Goal: Task Accomplishment & Management: Manage account settings

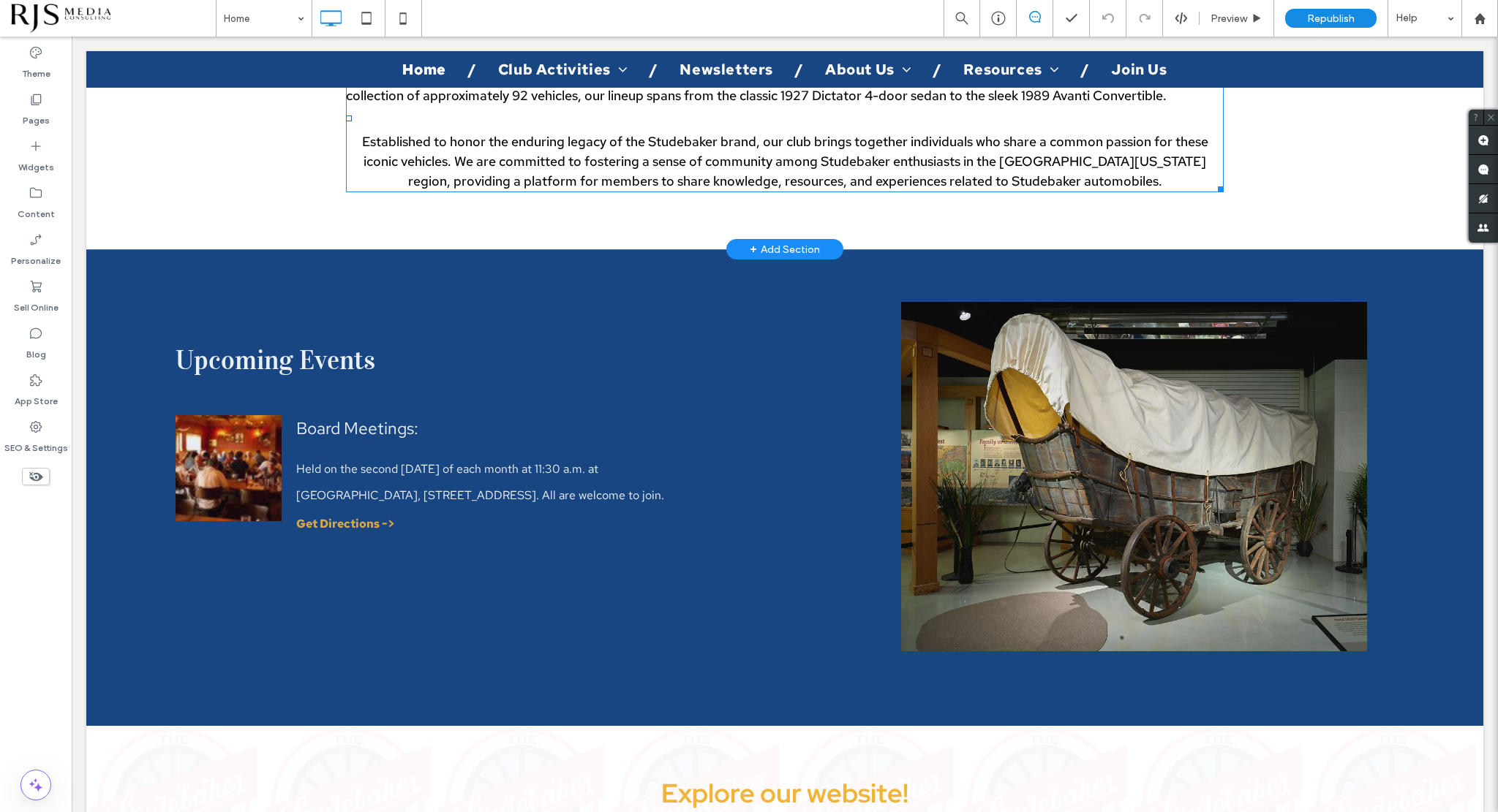
scroll to position [877, 0]
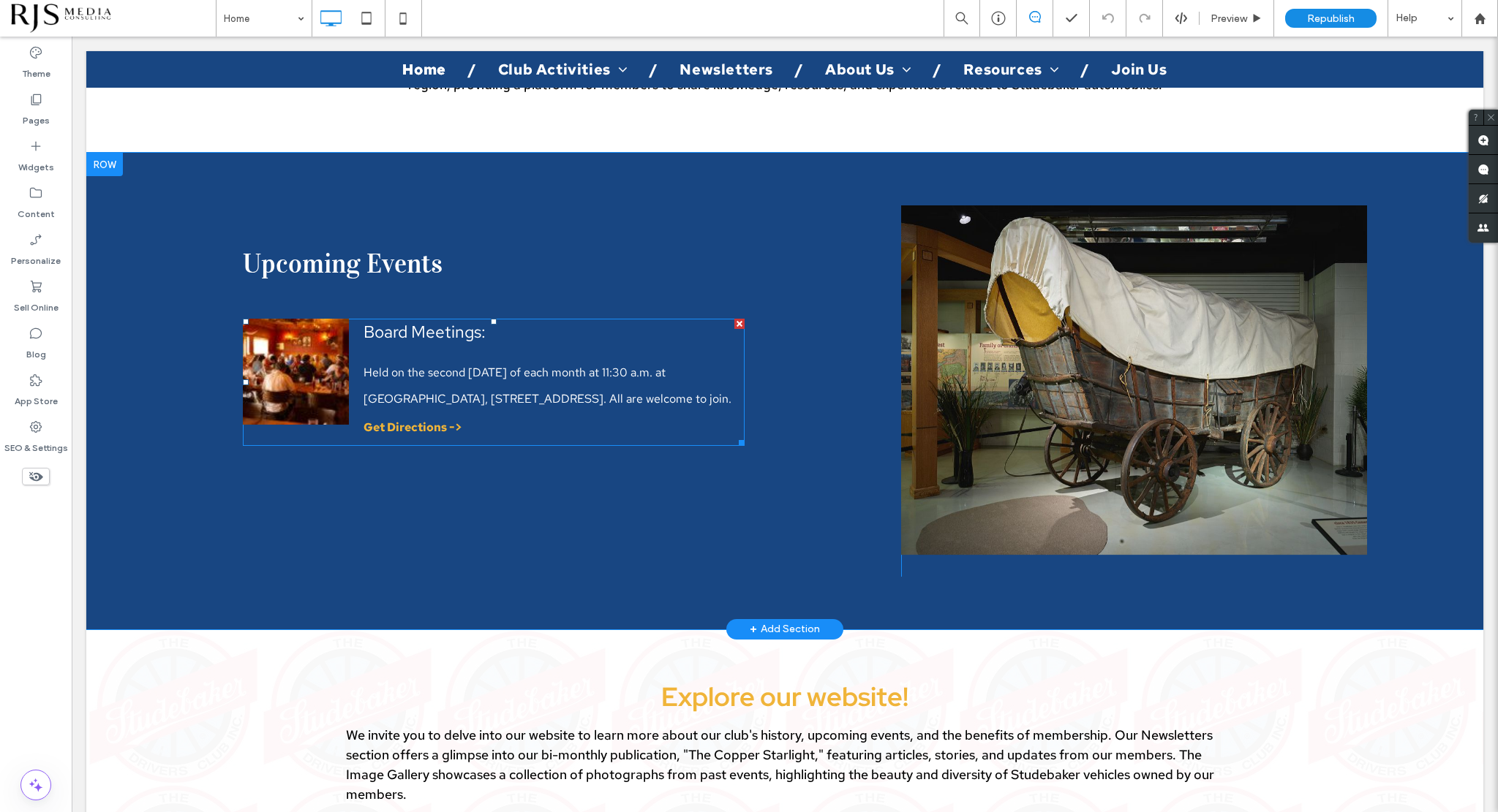
click at [630, 364] on p "Held on the second Monday of each month at 11:30 a.m. at The Hungry Fox, 4637 E…" at bounding box center [550, 386] width 374 height 52
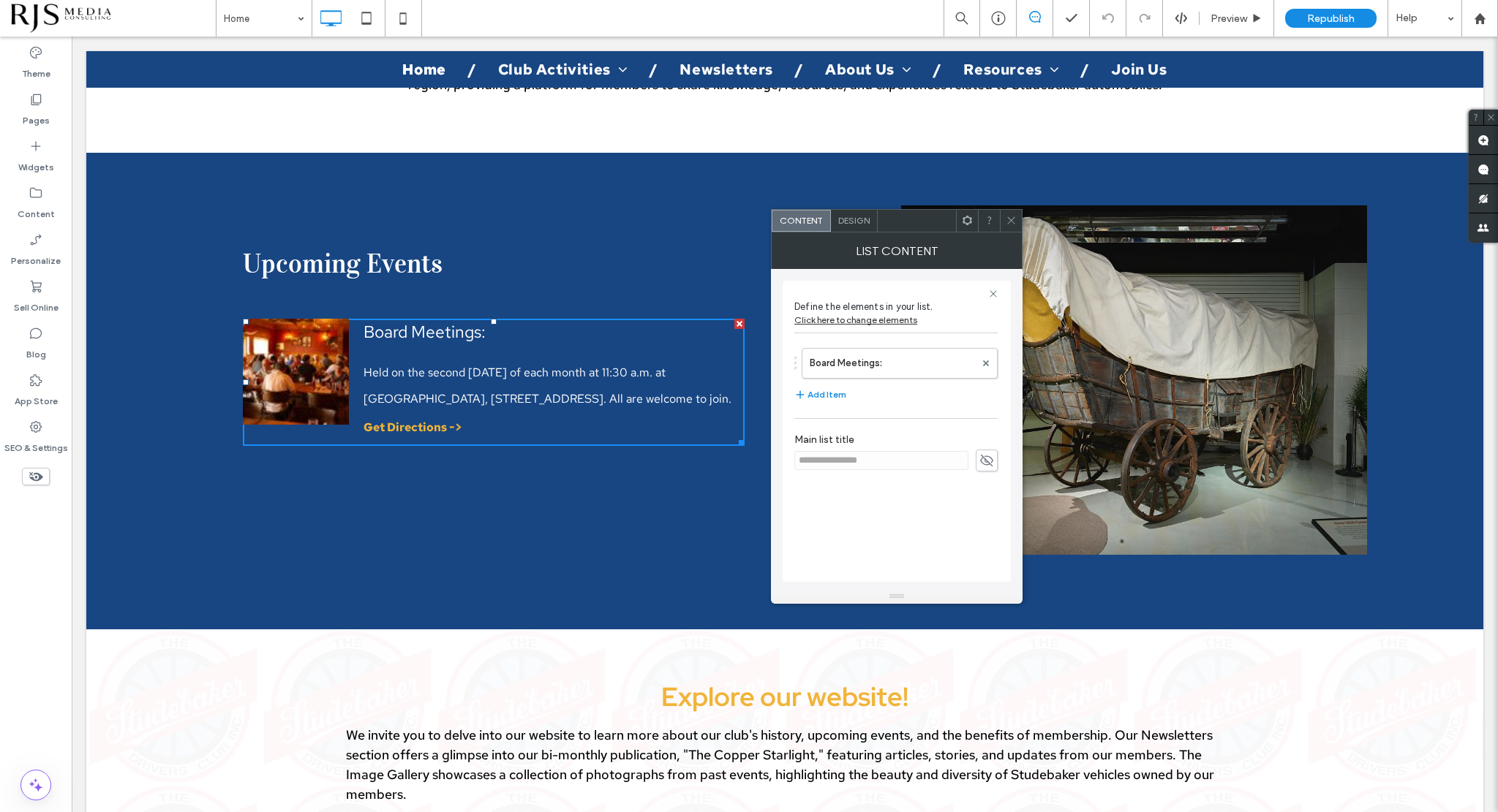
click at [635, 360] on p "Held on the second Monday of each month at 11:30 a.m. at The Hungry Fox, 4637 E…" at bounding box center [550, 386] width 374 height 52
click at [903, 365] on label "Board Meetings:" at bounding box center [892, 363] width 165 height 29
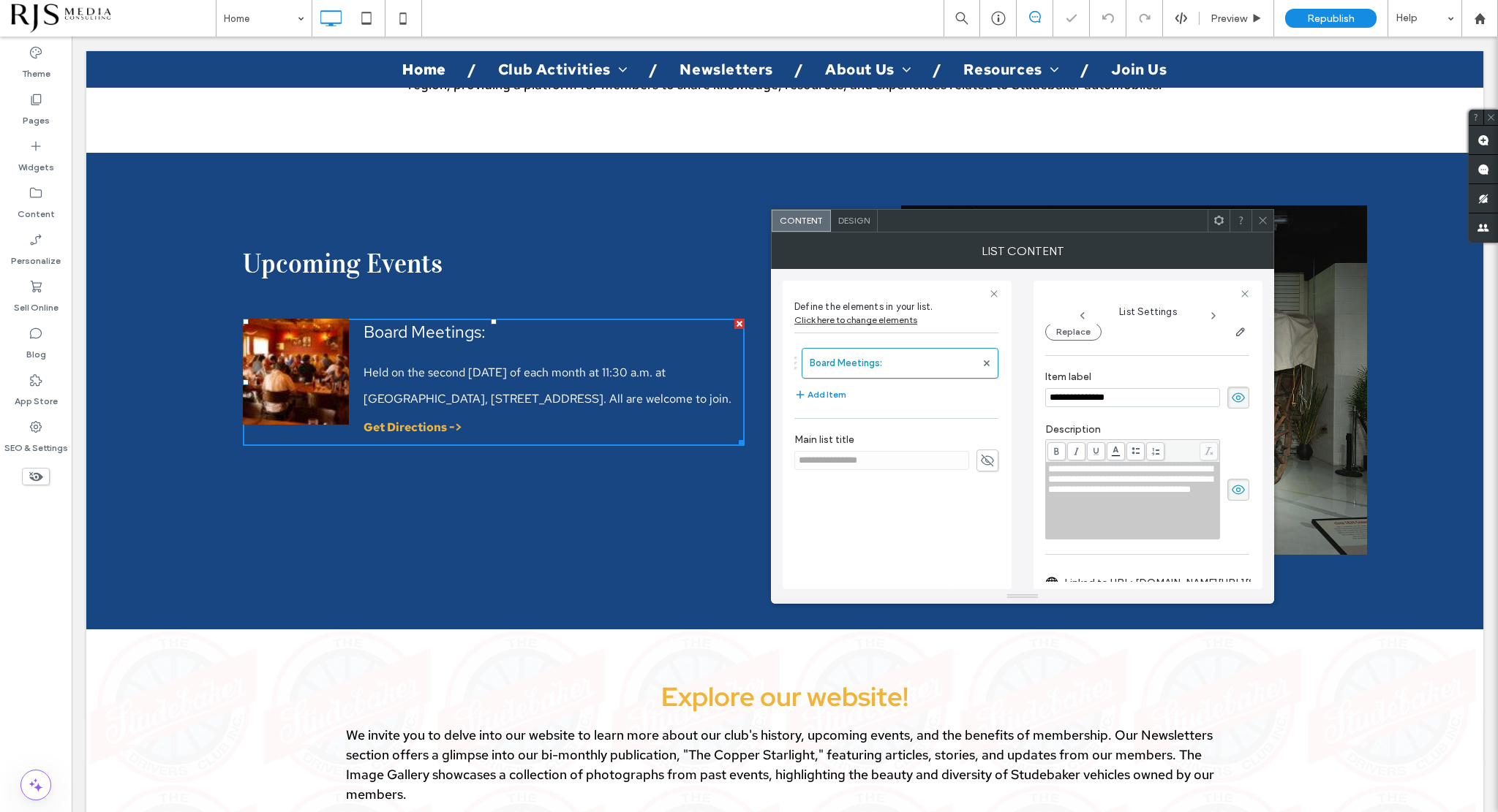
scroll to position [132, 0]
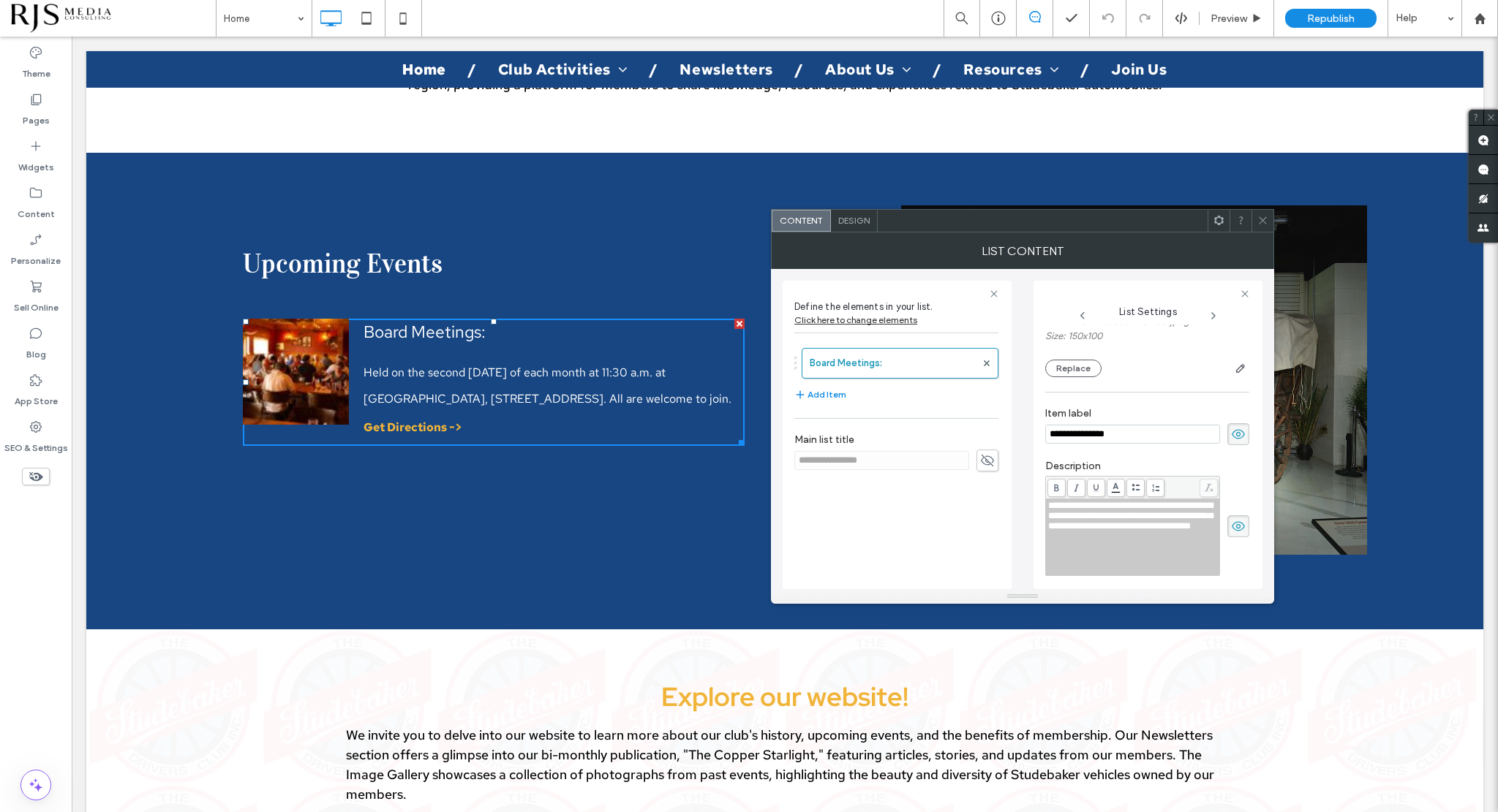
click at [1260, 226] on span at bounding box center [1262, 220] width 11 height 22
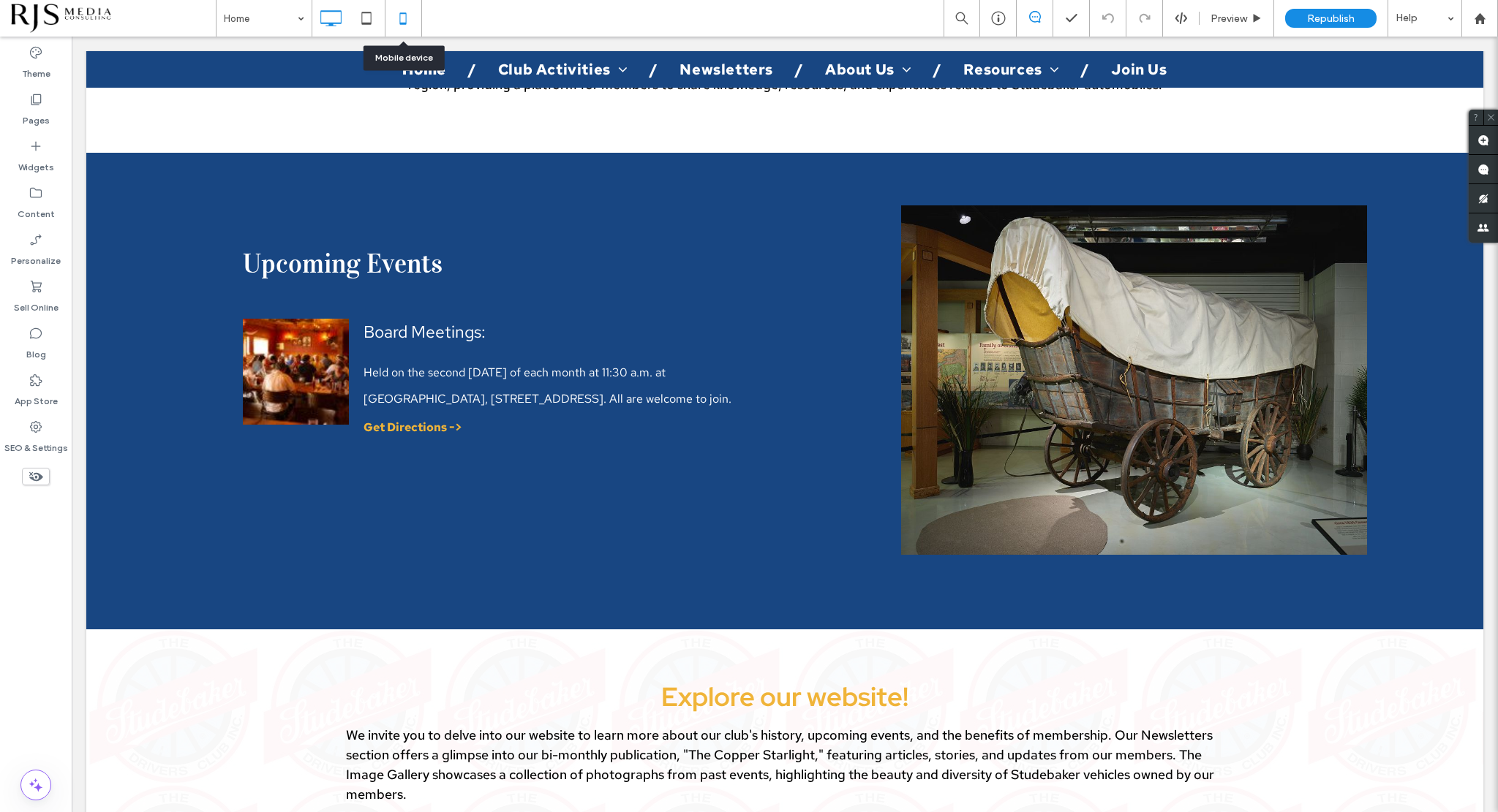
click at [407, 14] on icon at bounding box center [403, 18] width 29 height 29
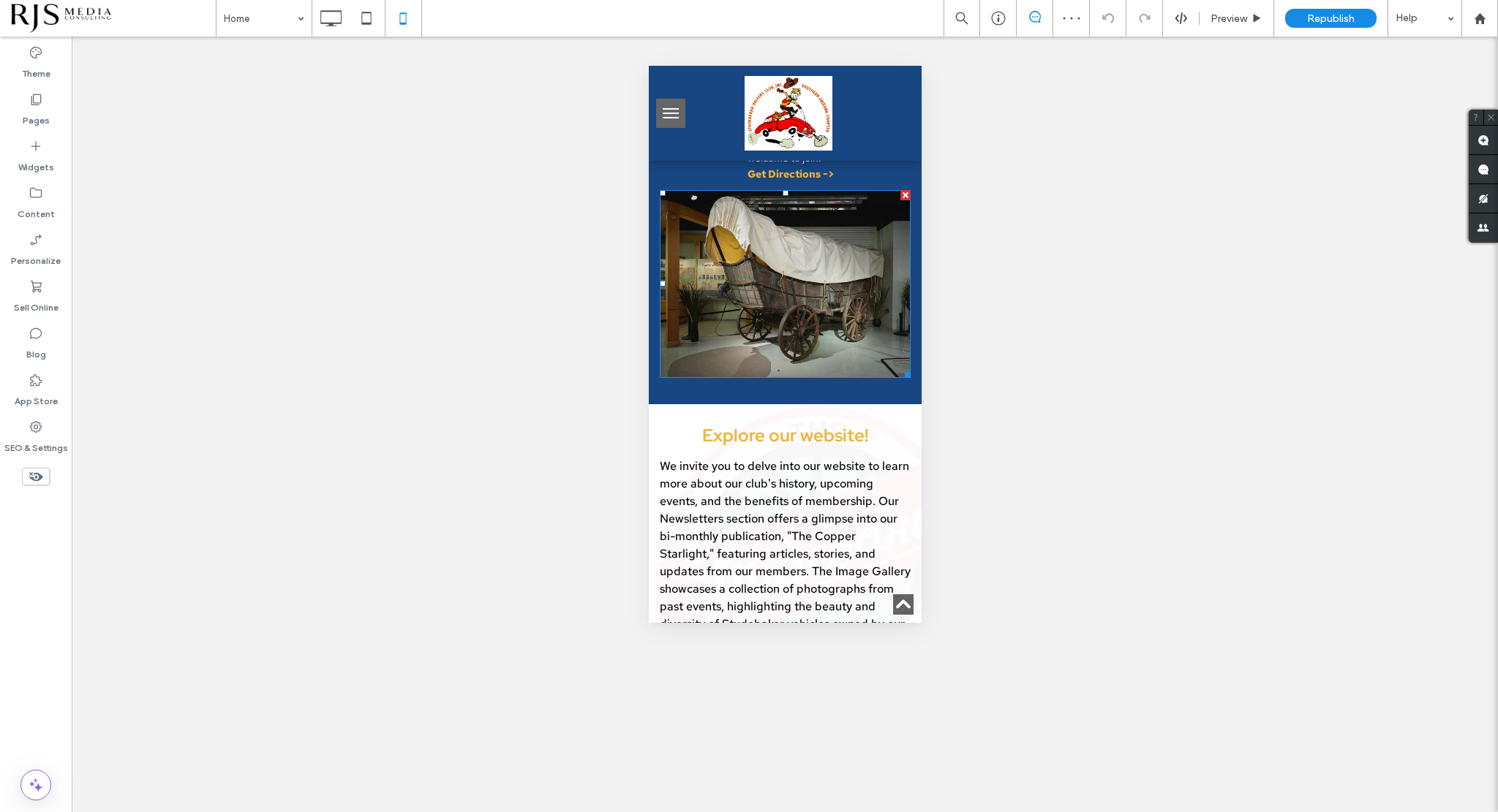
scroll to position [950, 0]
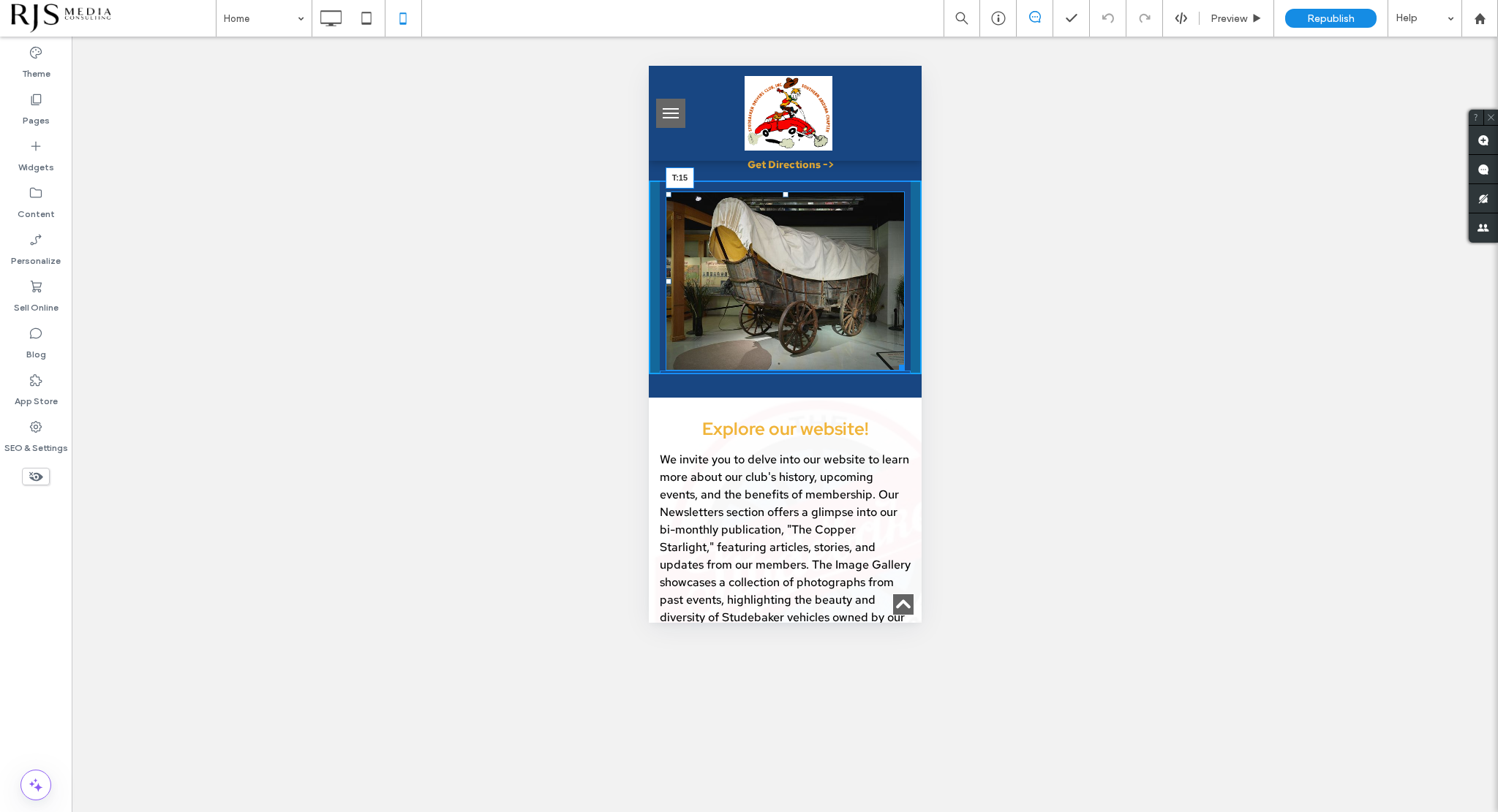
drag, startPoint x: 775, startPoint y: 163, endPoint x: 771, endPoint y: 176, distance: 13.6
click at [771, 191] on div "T:15" at bounding box center [784, 281] width 239 height 180
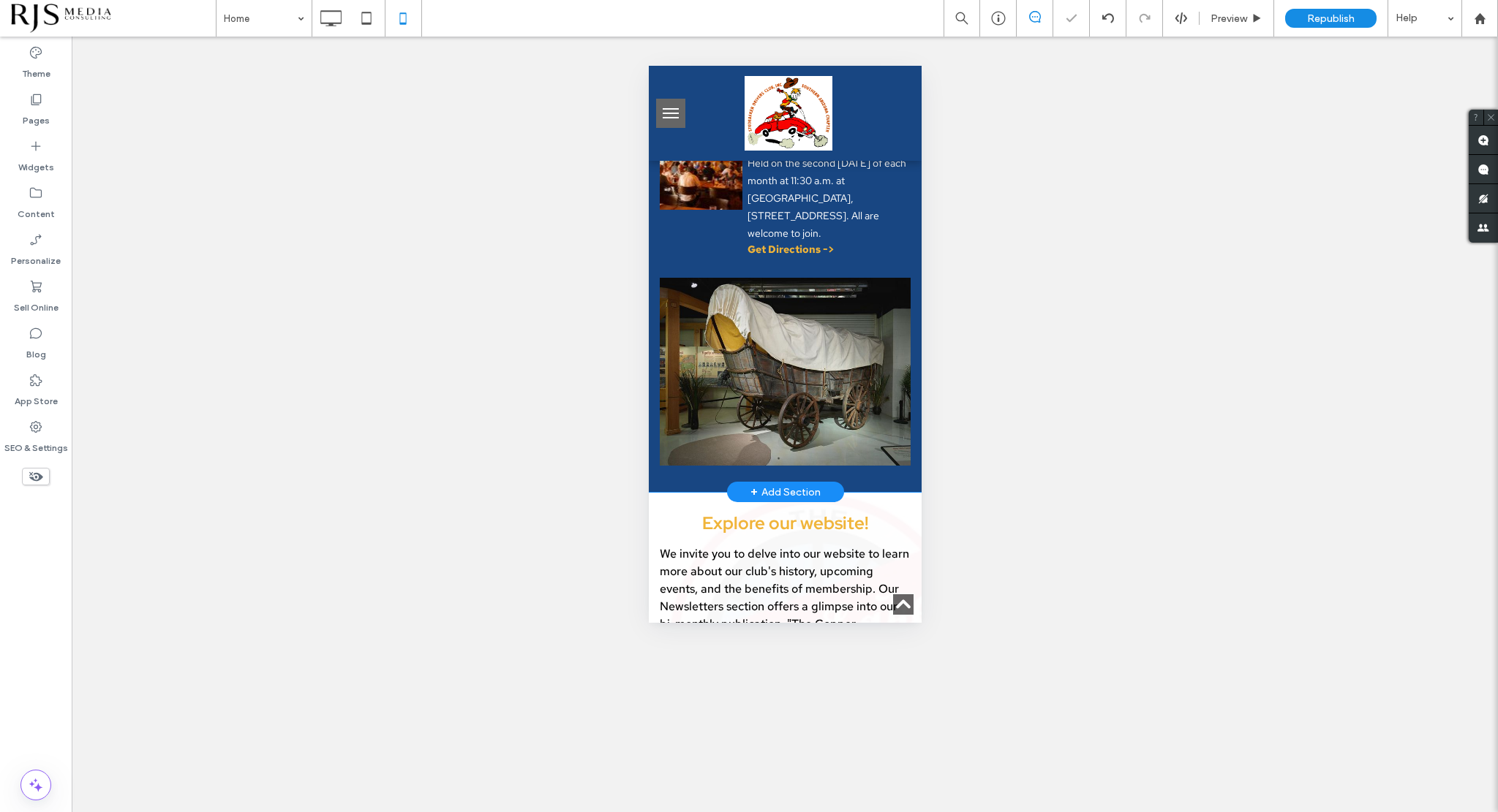
scroll to position [731, 0]
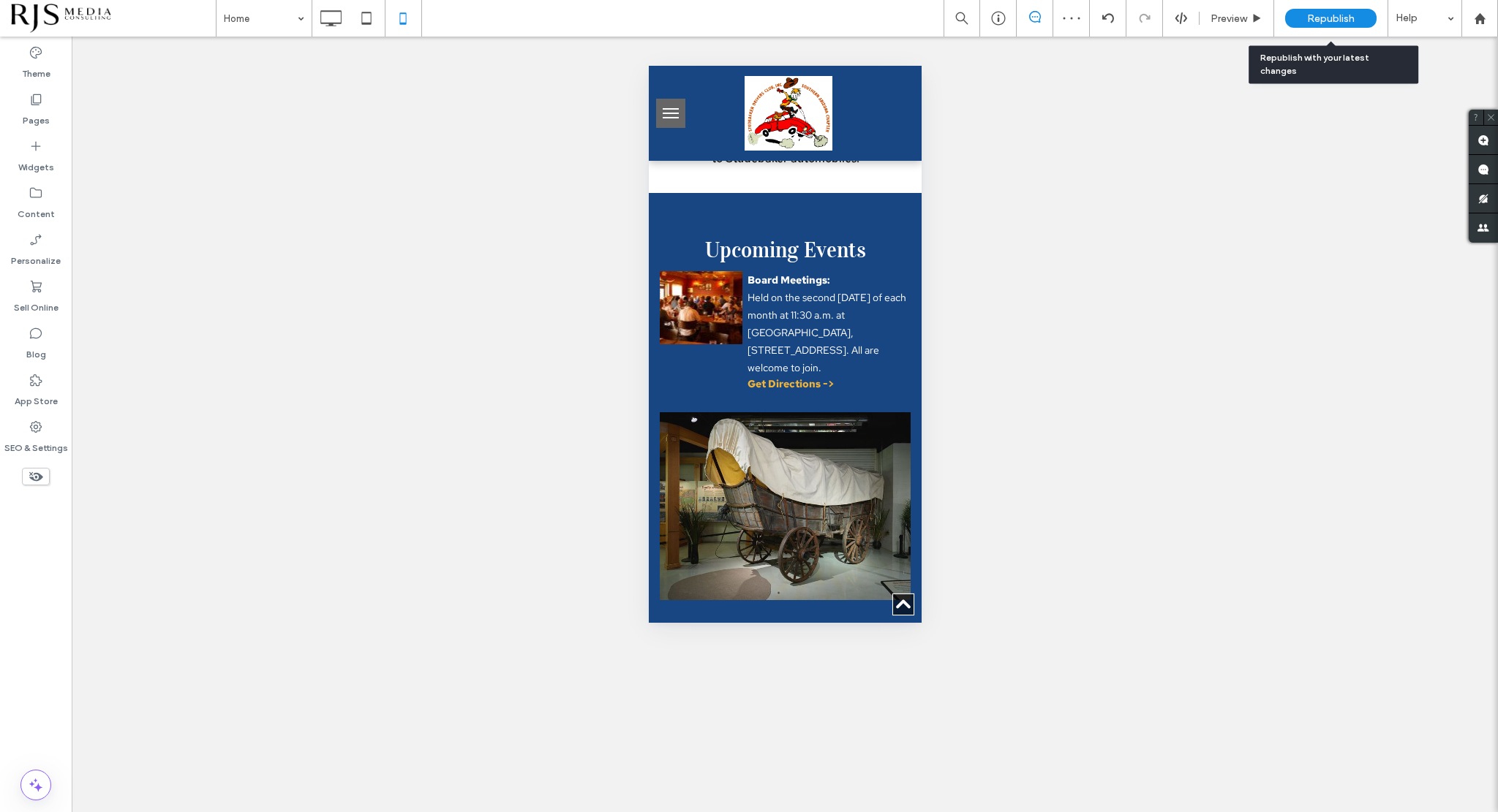
click at [1322, 18] on span "Republish" at bounding box center [1330, 19] width 48 height 13
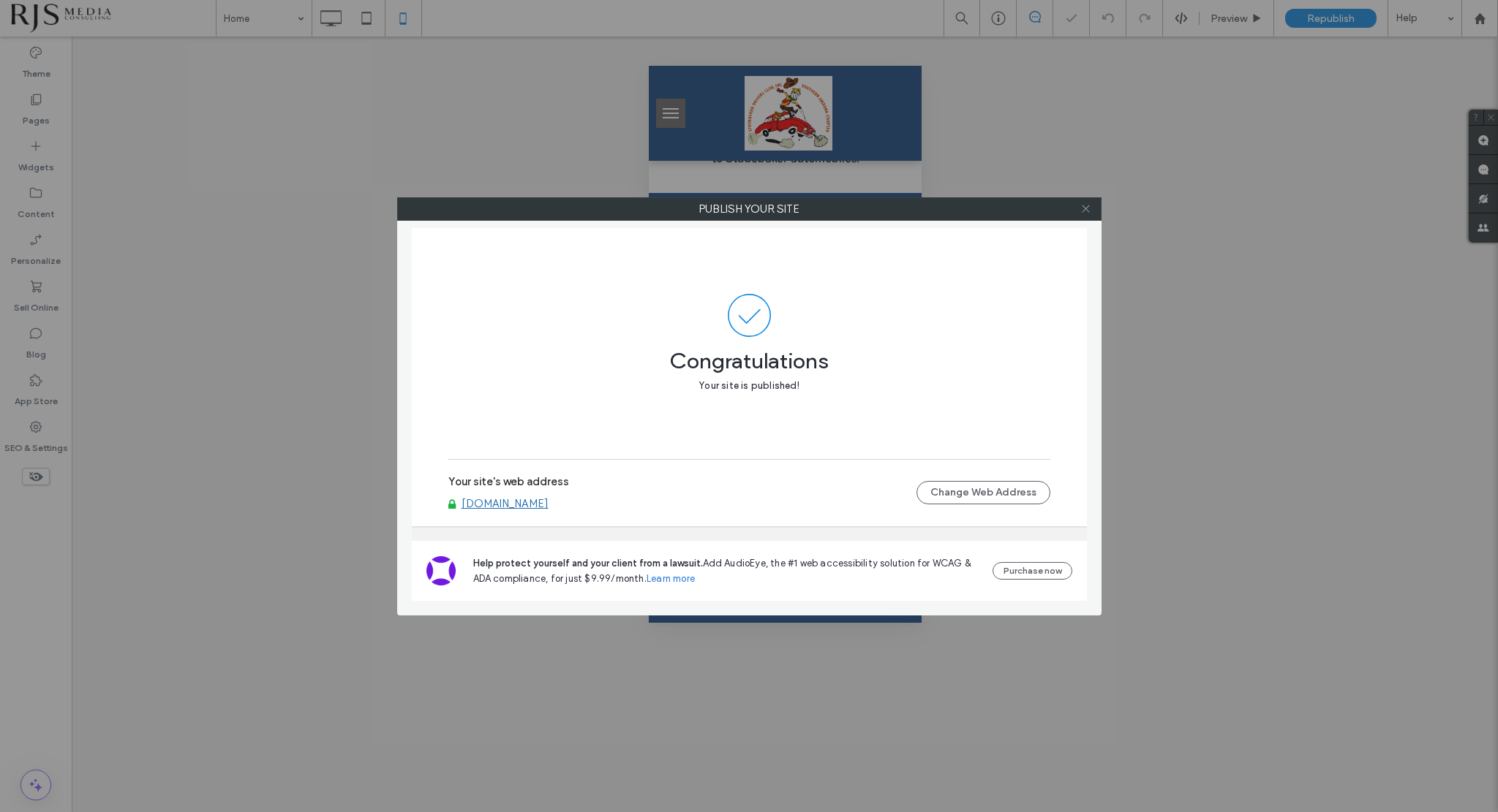
click at [1082, 207] on icon at bounding box center [1086, 209] width 11 height 11
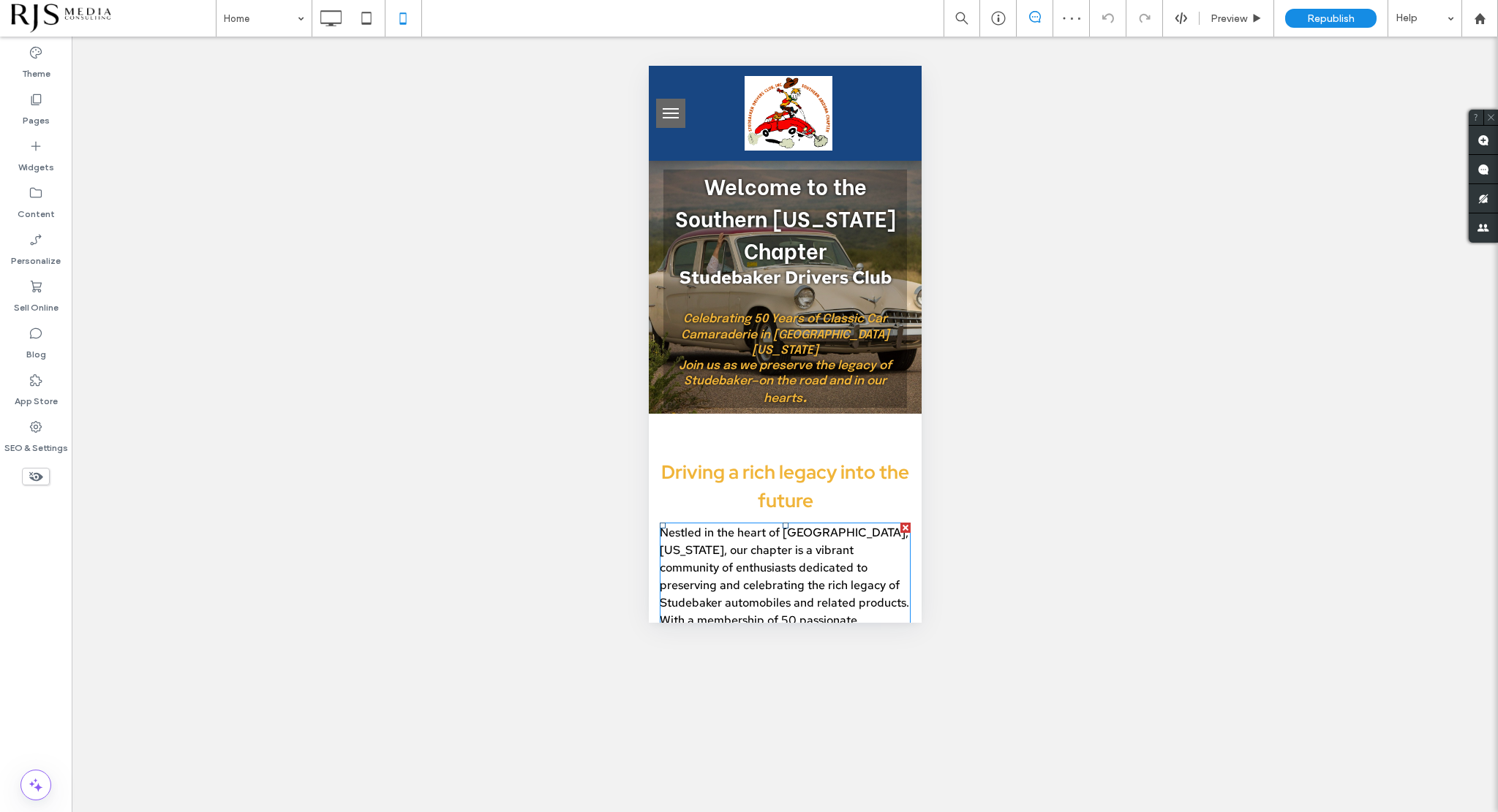
scroll to position [0, 0]
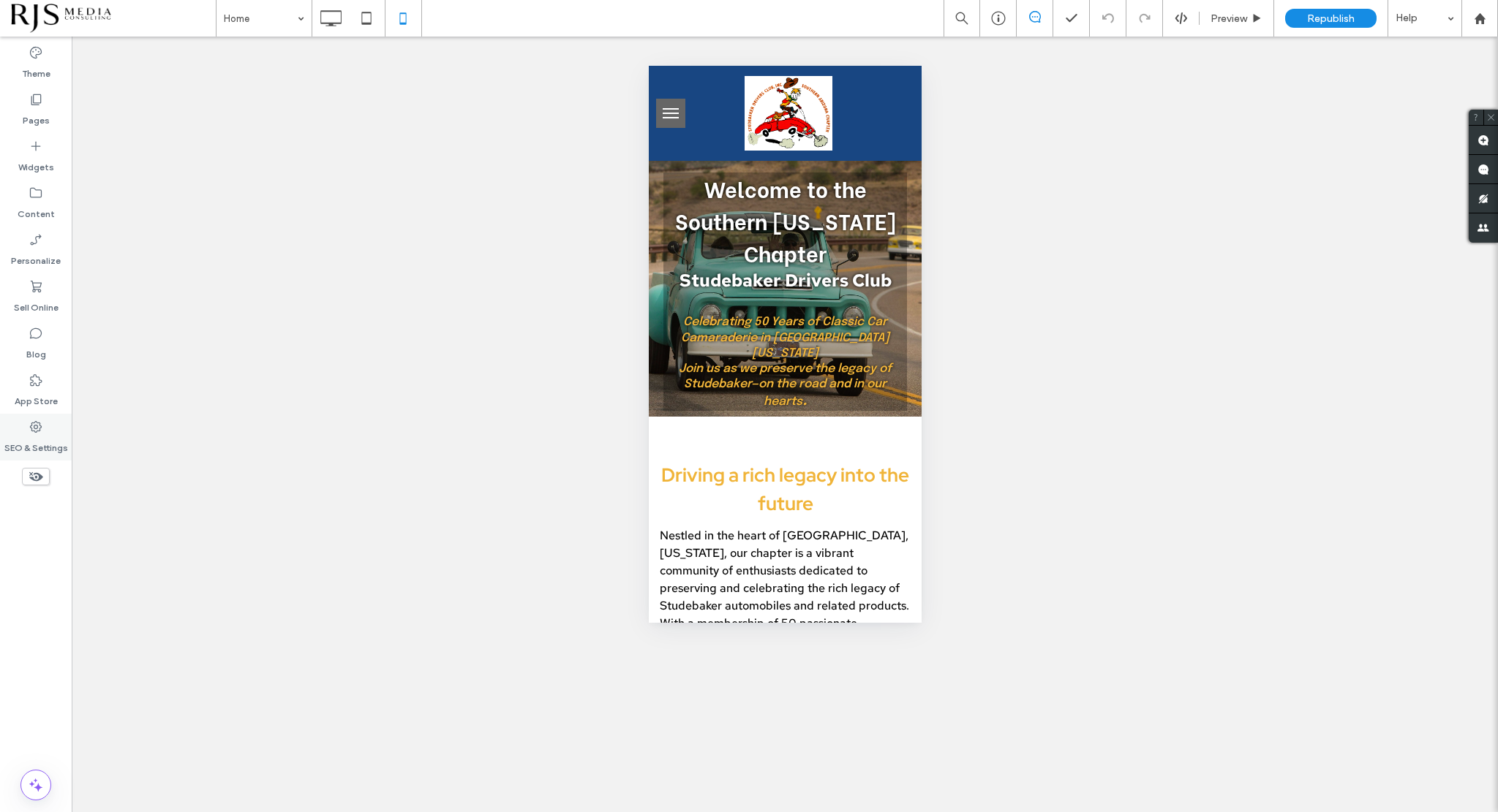
click at [26, 435] on label "SEO & Settings" at bounding box center [36, 444] width 63 height 21
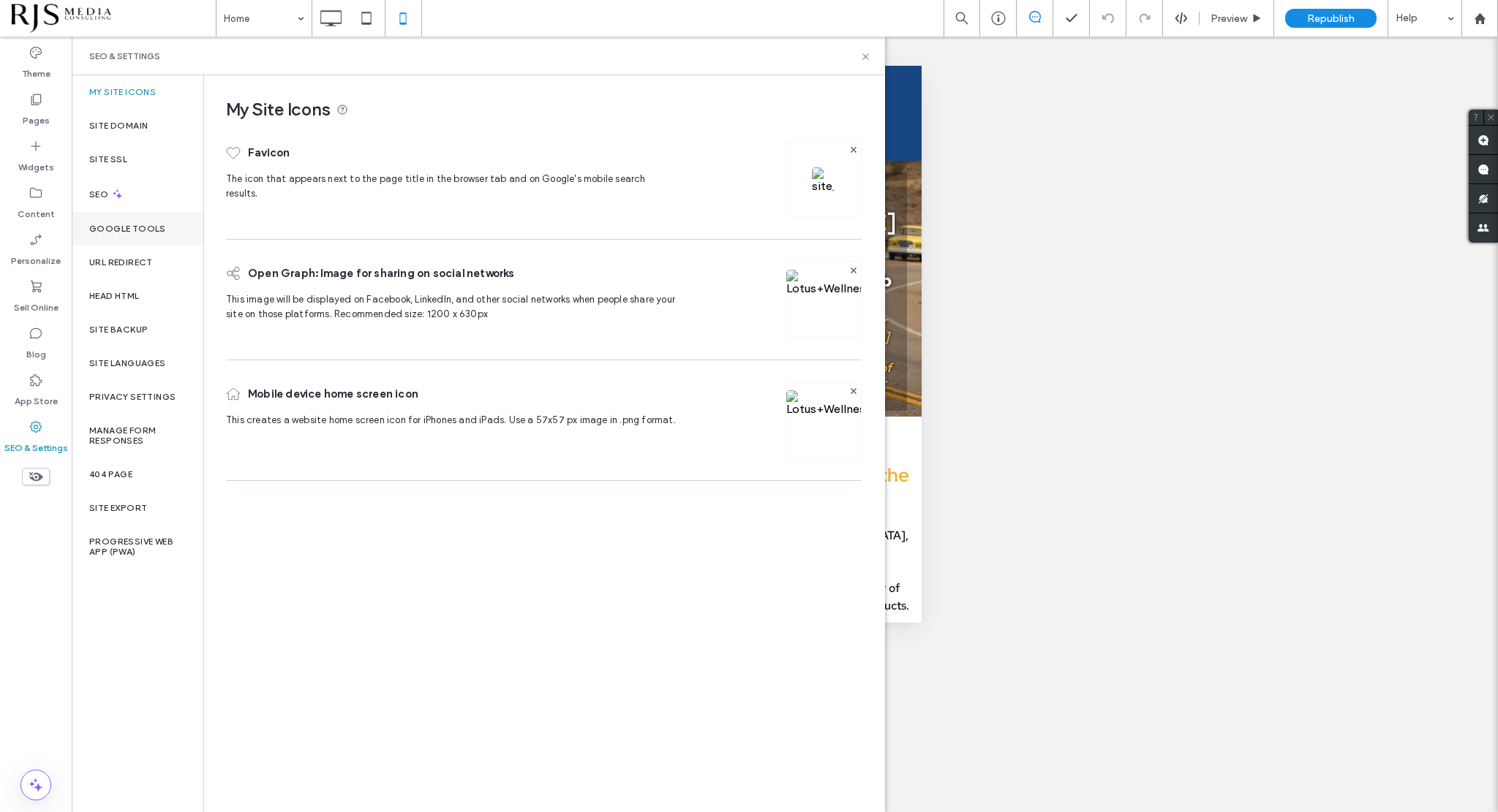
click at [128, 228] on label "Google Tools" at bounding box center [127, 229] width 77 height 10
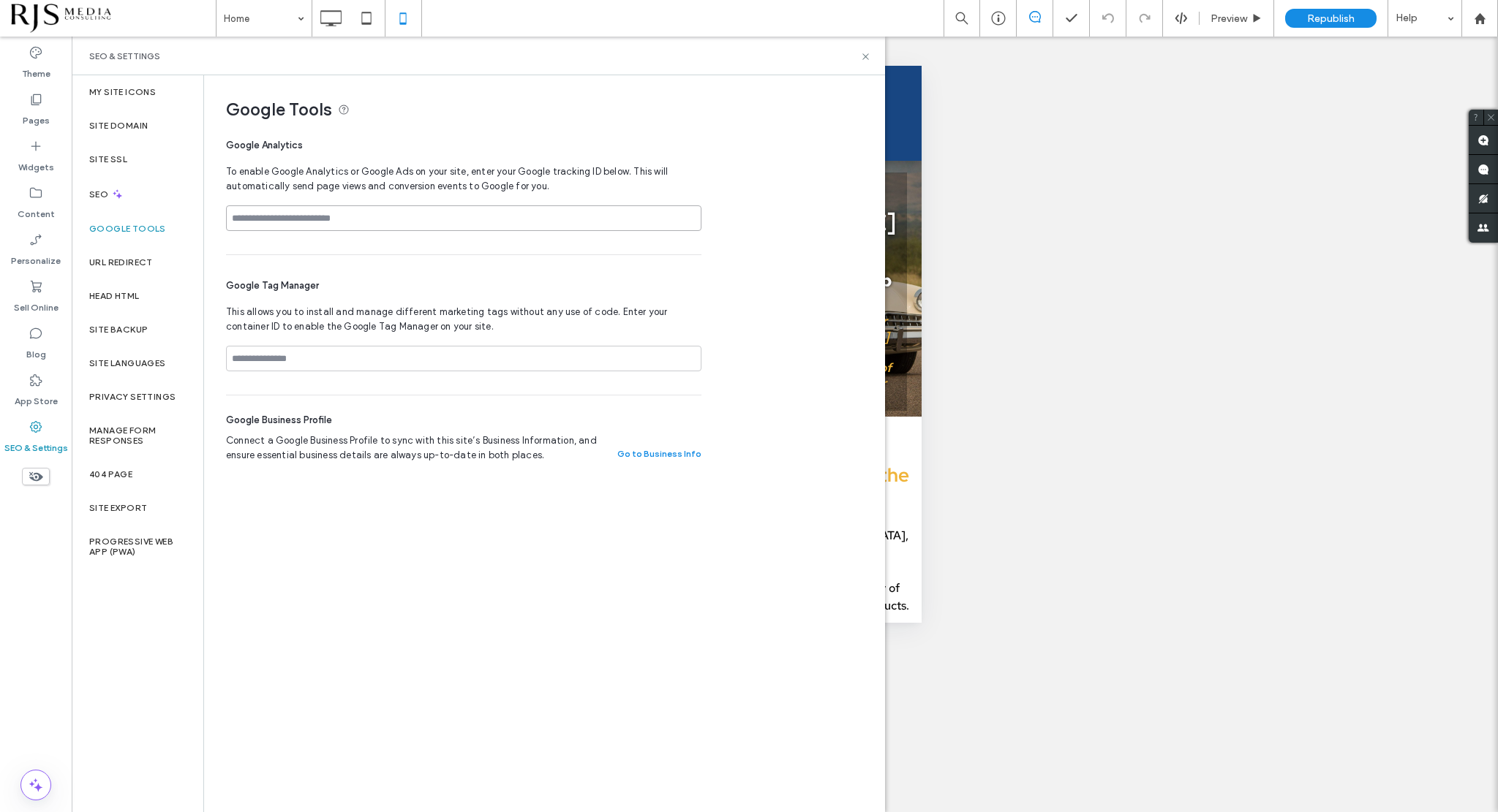
paste input "**********"
type input "**********"
click at [426, 266] on div "Google Tag Manager This allows you to install and manage different marketing ta…" at bounding box center [463, 324] width 475 height 140
click at [780, 418] on div "**********" at bounding box center [538, 277] width 669 height 405
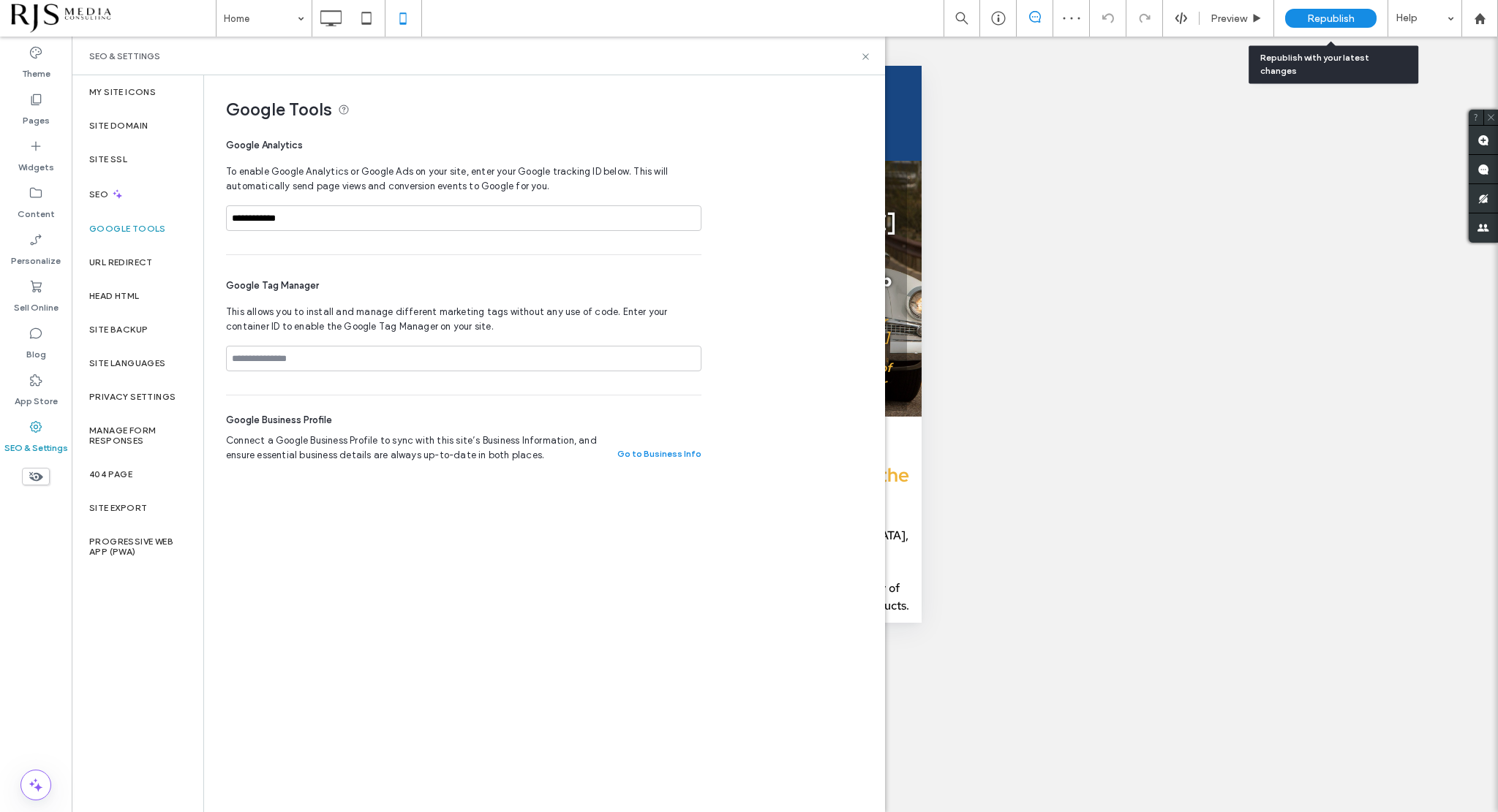
click at [1306, 13] on span "Republish" at bounding box center [1330, 19] width 48 height 13
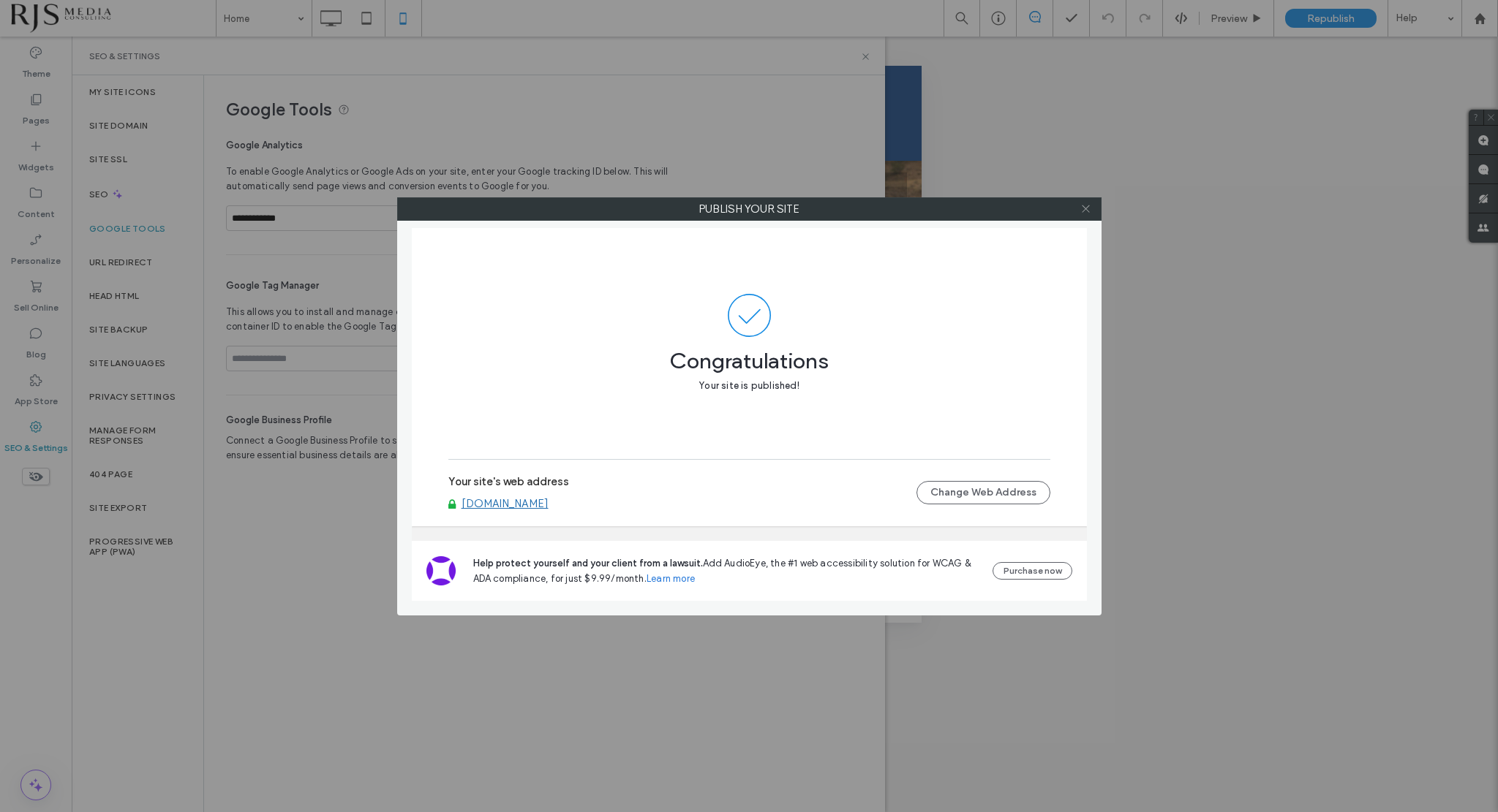
click at [1087, 209] on icon at bounding box center [1086, 209] width 11 height 11
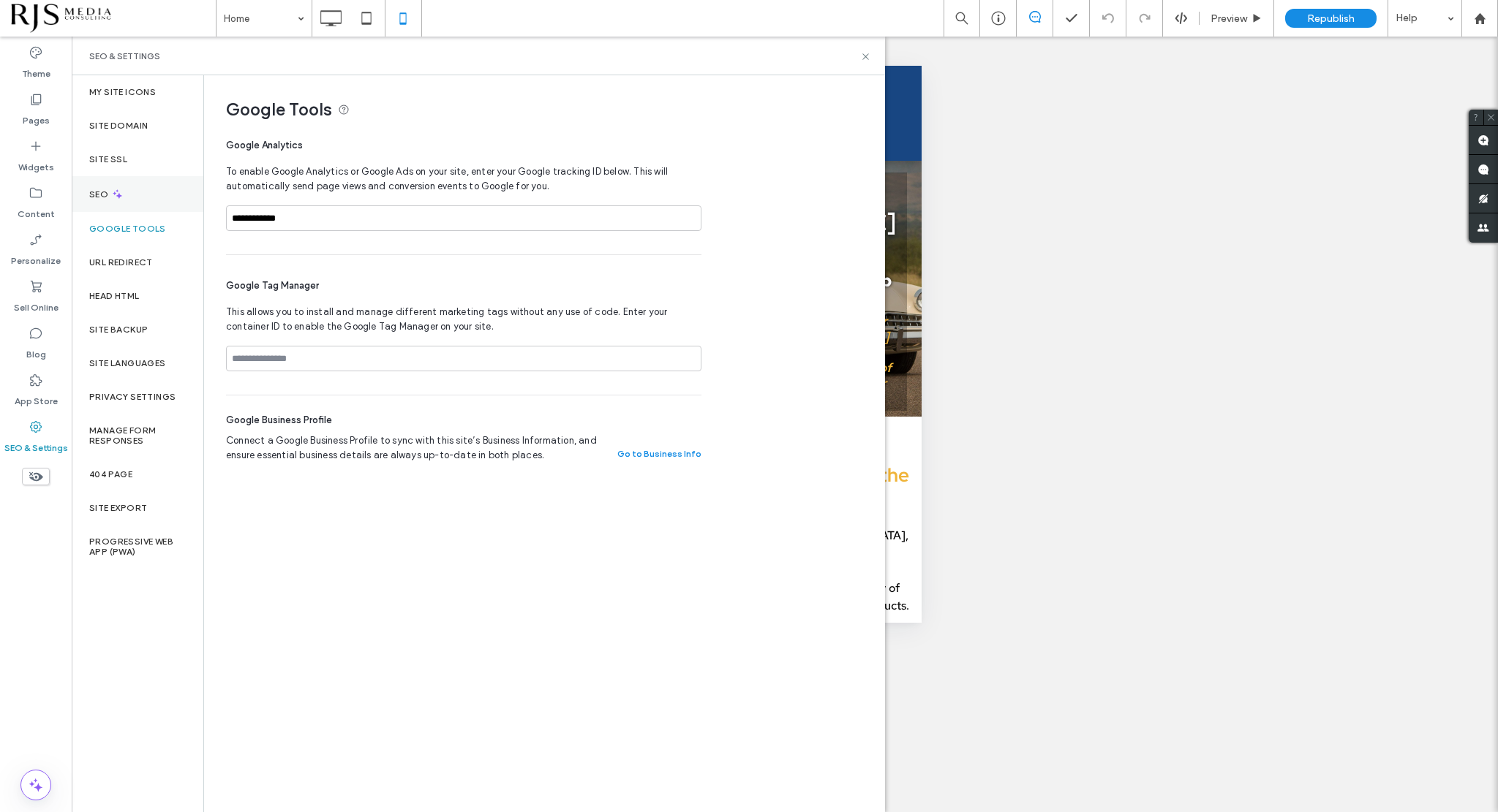
click at [90, 192] on label "SEO" at bounding box center [100, 194] width 22 height 10
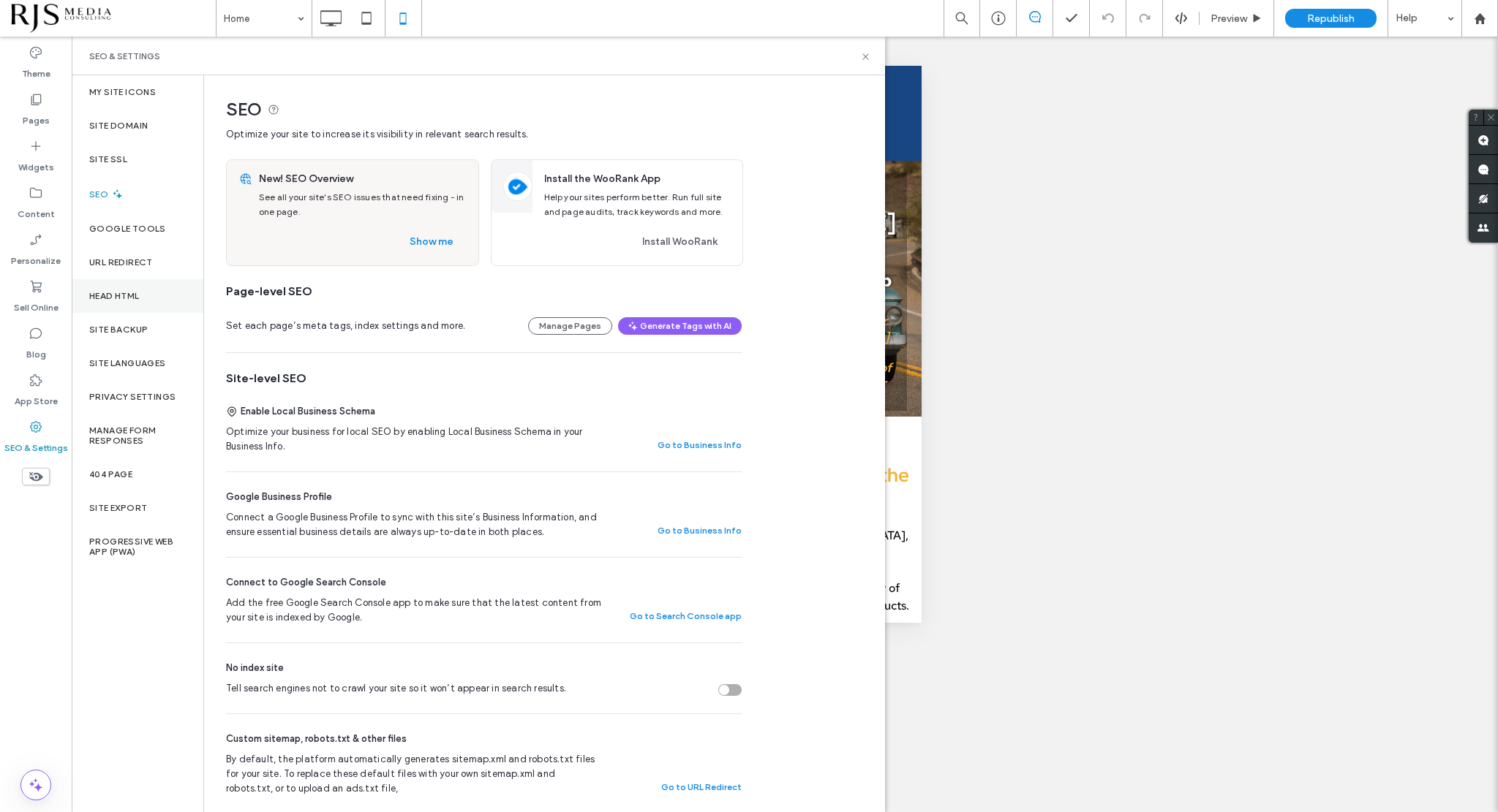
click at [113, 296] on label "Head HTML" at bounding box center [115, 295] width 51 height 10
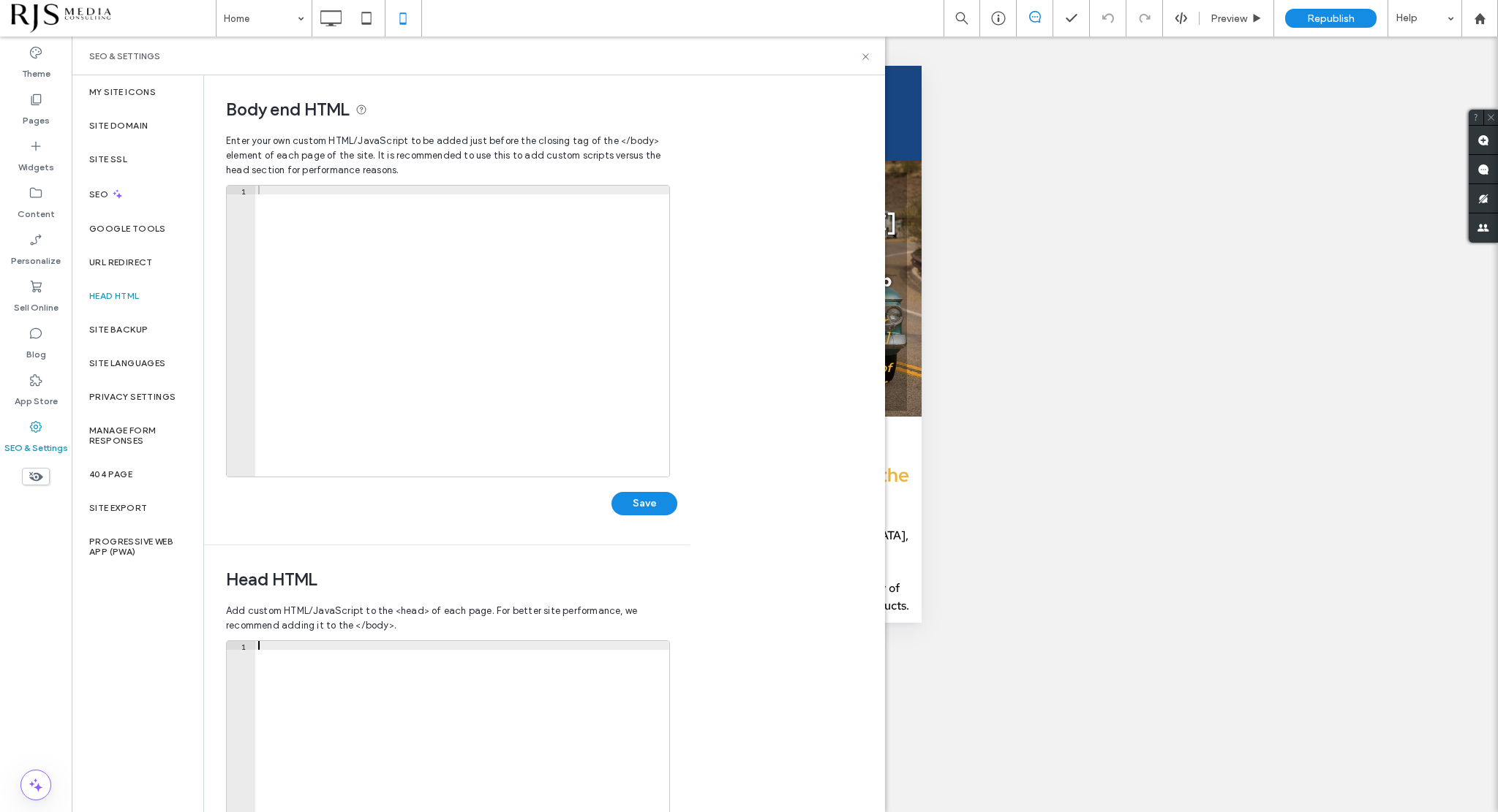
paste textarea "**********"
type textarea "**********"
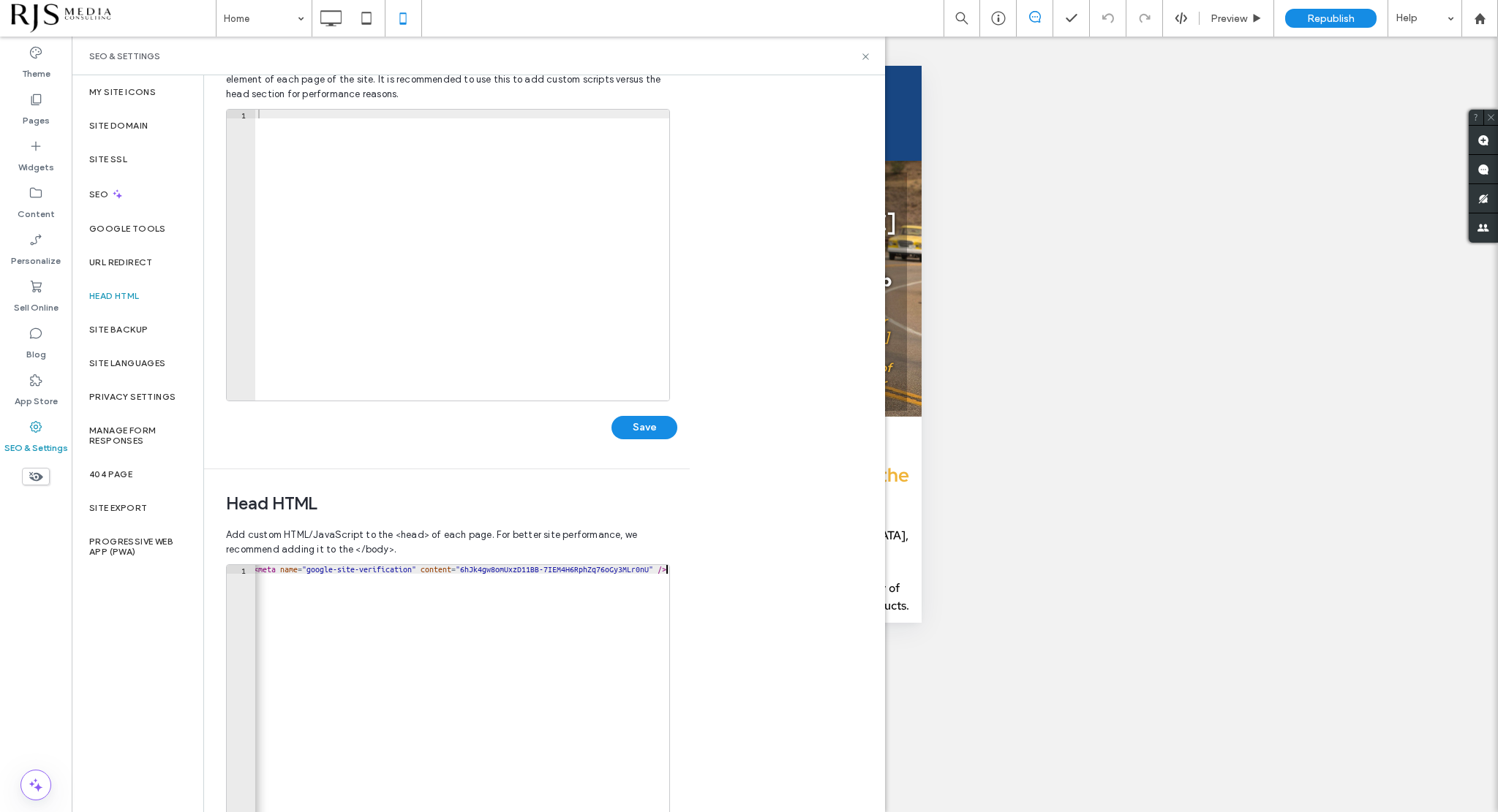
scroll to position [189, 0]
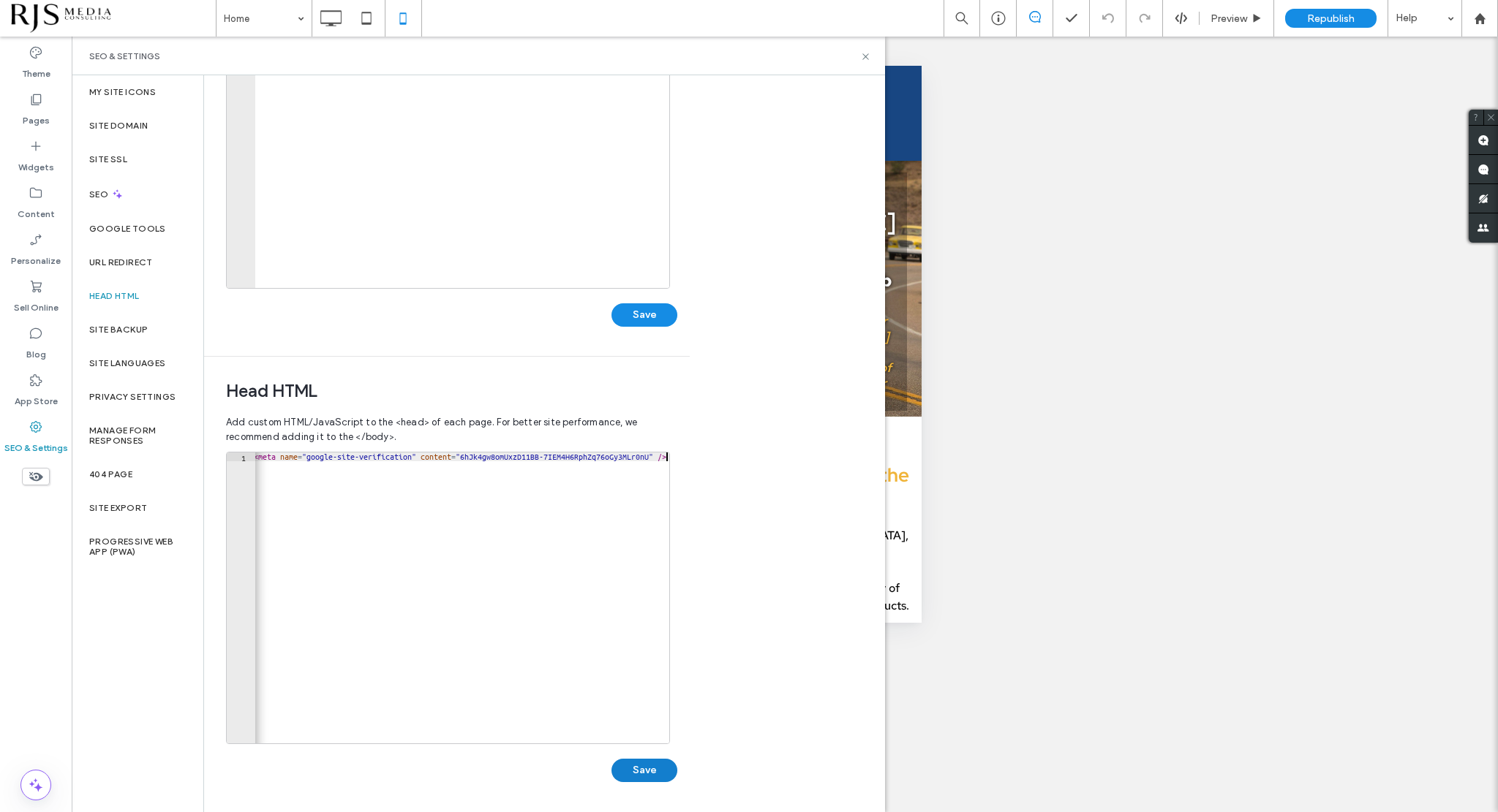
click at [651, 766] on button "Save" at bounding box center [644, 770] width 66 height 23
click at [1341, 10] on div "Republish" at bounding box center [1330, 18] width 91 height 19
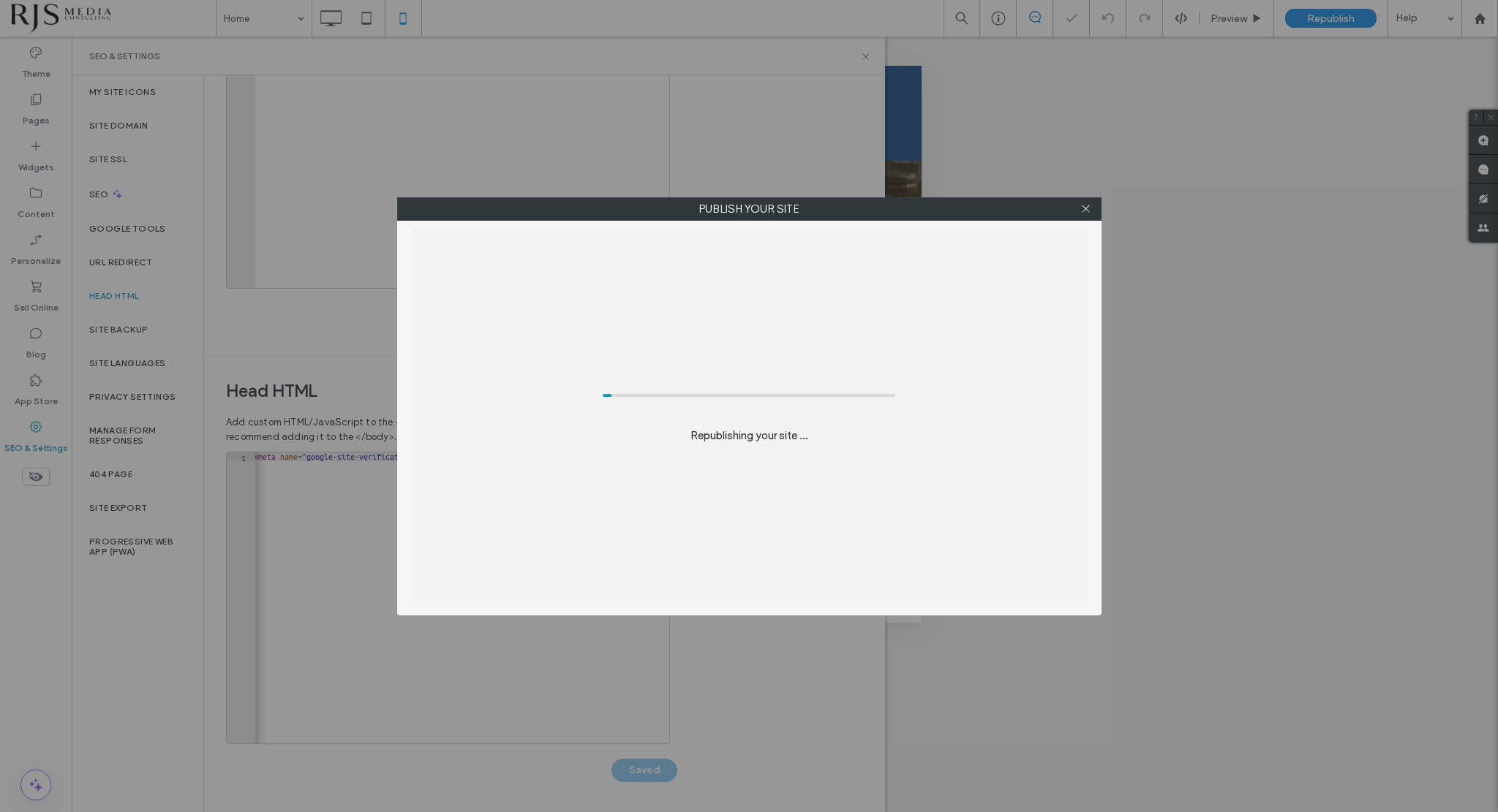
scroll to position [0, 0]
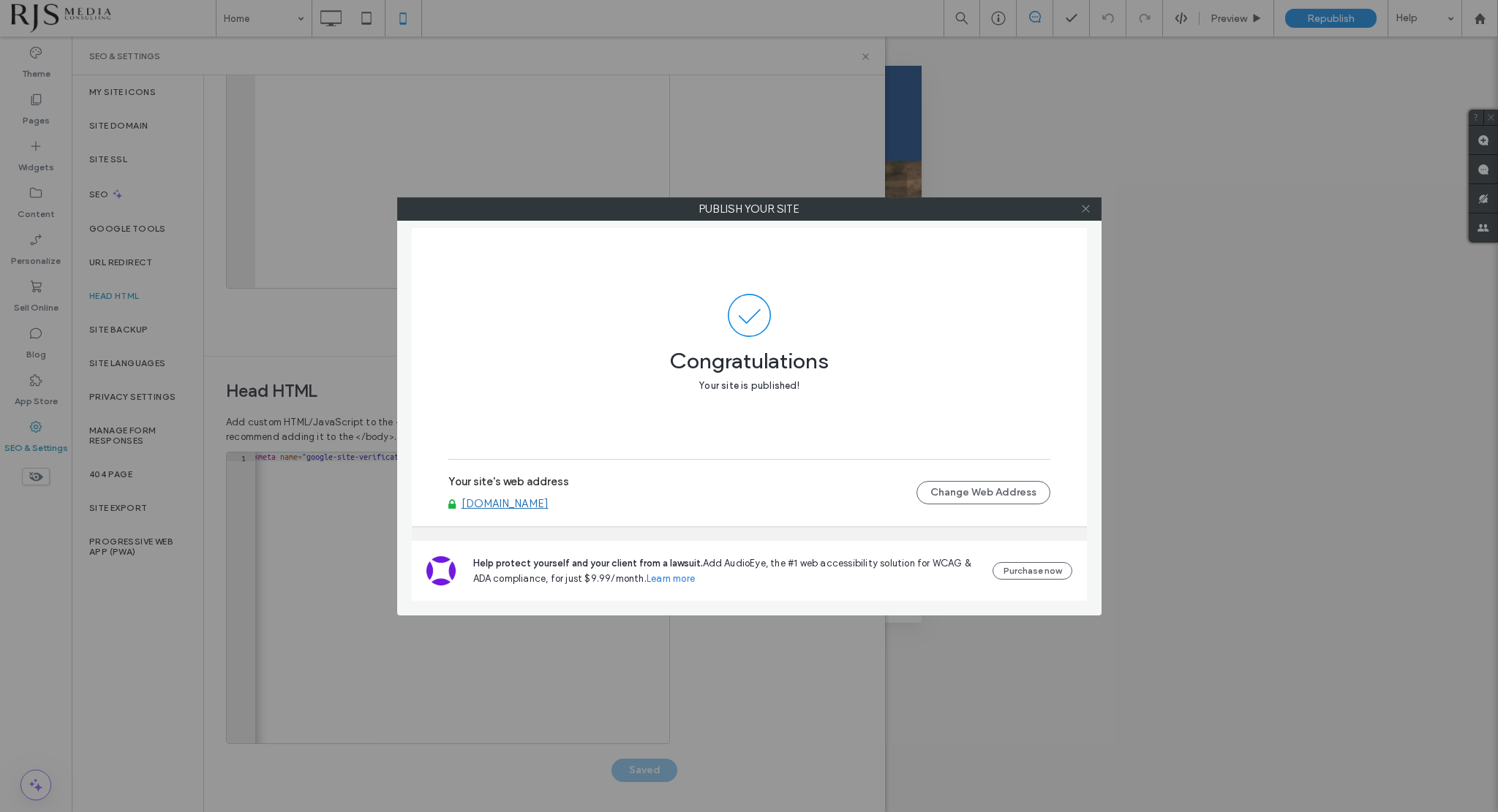
click at [1089, 209] on icon at bounding box center [1086, 209] width 11 height 11
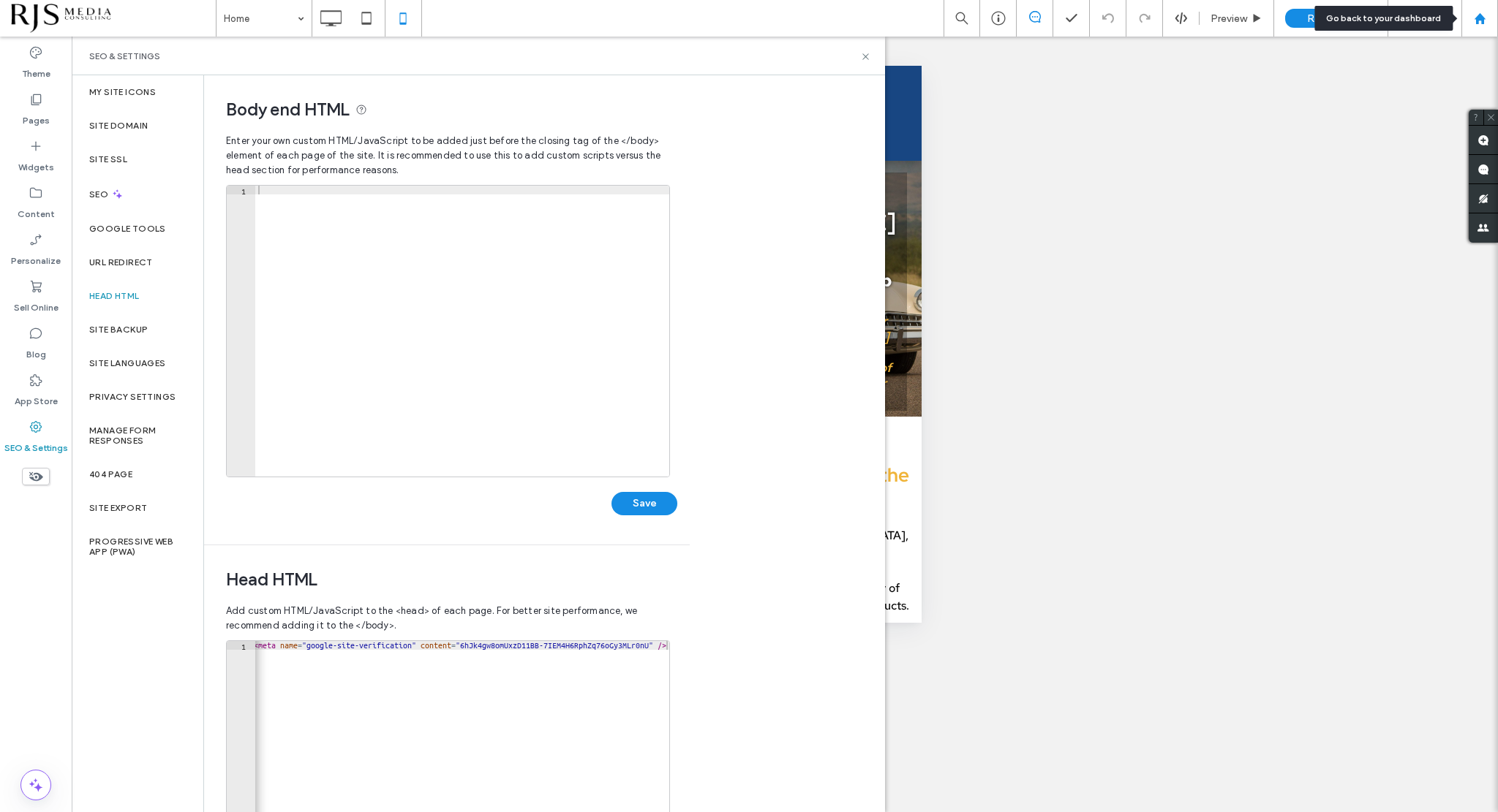
click at [1475, 14] on icon at bounding box center [1480, 19] width 13 height 13
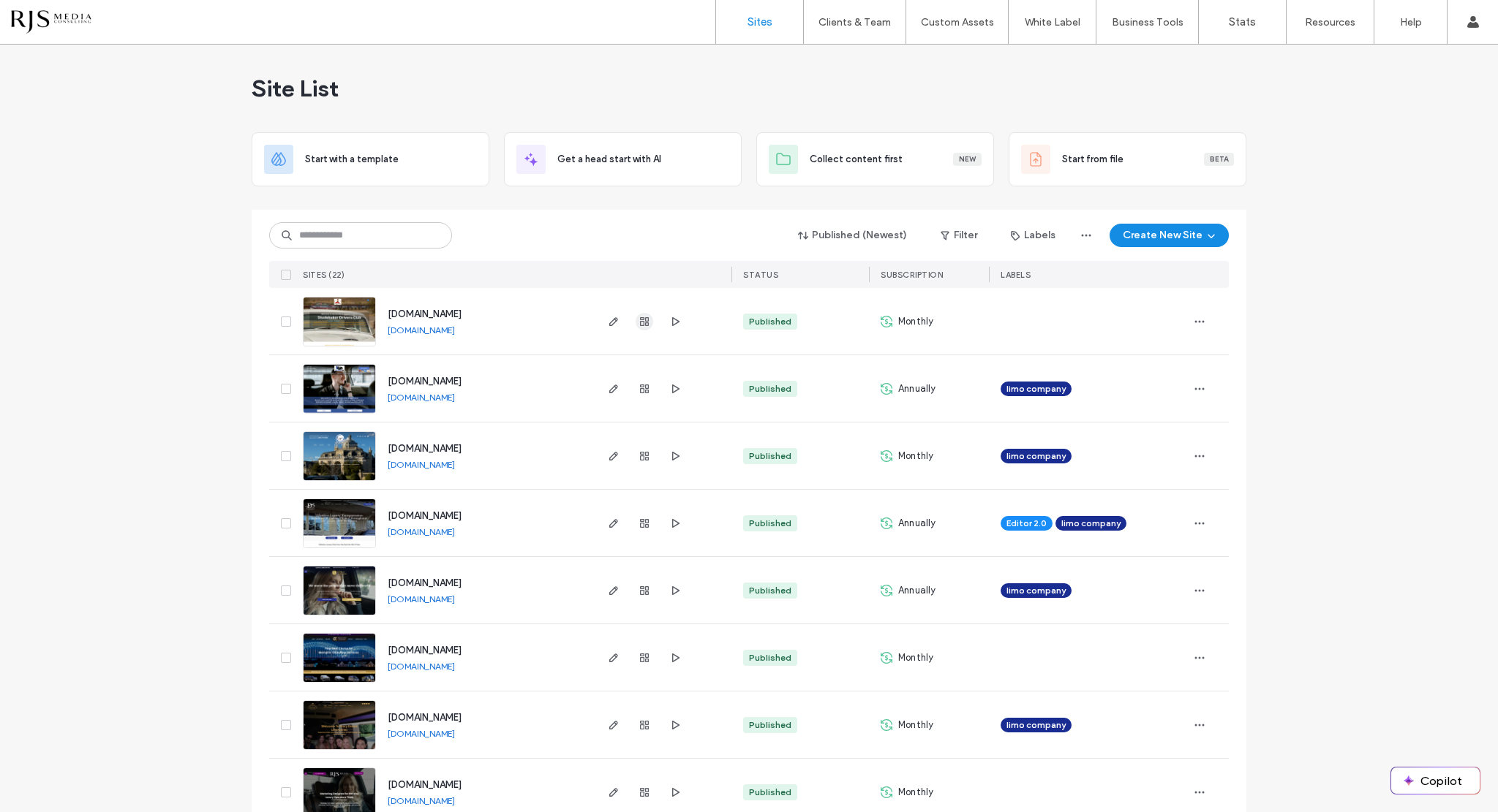
click at [641, 321] on use "button" at bounding box center [644, 322] width 9 height 9
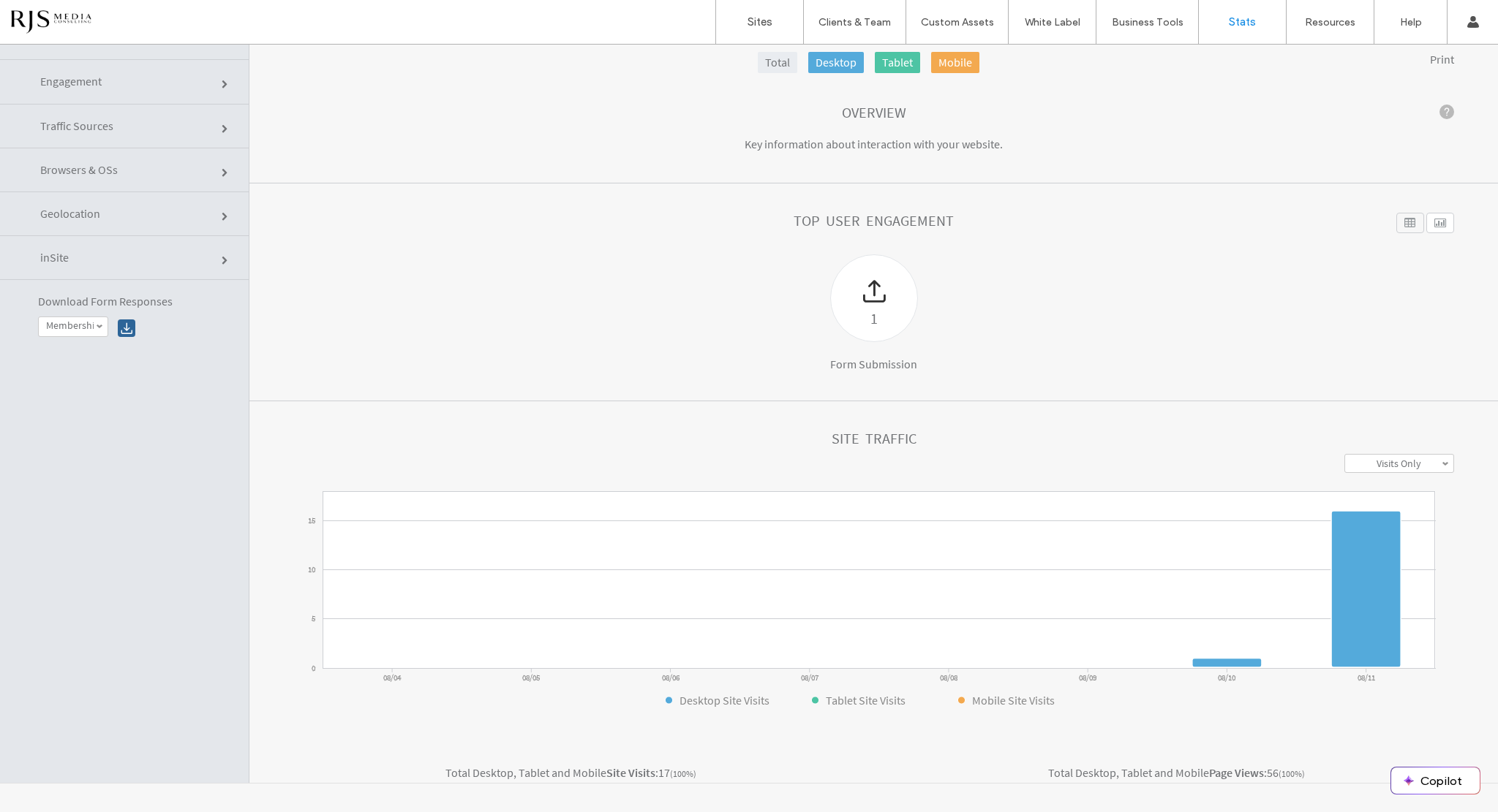
click link "Engagement"
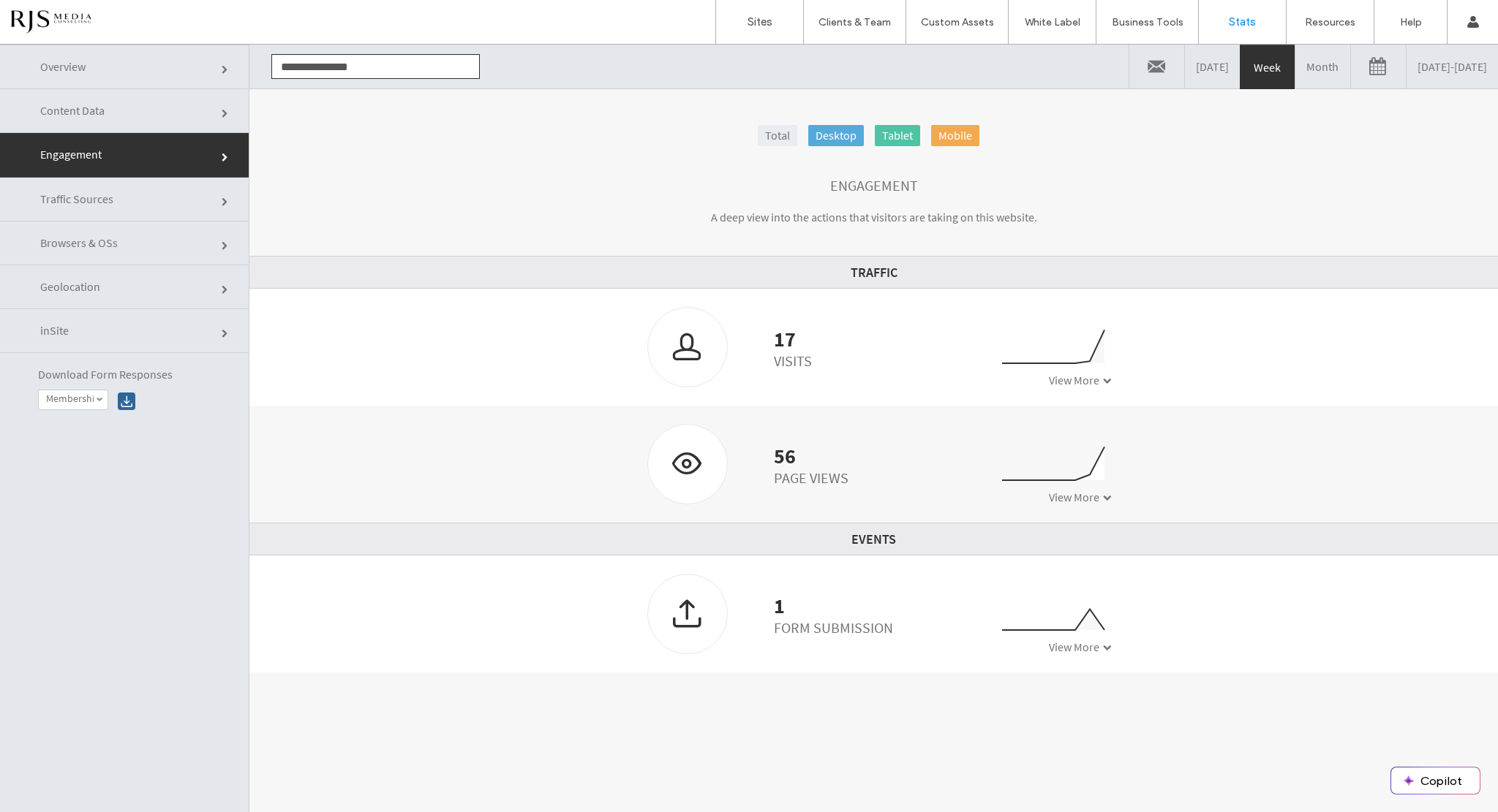
click link "Traffic Sources"
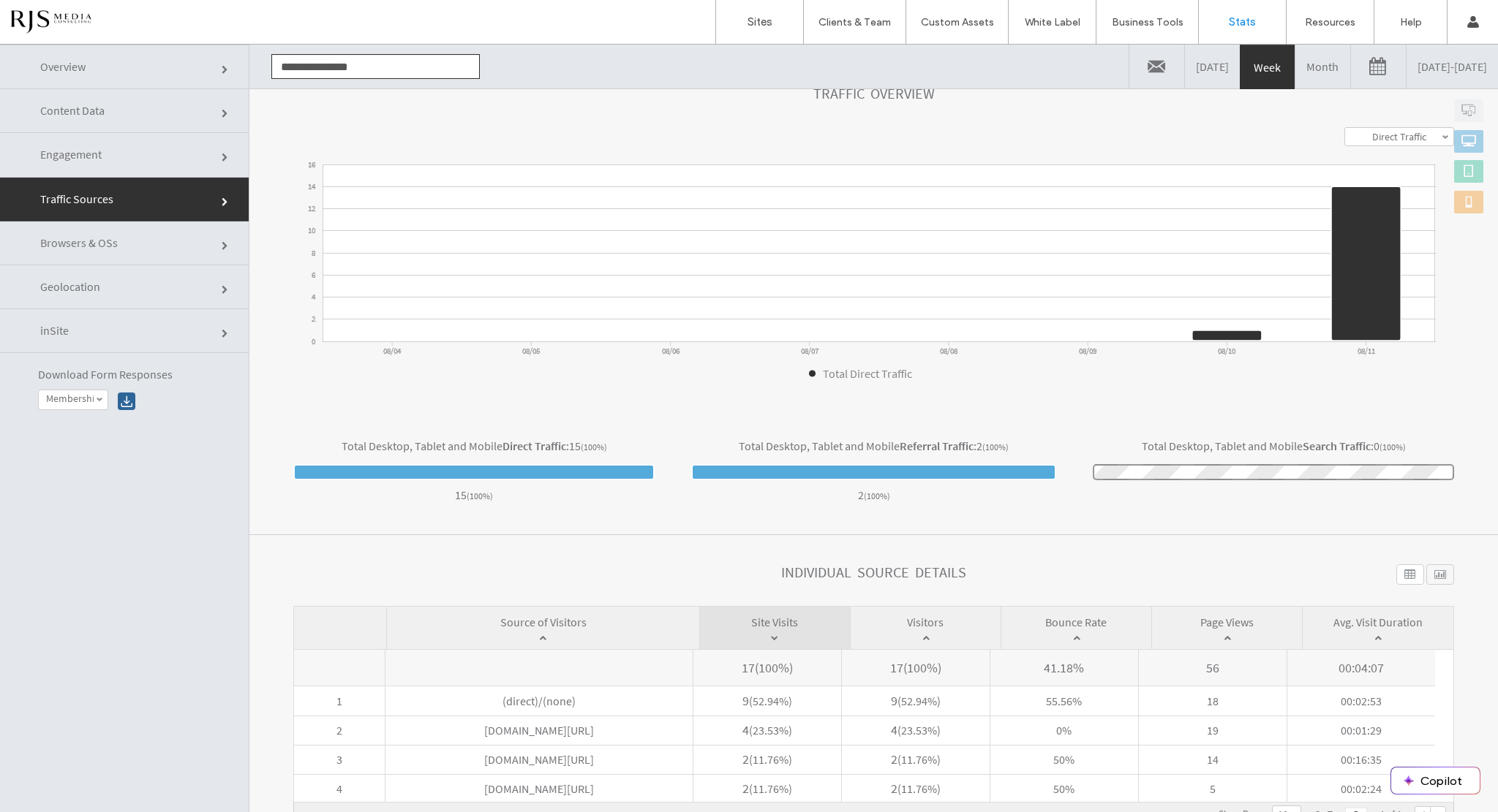
scroll to position [73, 0]
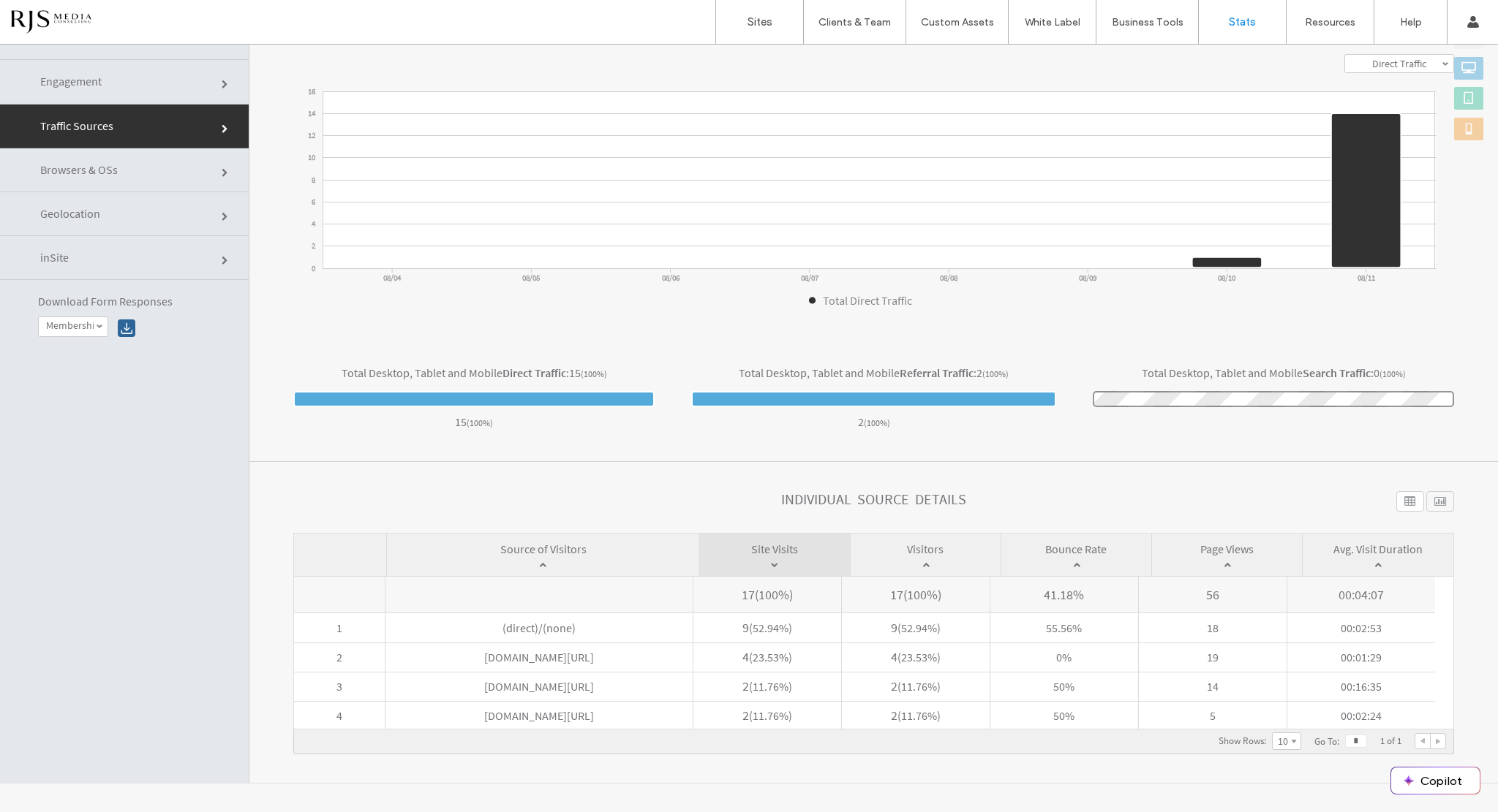
click link "Browsers & OSs"
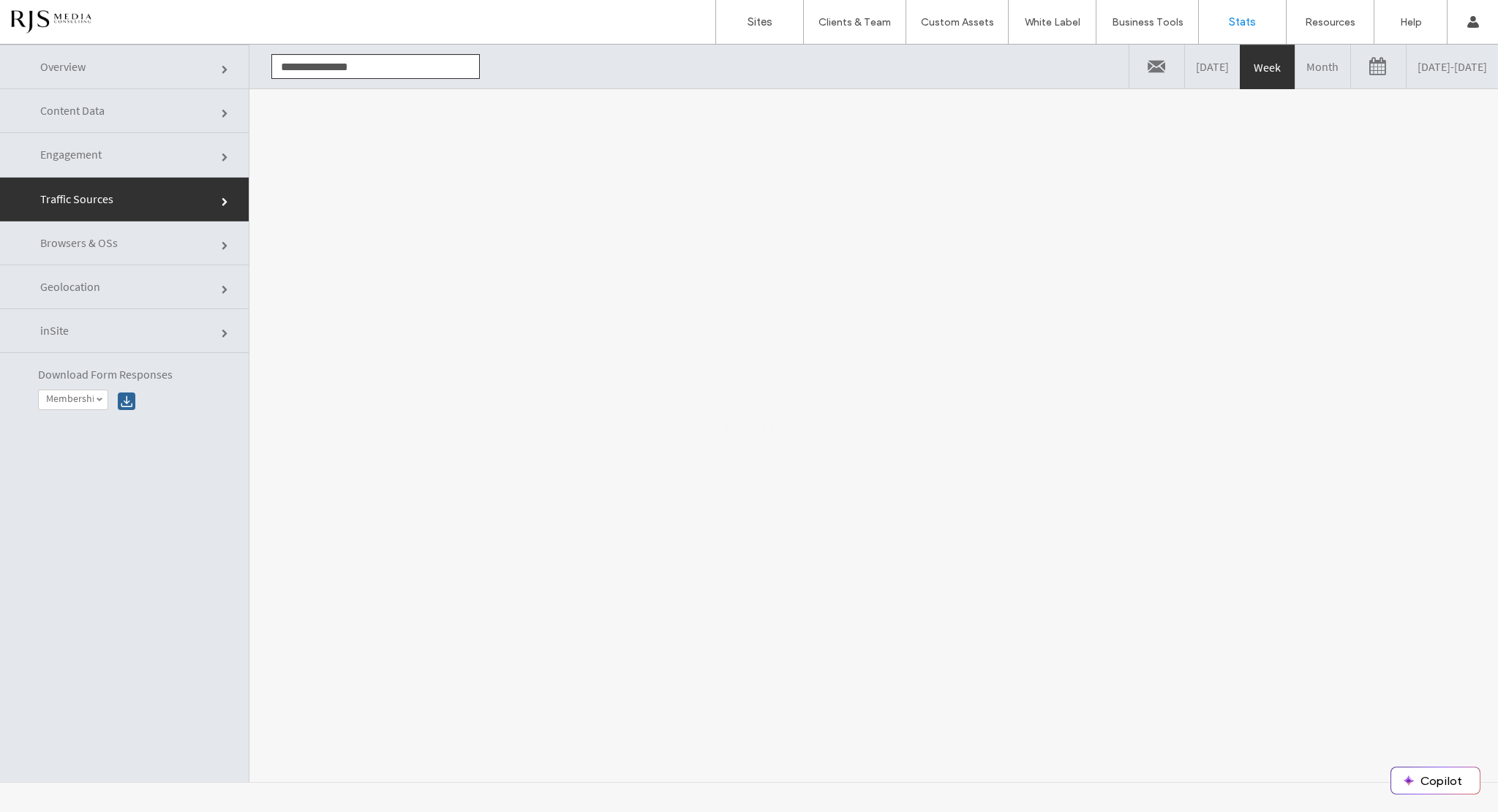
scroll to position [0, 0]
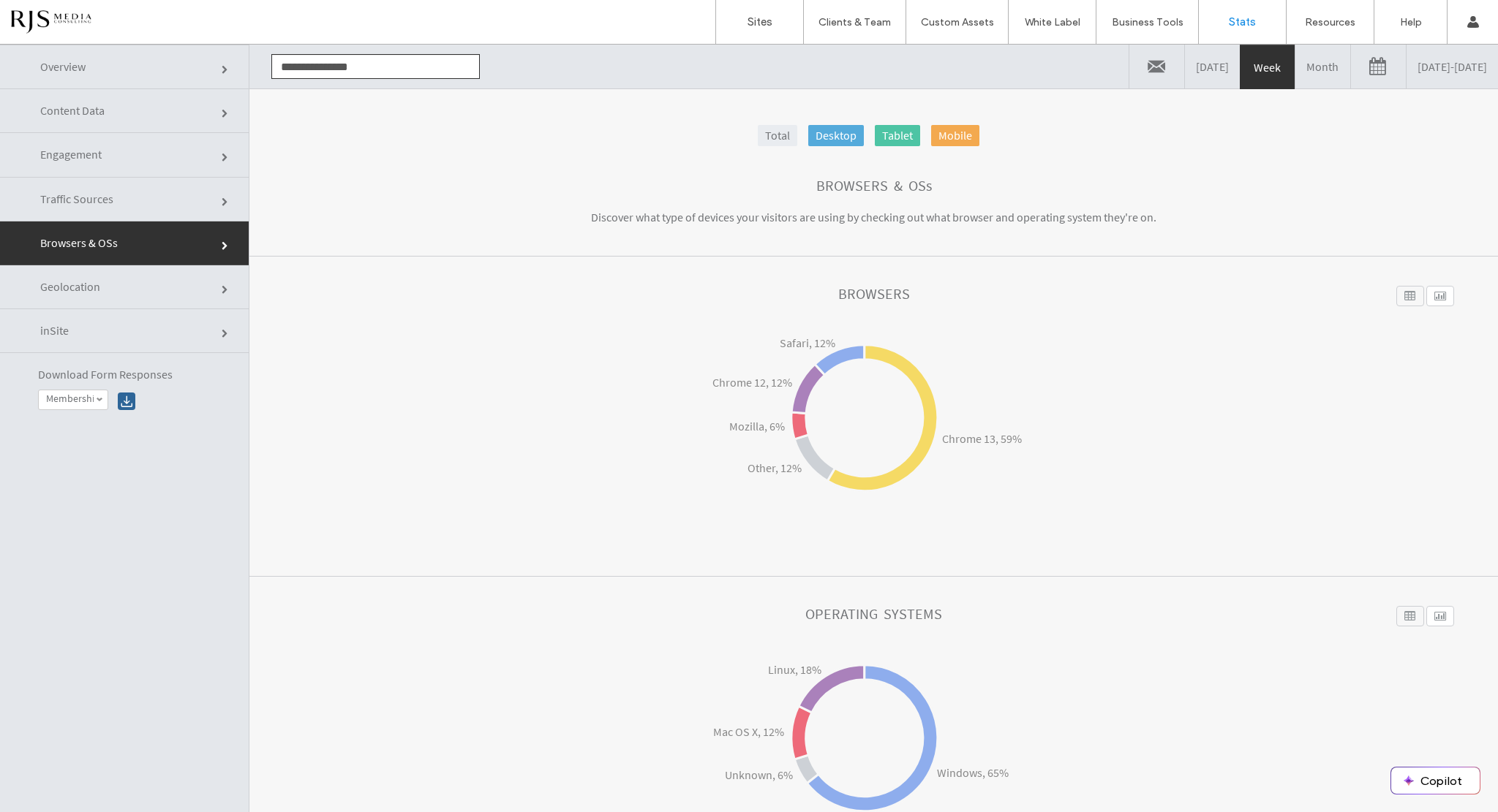
click link "Geolocation"
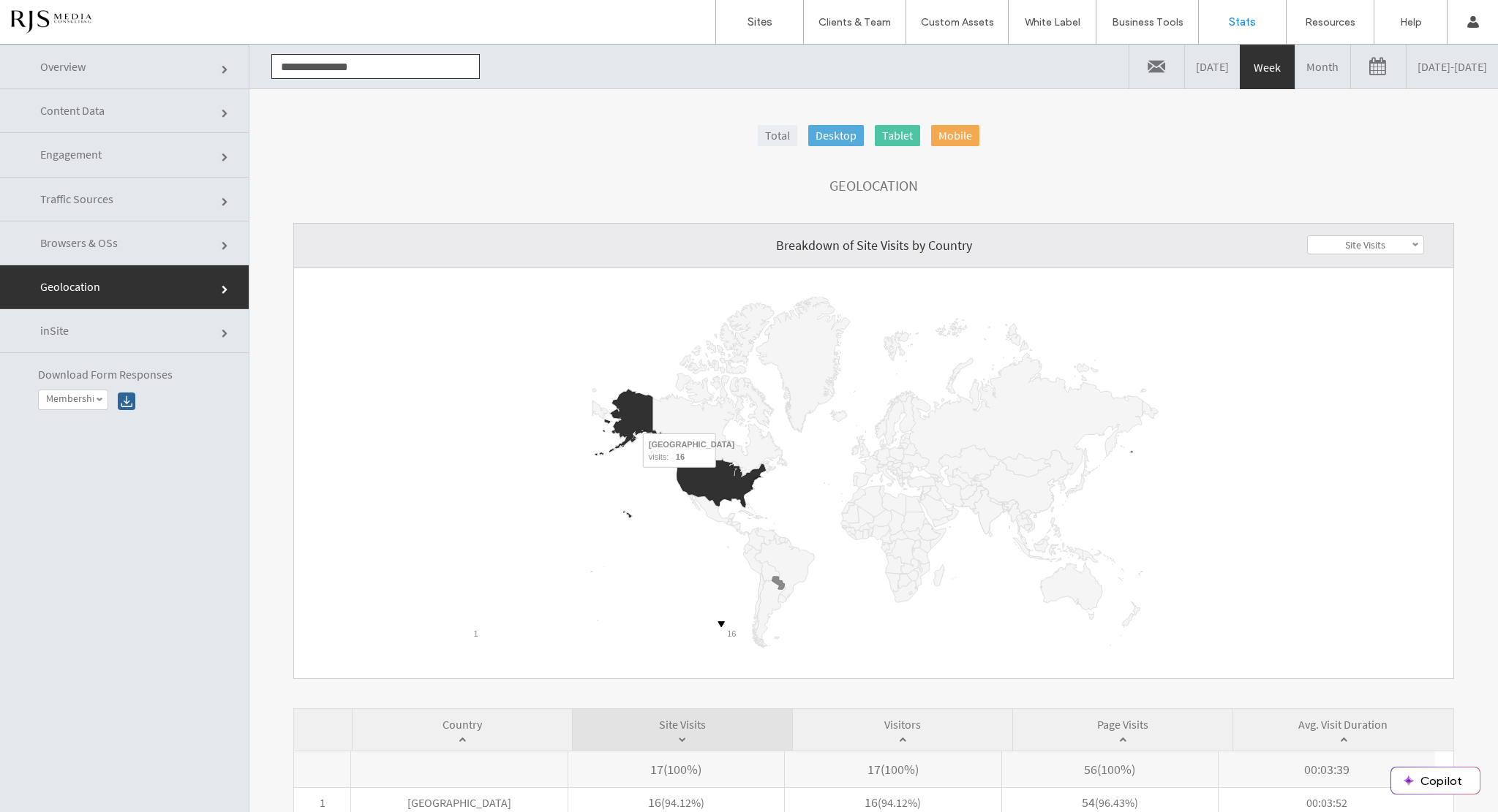
click at [720, 477] on icon "A chart." at bounding box center [722, 484] width 89 height 47
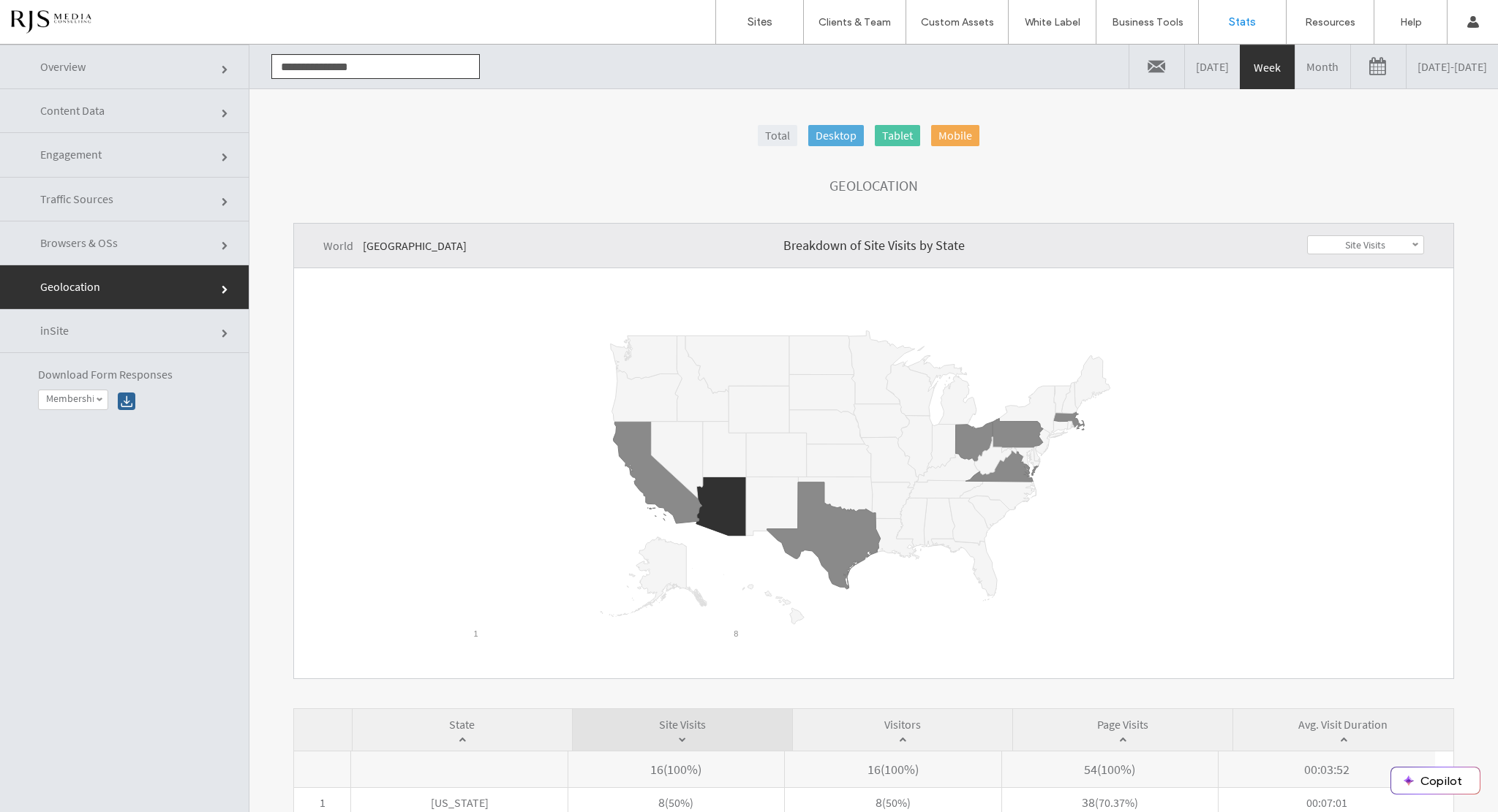
click link "Overview"
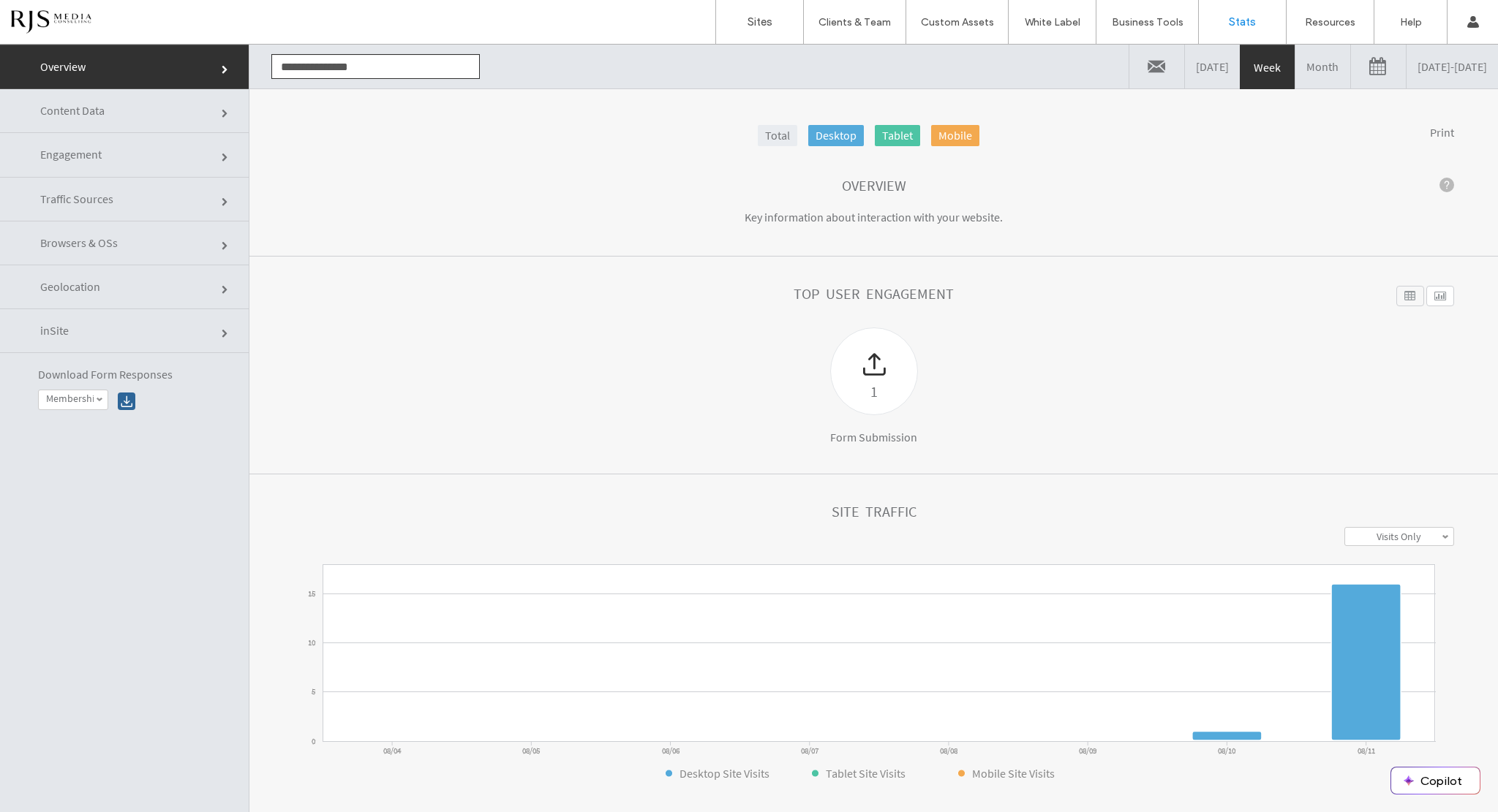
click at [1296, 70] on link "Month" at bounding box center [1323, 66] width 55 height 44
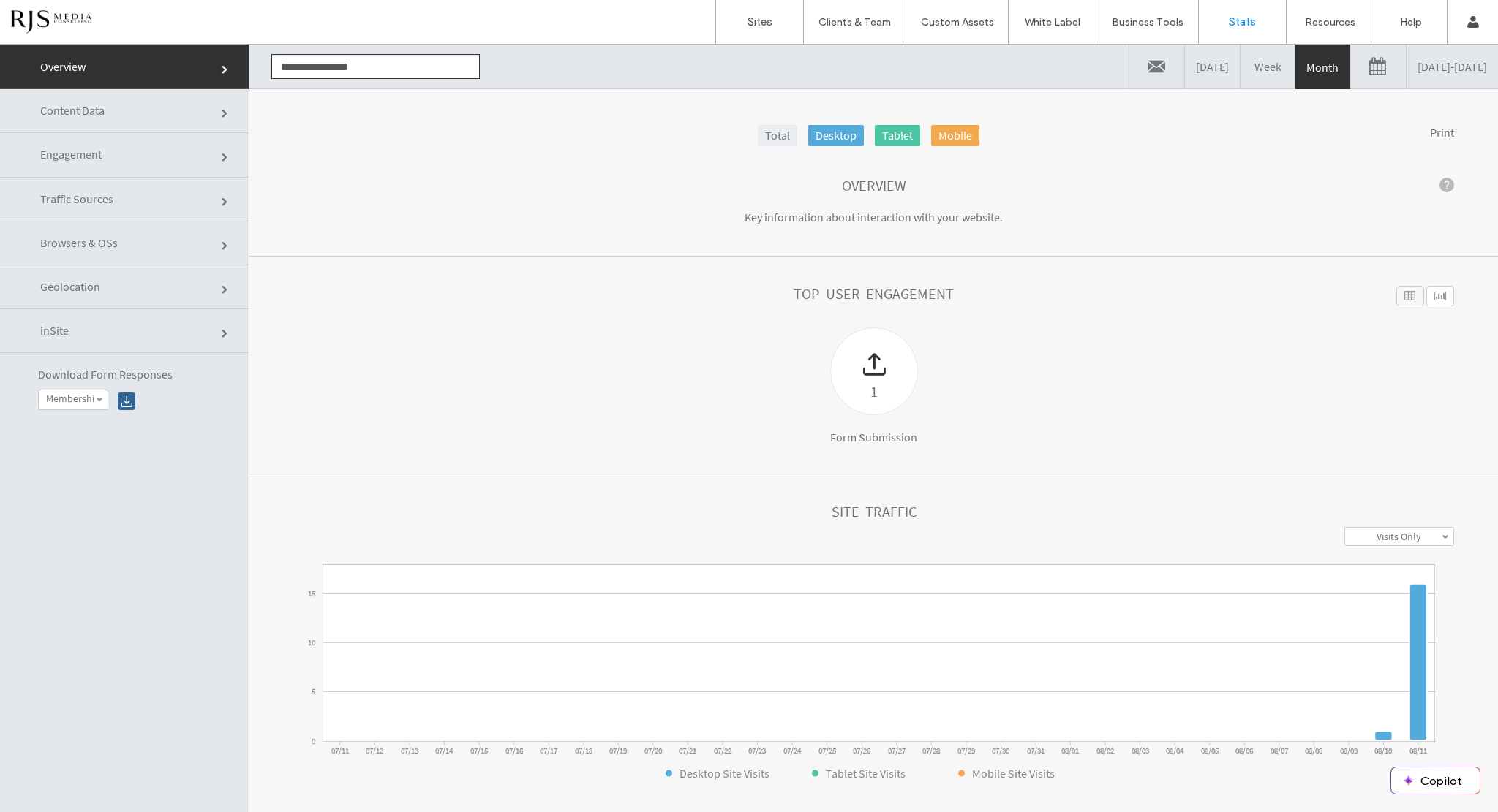
click at [1184, 70] on link "Yesterday" at bounding box center [1212, 66] width 55 height 44
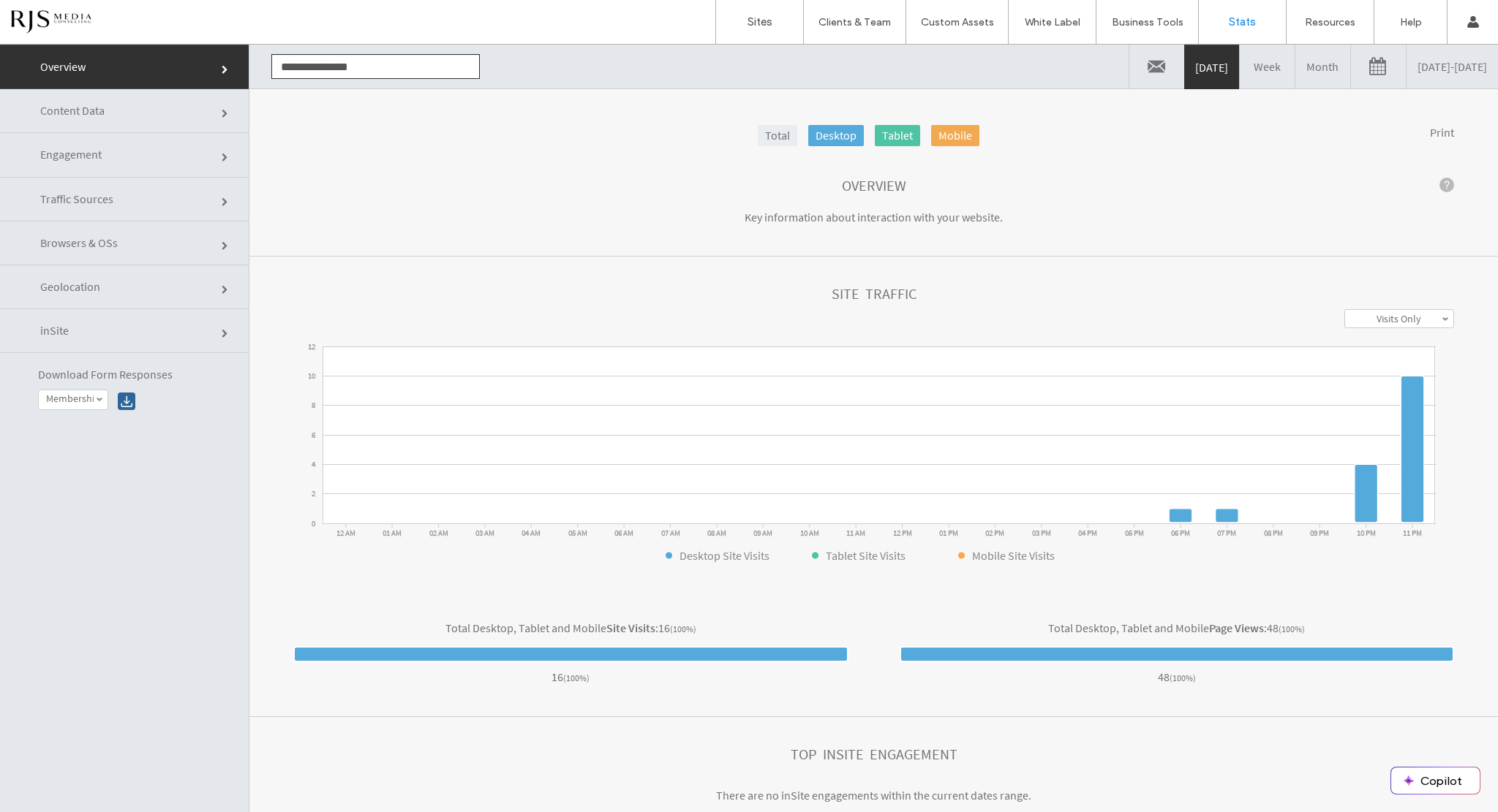
click at [221, 109] on span "Content Data" at bounding box center [226, 114] width 9 height 9
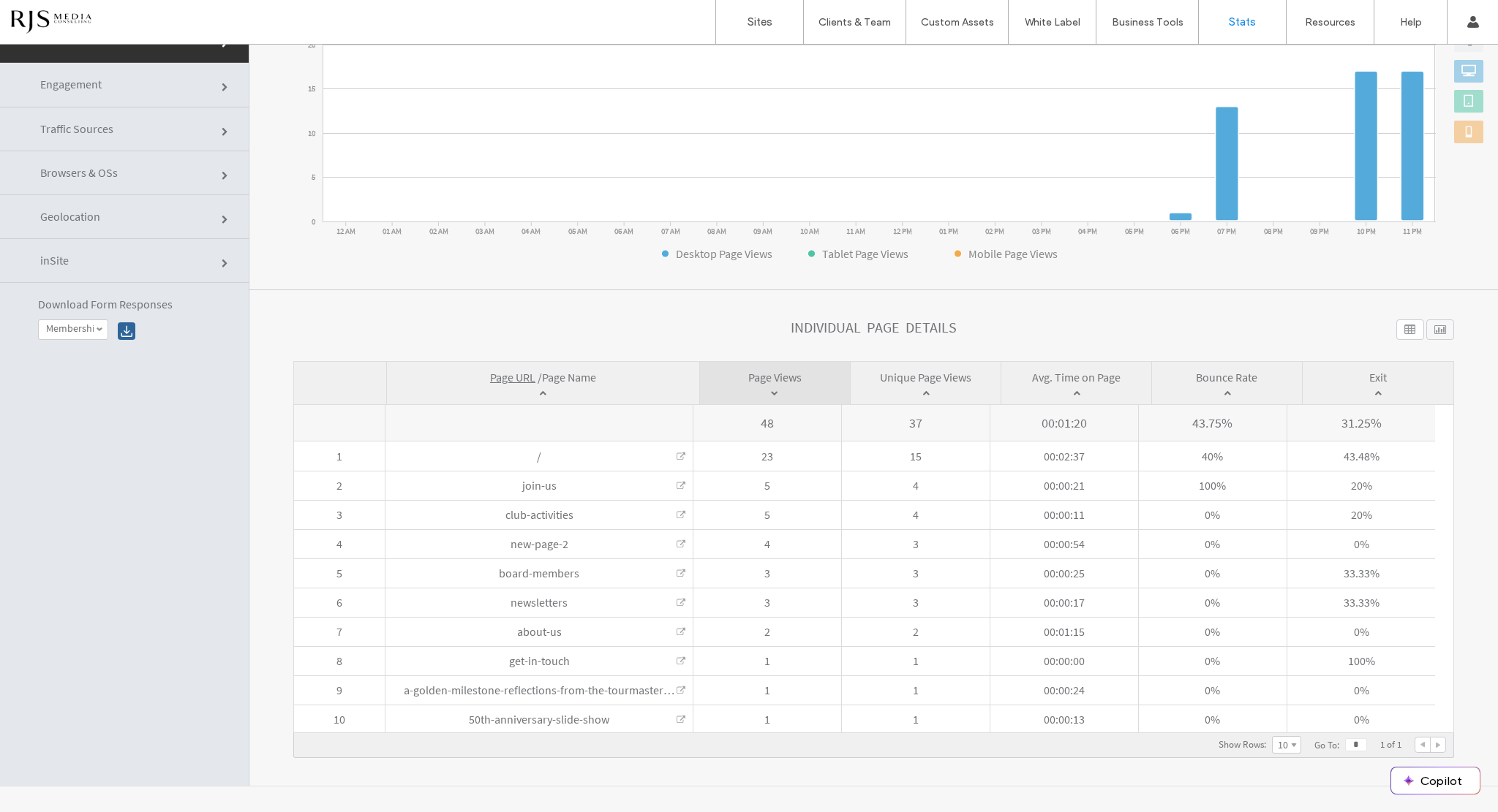
scroll to position [73, 0]
click at [758, 17] on label "Sites" at bounding box center [760, 22] width 25 height 14
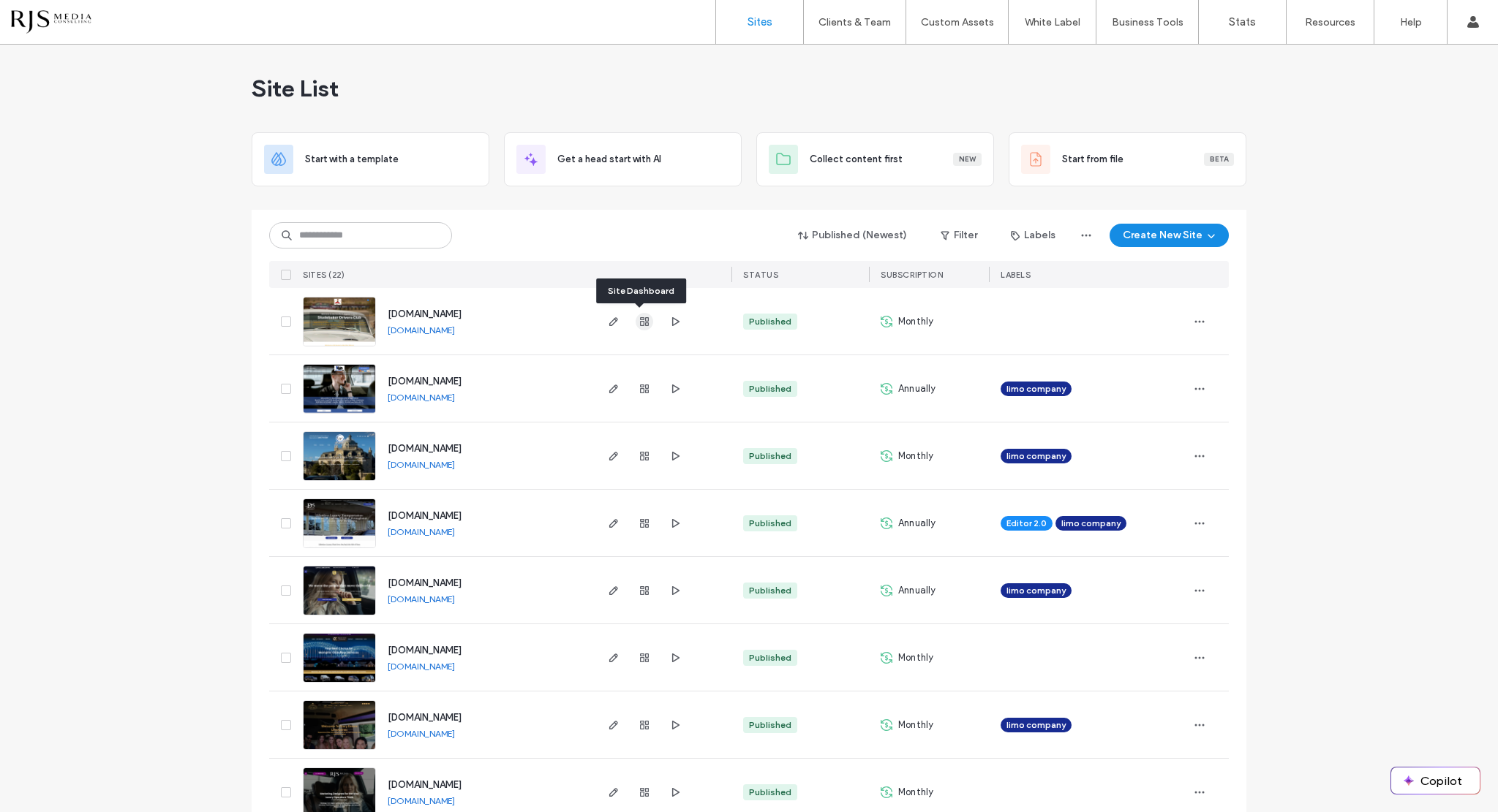
click at [640, 322] on use "button" at bounding box center [644, 322] width 9 height 9
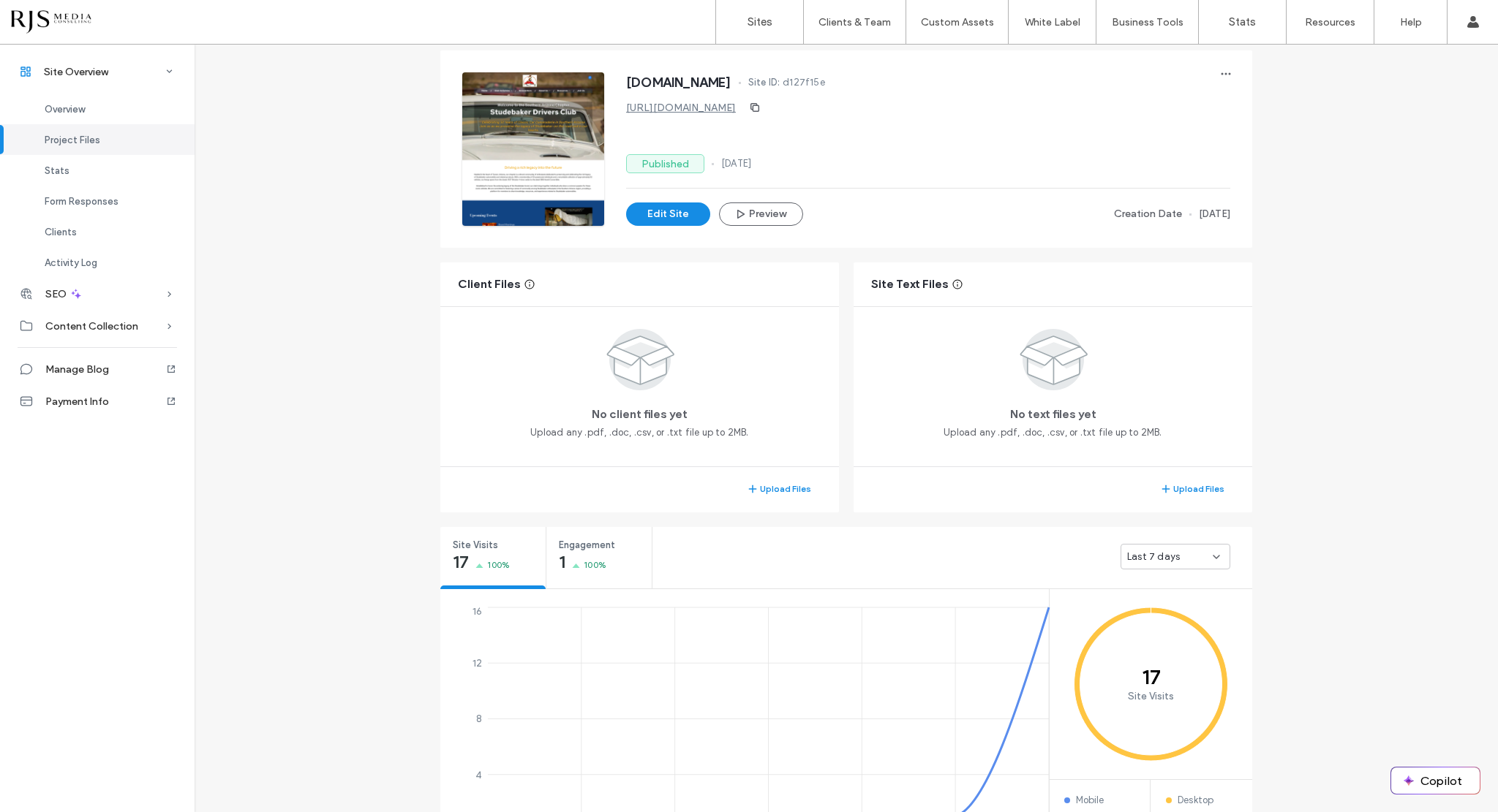
scroll to position [293, 0]
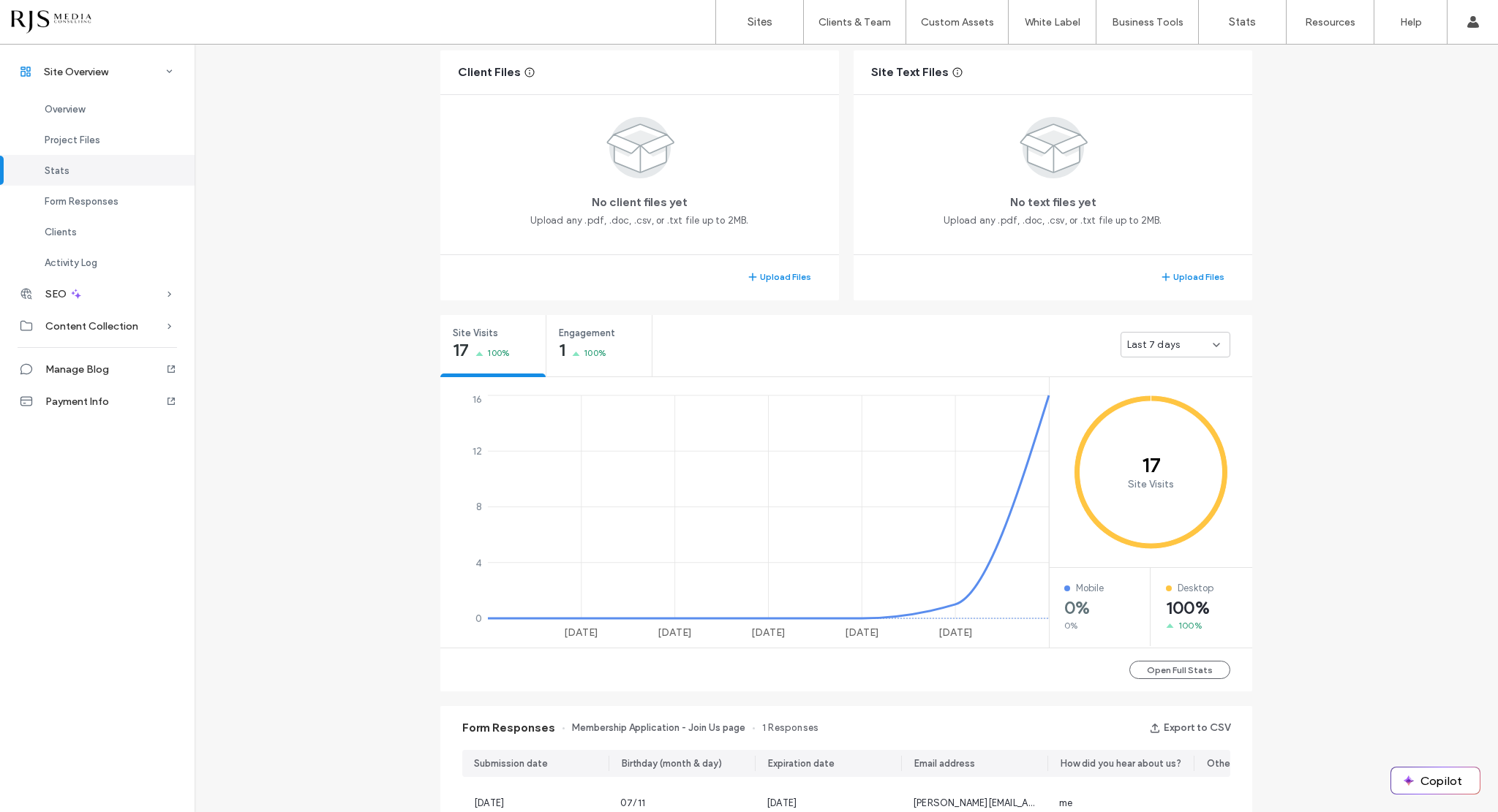
scroll to position [585, 0]
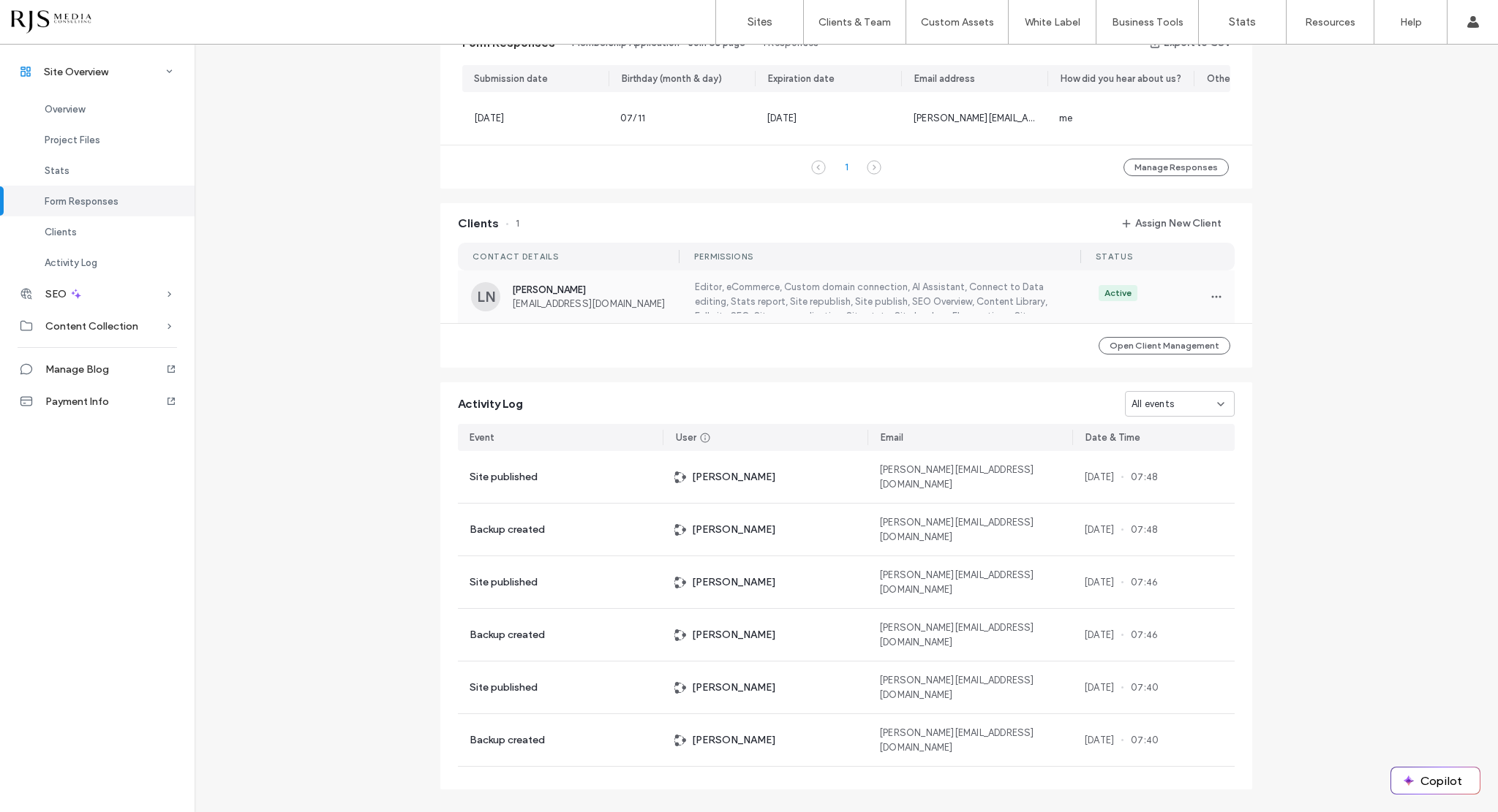
scroll to position [1007, 0]
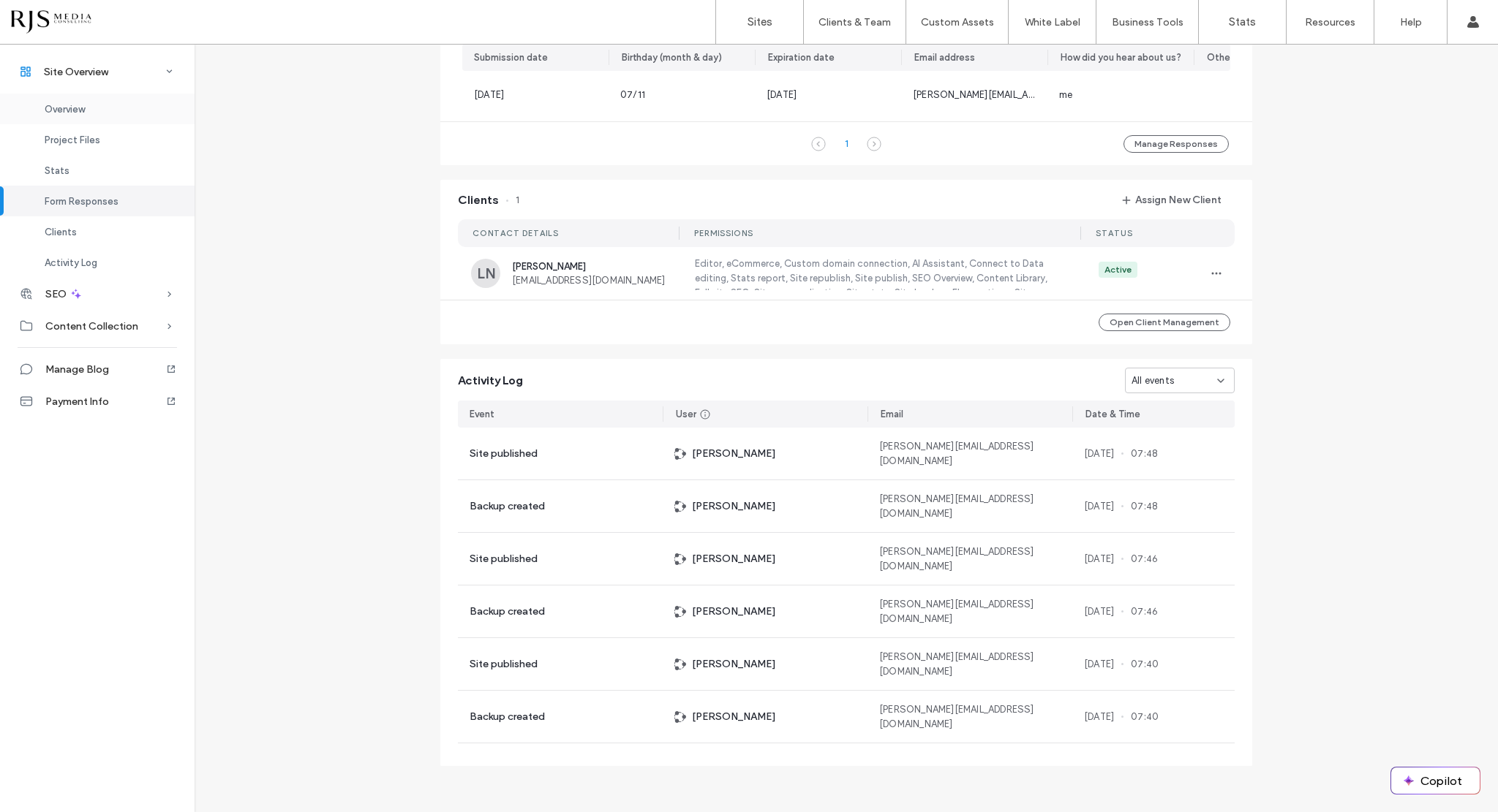
click at [82, 108] on span "Overview" at bounding box center [64, 109] width 41 height 11
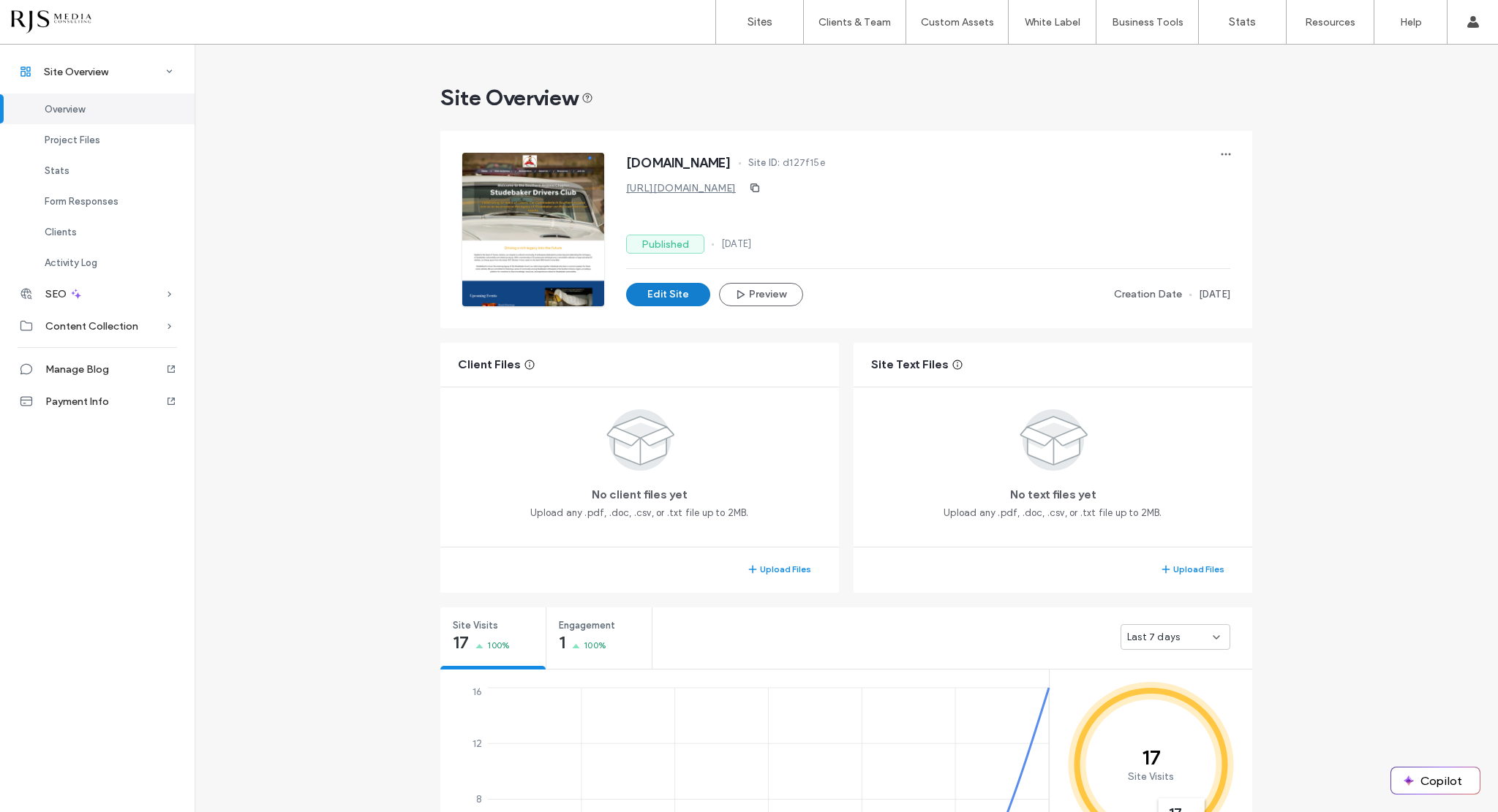
click at [695, 296] on button "Edit Site" at bounding box center [668, 294] width 84 height 23
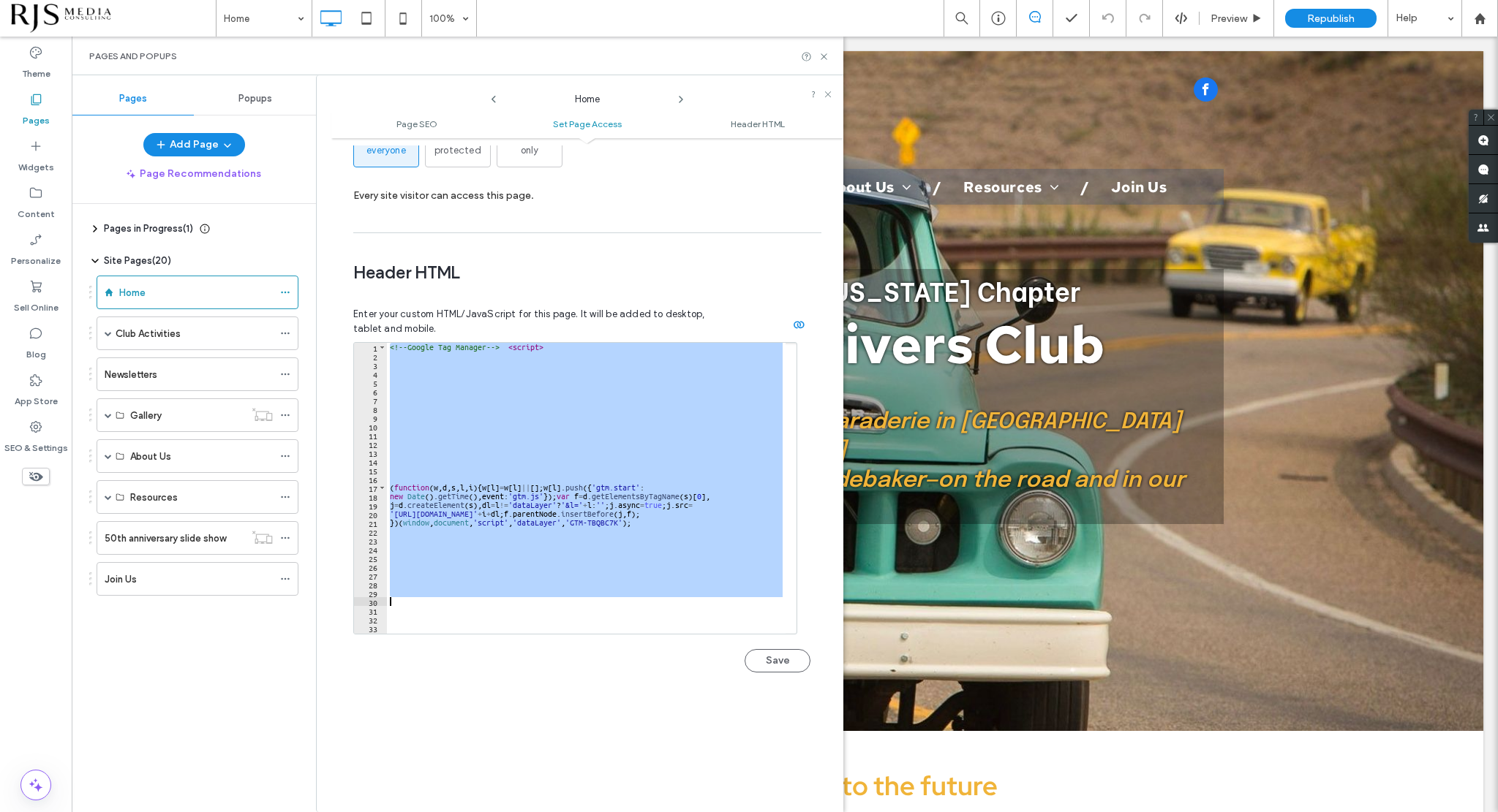
scroll to position [42, 0]
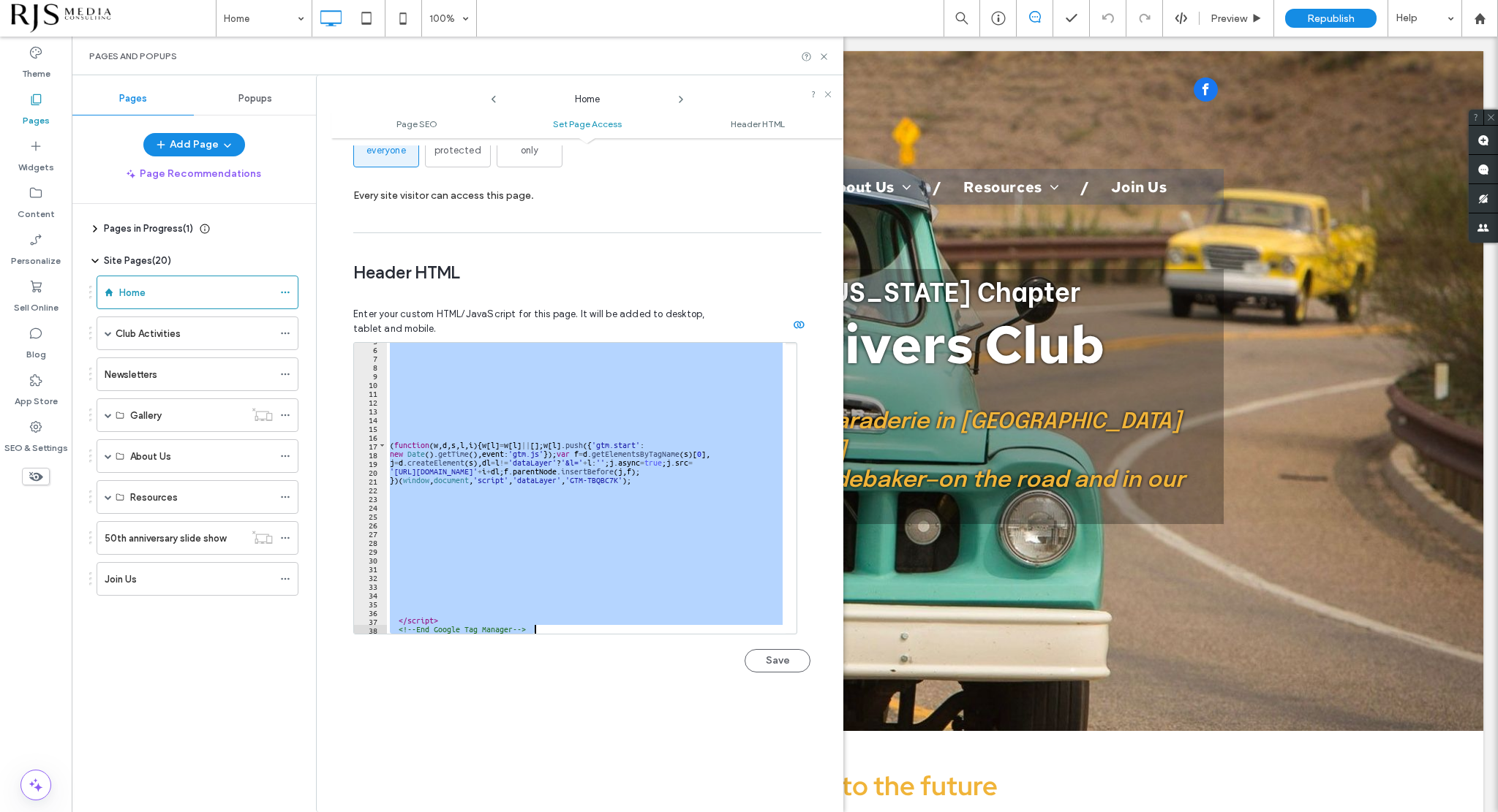
drag, startPoint x: 389, startPoint y: 313, endPoint x: 623, endPoint y: 631, distance: 394.8
click at [623, 631] on div "**********" at bounding box center [582, 515] width 457 height 345
paste textarea "**********"
type textarea "**********"
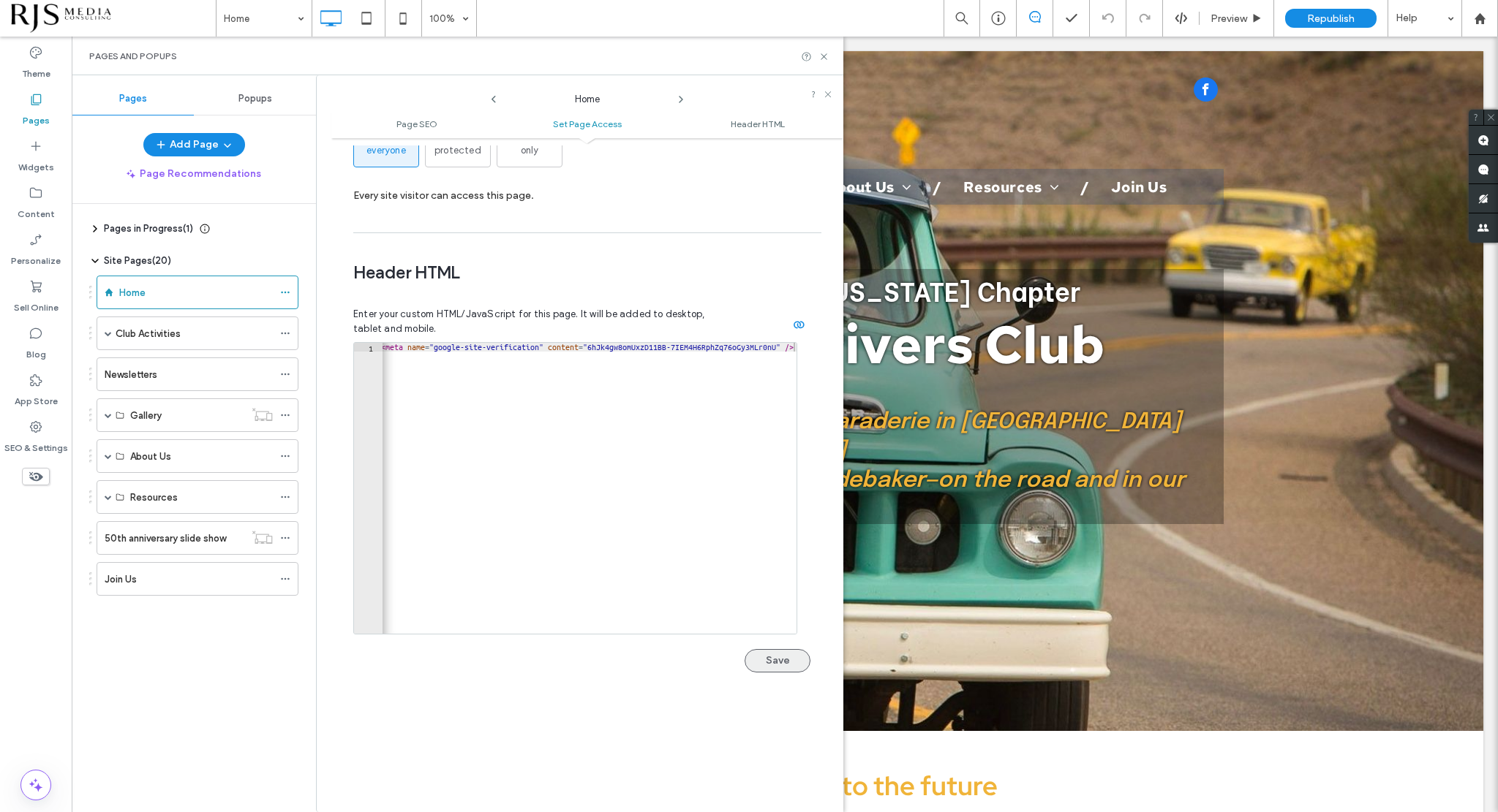
click at [763, 649] on button "Save" at bounding box center [777, 661] width 66 height 23
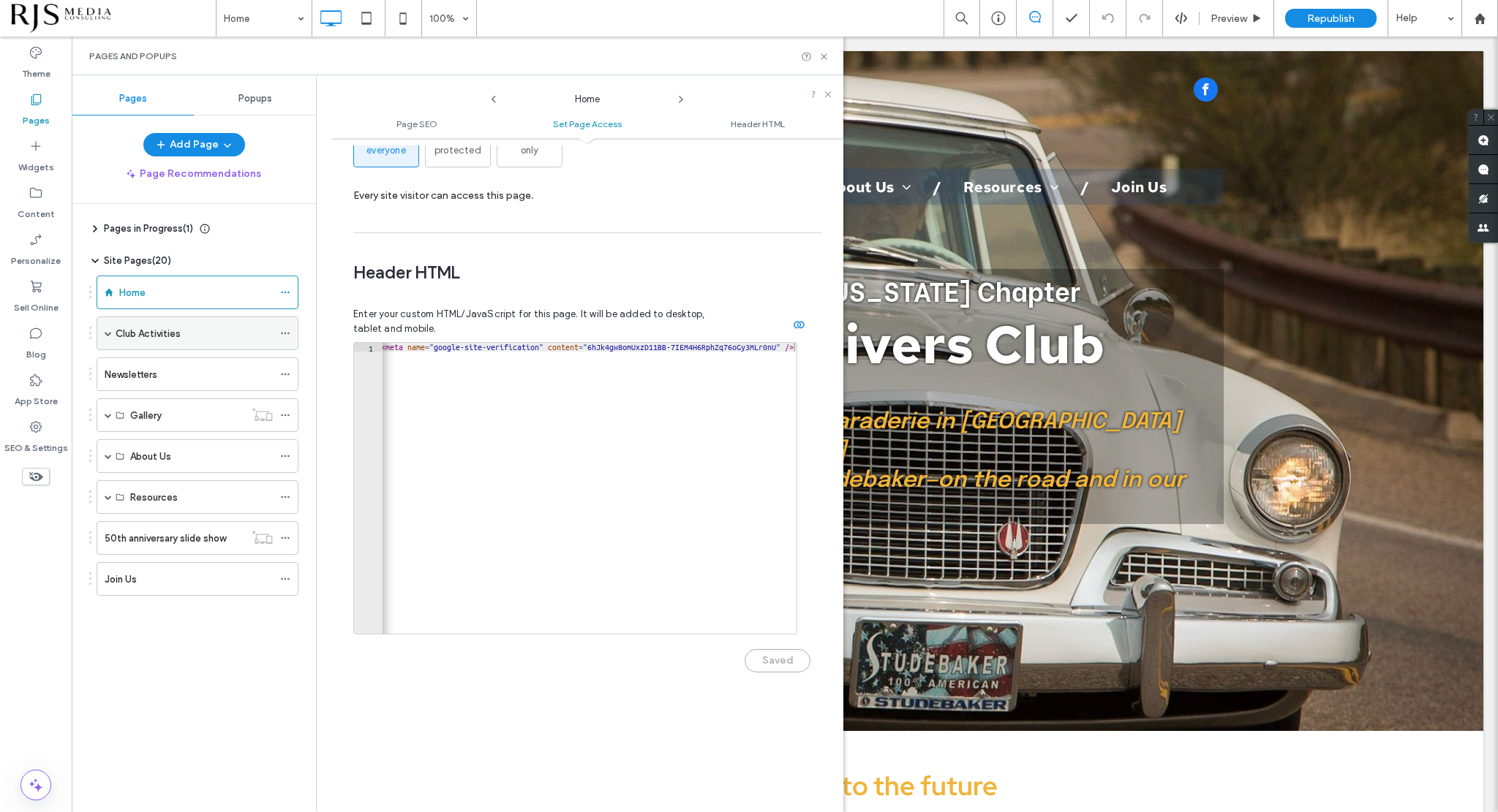
click at [282, 336] on icon at bounding box center [285, 332] width 10 height 10
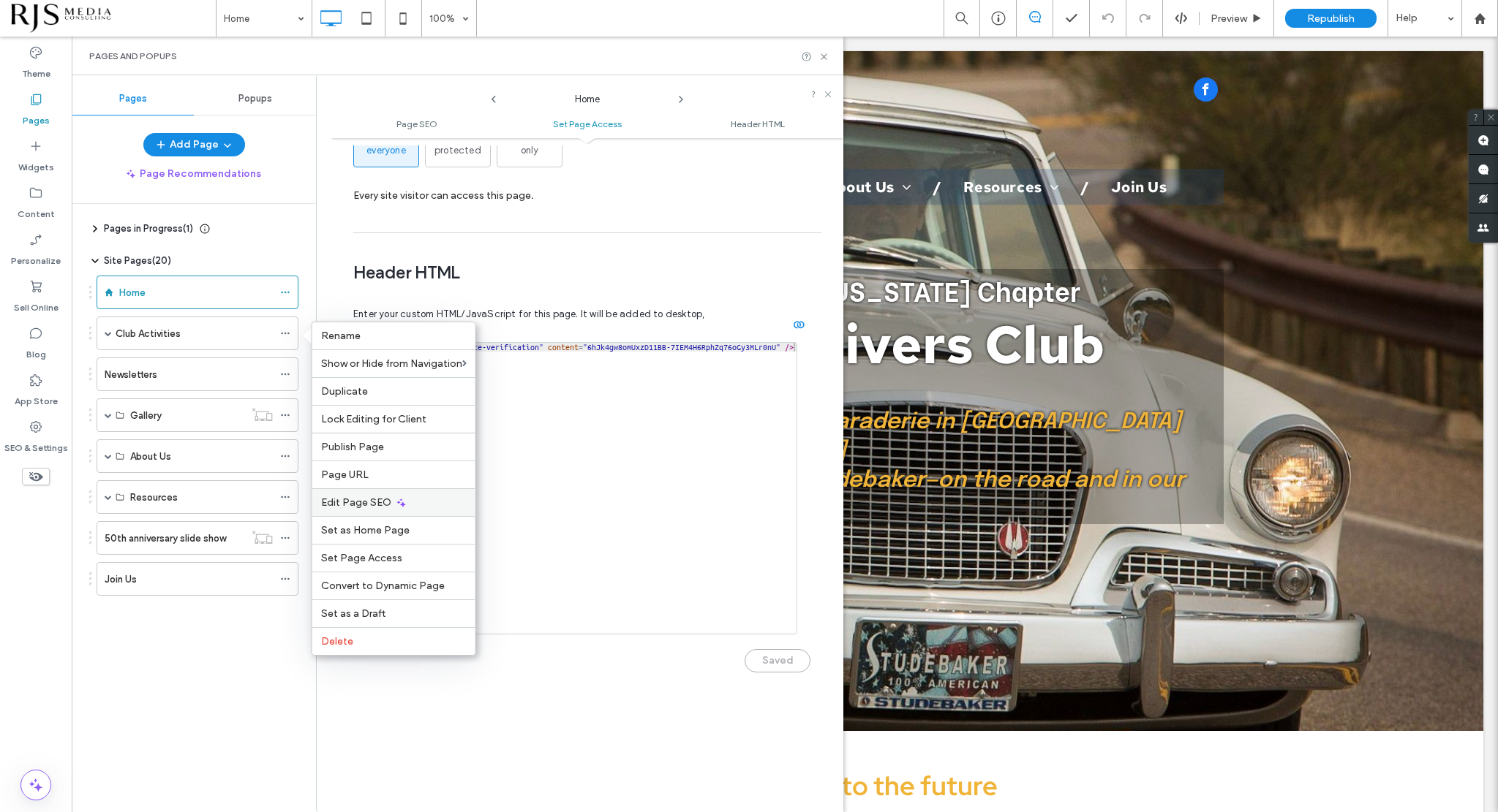
click at [360, 491] on div "Edit Page SEO" at bounding box center [394, 502] width 164 height 28
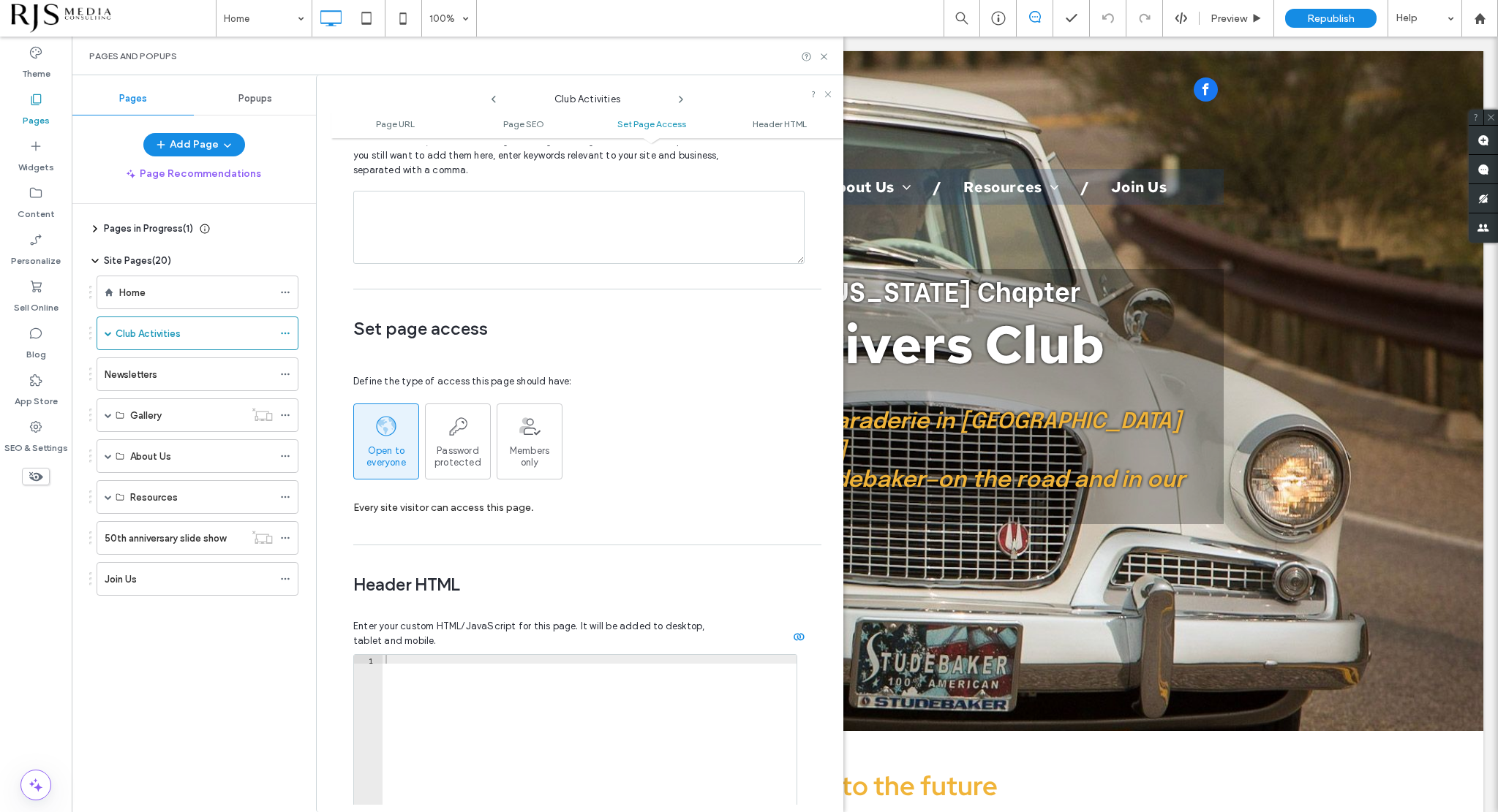
scroll to position [1347, 0]
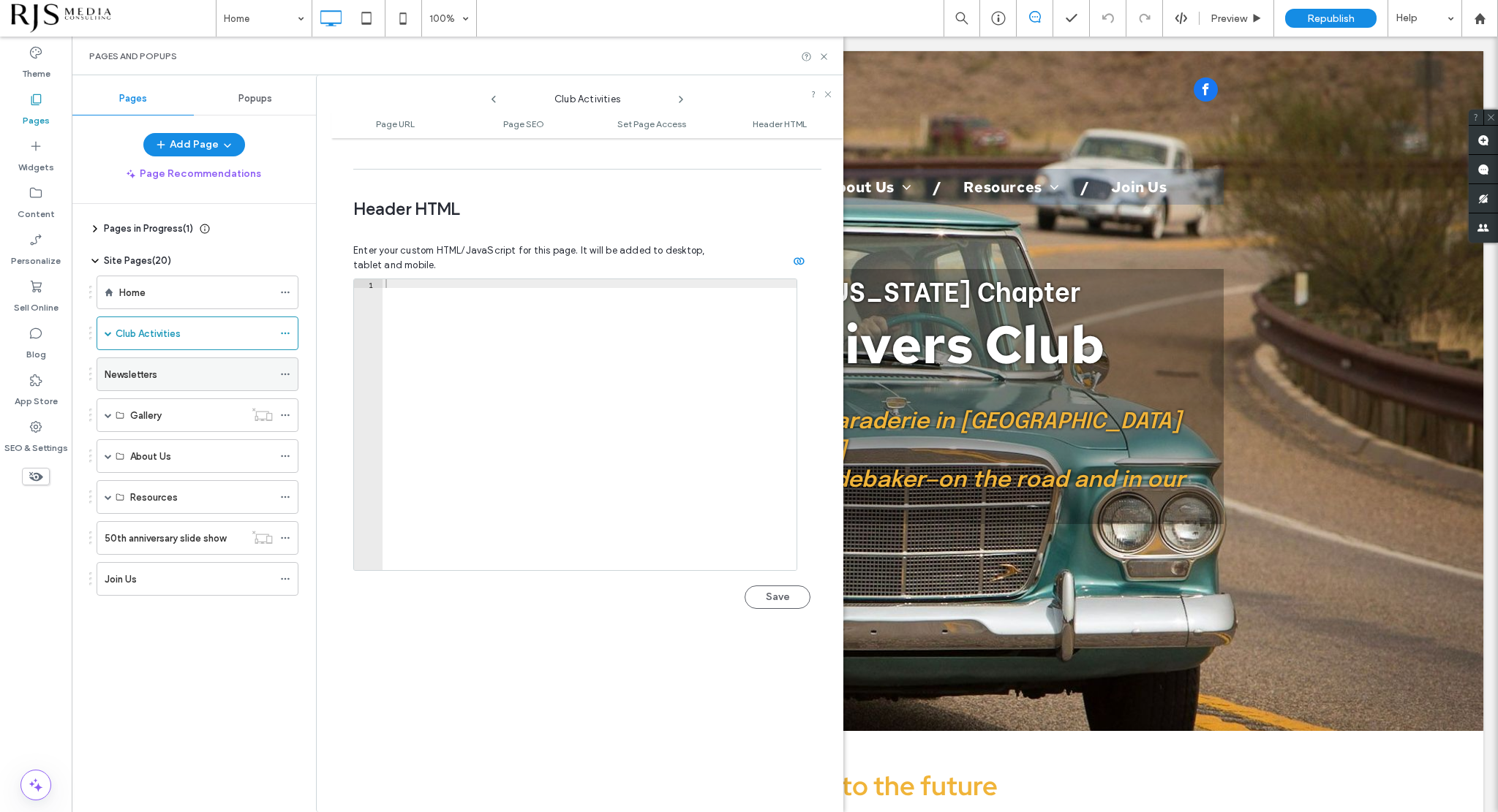
click at [289, 370] on icon at bounding box center [285, 374] width 10 height 10
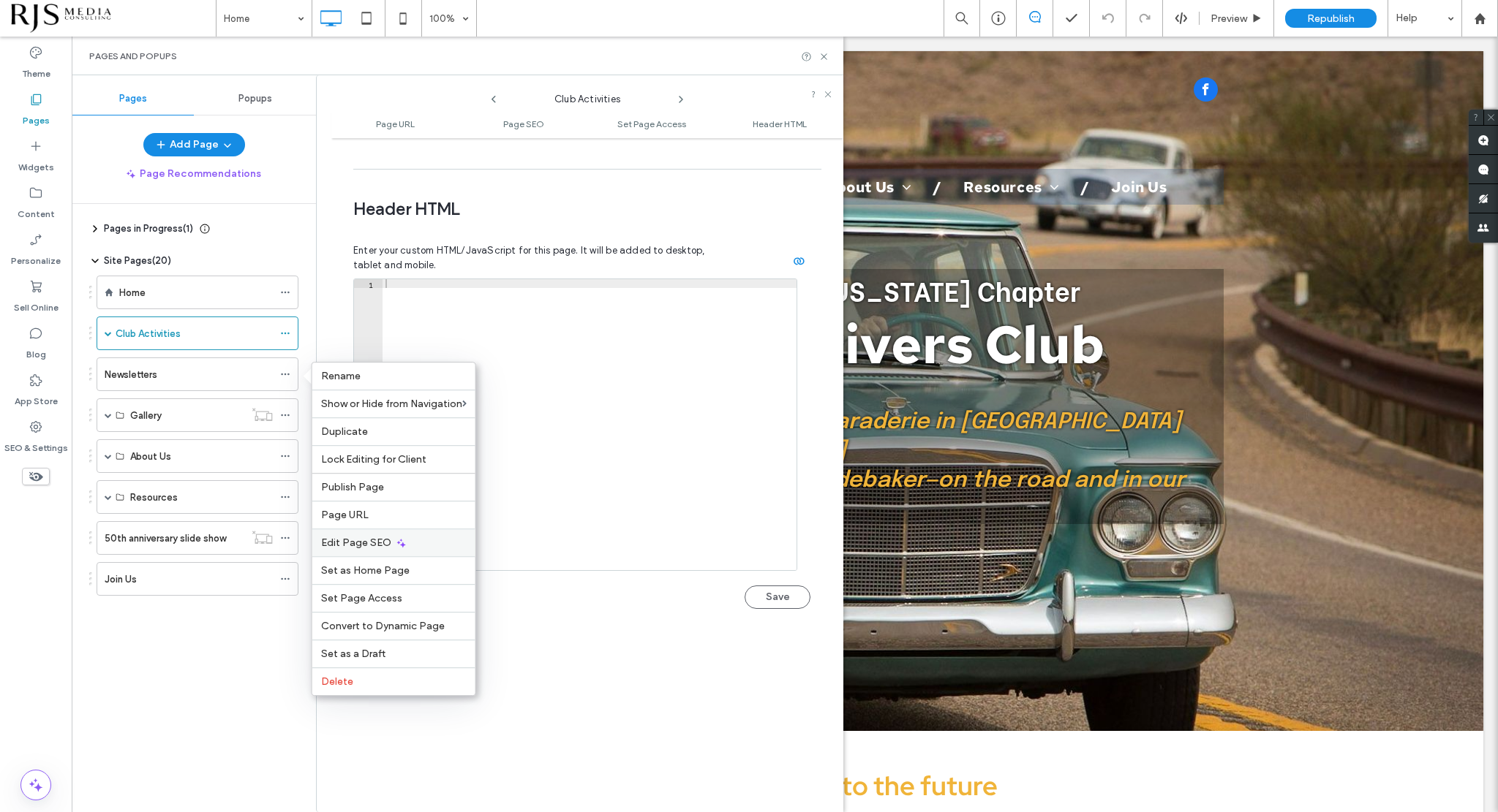
click at [382, 537] on span "Edit Page SEO" at bounding box center [356, 543] width 70 height 13
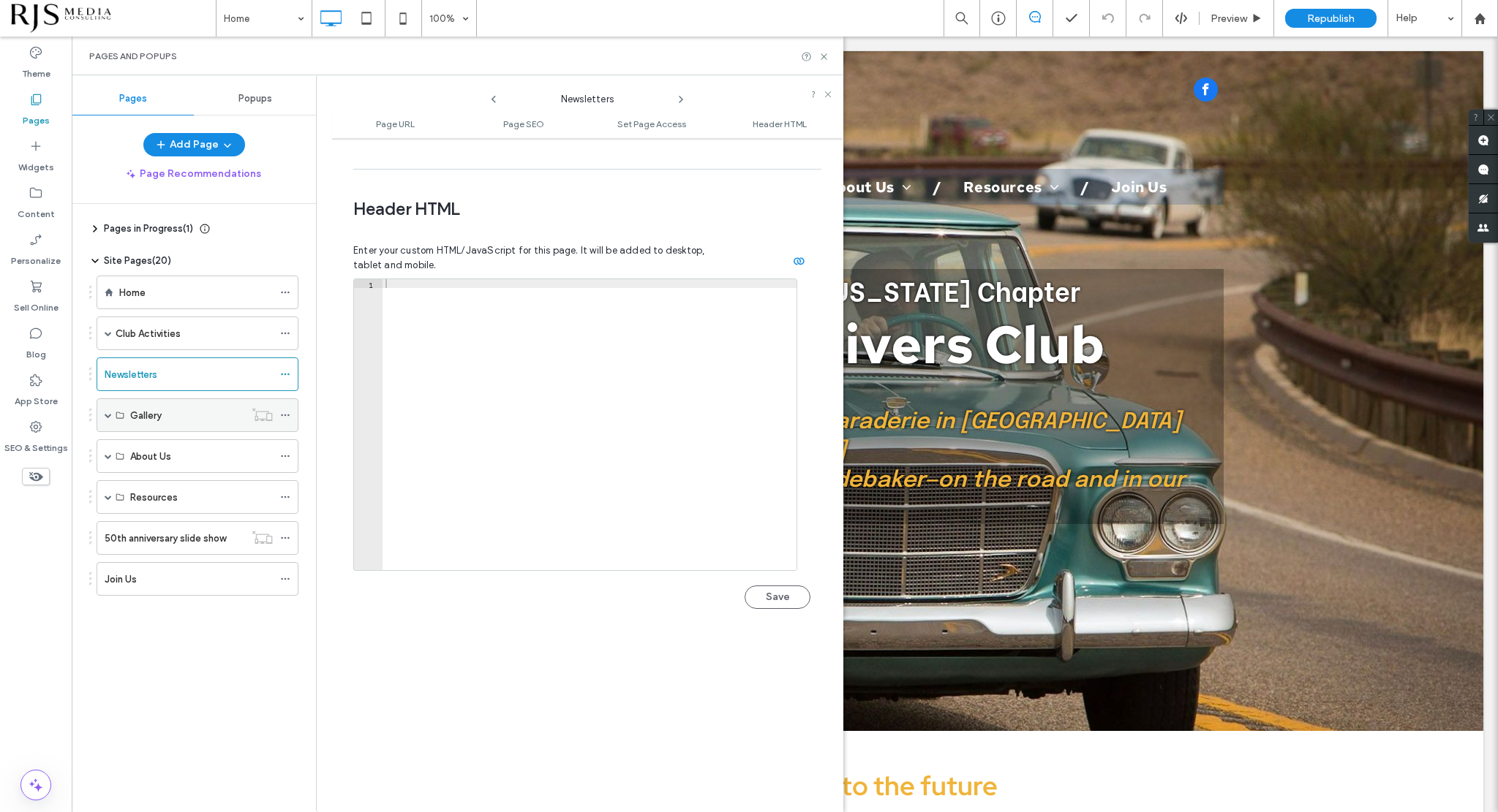
click at [286, 415] on icon at bounding box center [285, 415] width 10 height 10
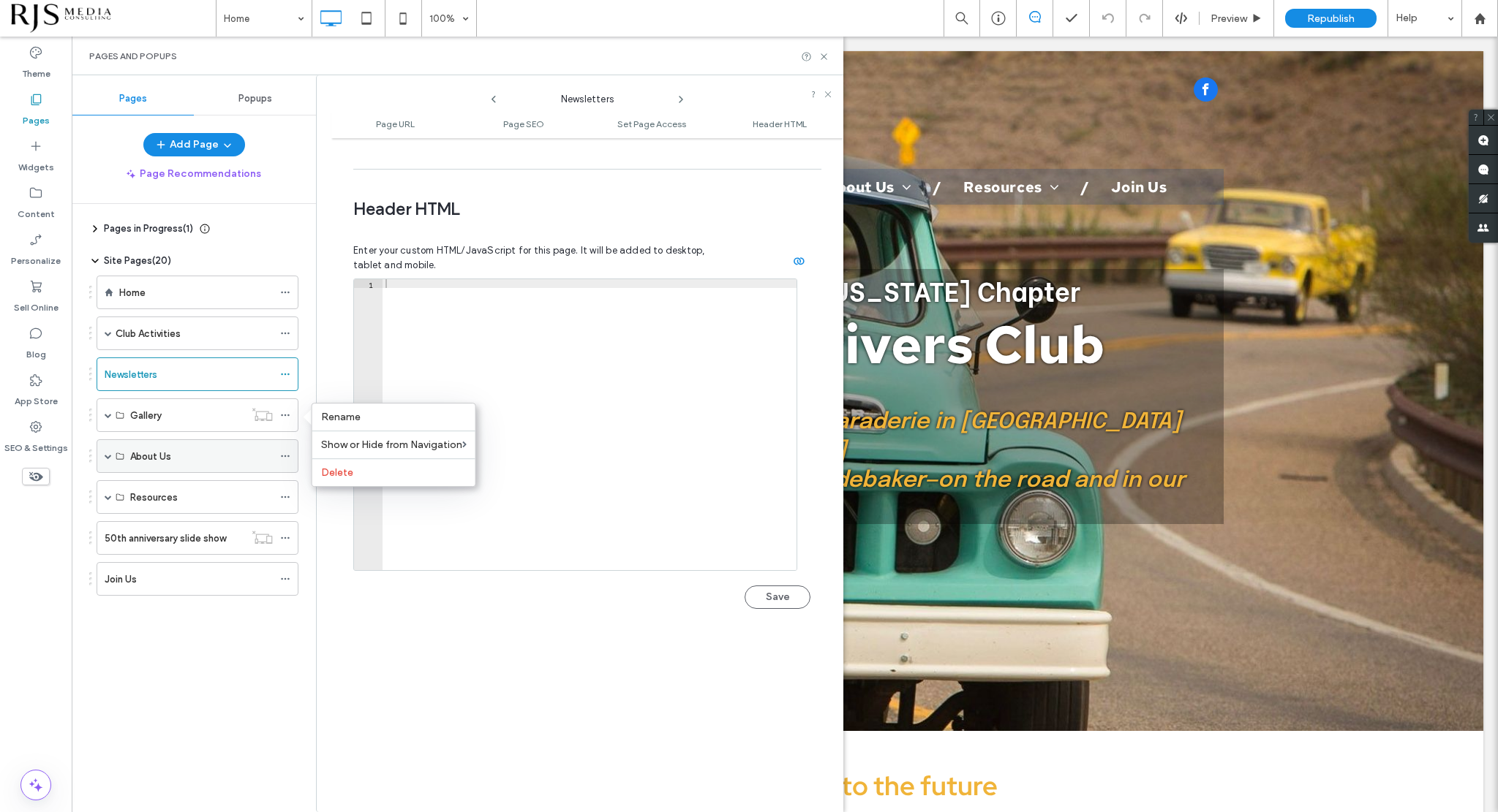
click at [286, 451] on icon at bounding box center [285, 455] width 10 height 10
click at [106, 453] on span at bounding box center [108, 456] width 7 height 7
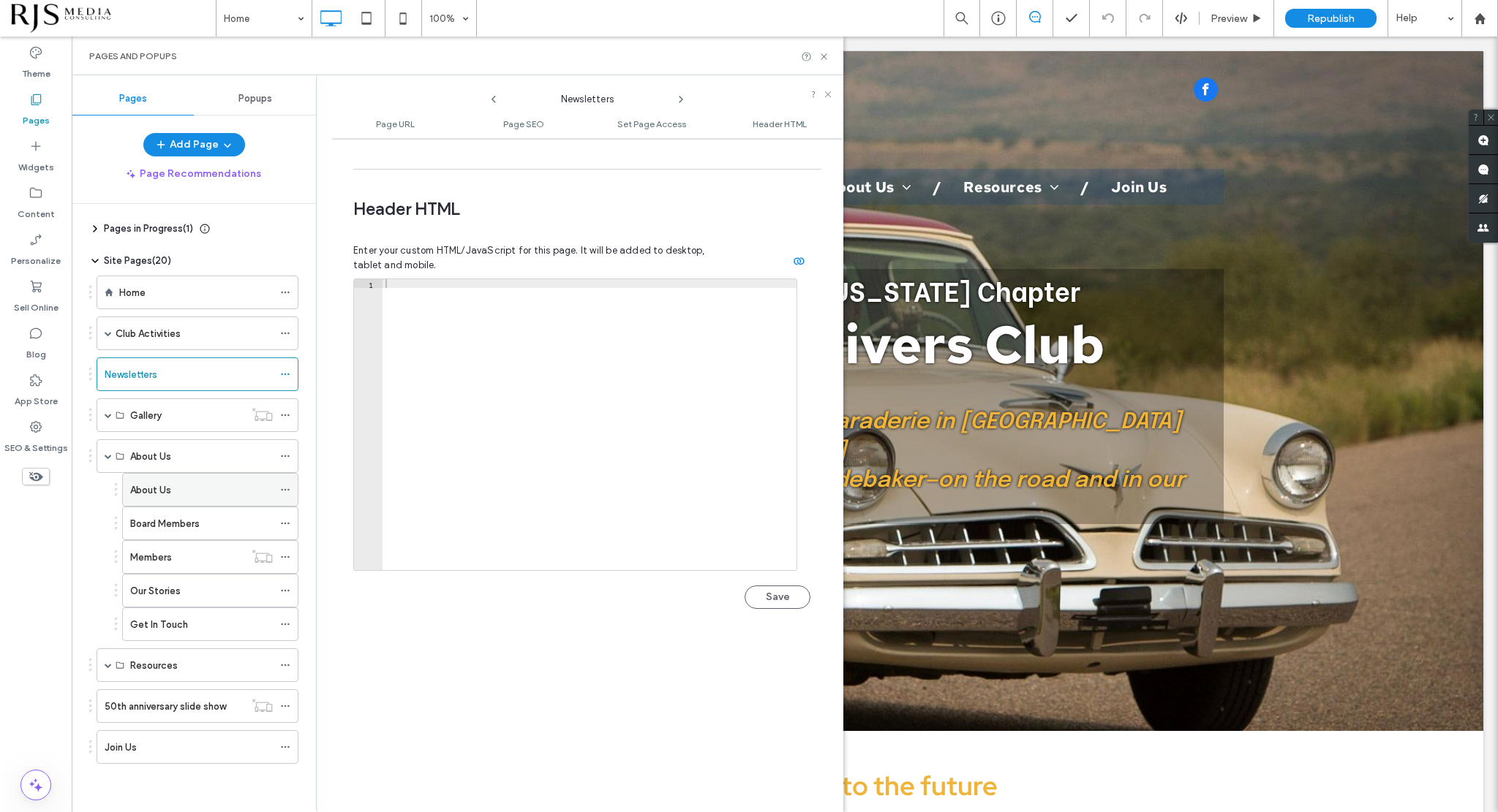
click at [278, 485] on div "About Us" at bounding box center [210, 490] width 176 height 33
click at [282, 490] on use at bounding box center [285, 490] width 8 height 2
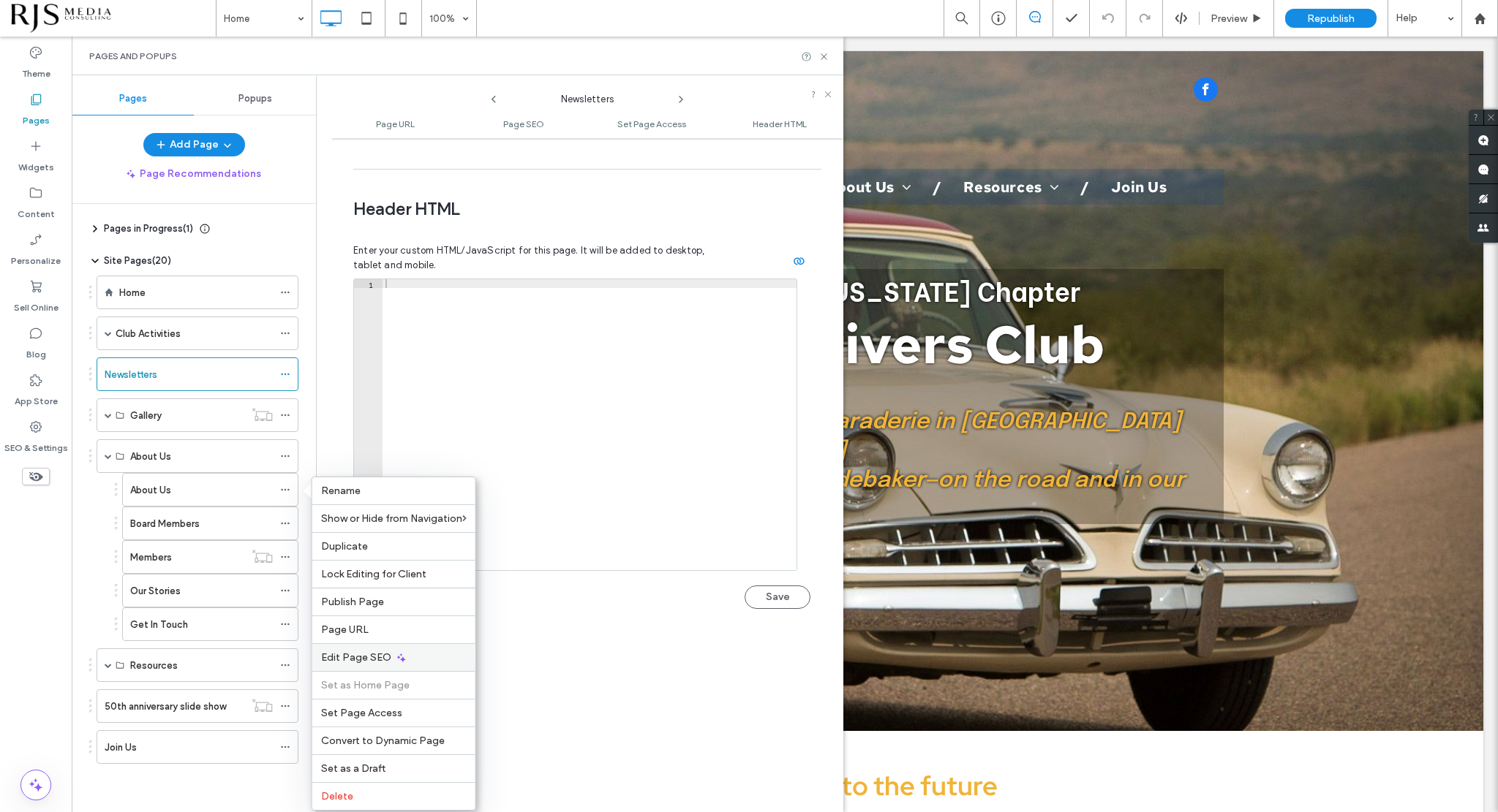
click at [368, 663] on div "Edit Page SEO" at bounding box center [394, 657] width 164 height 28
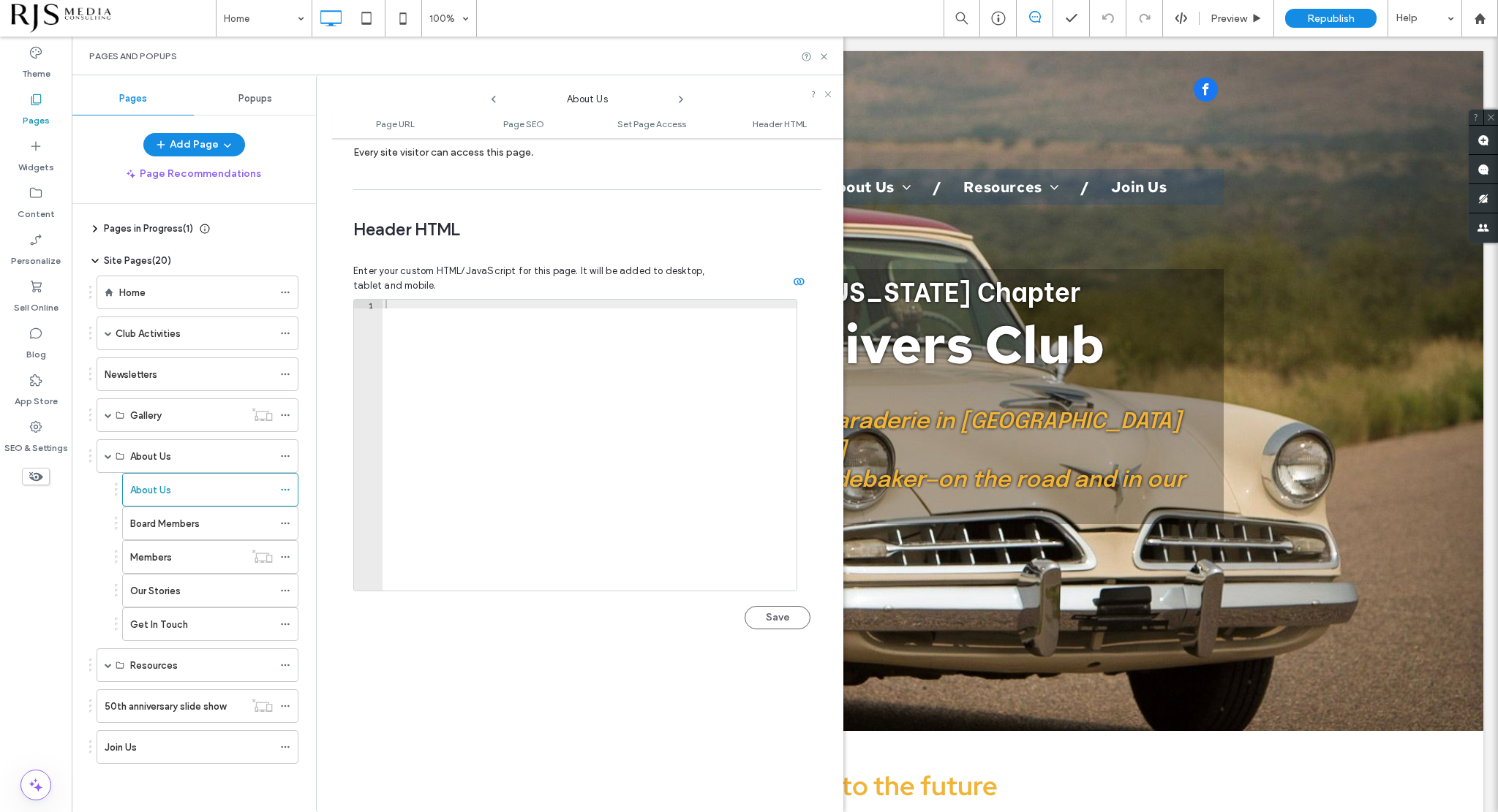
scroll to position [1345, 0]
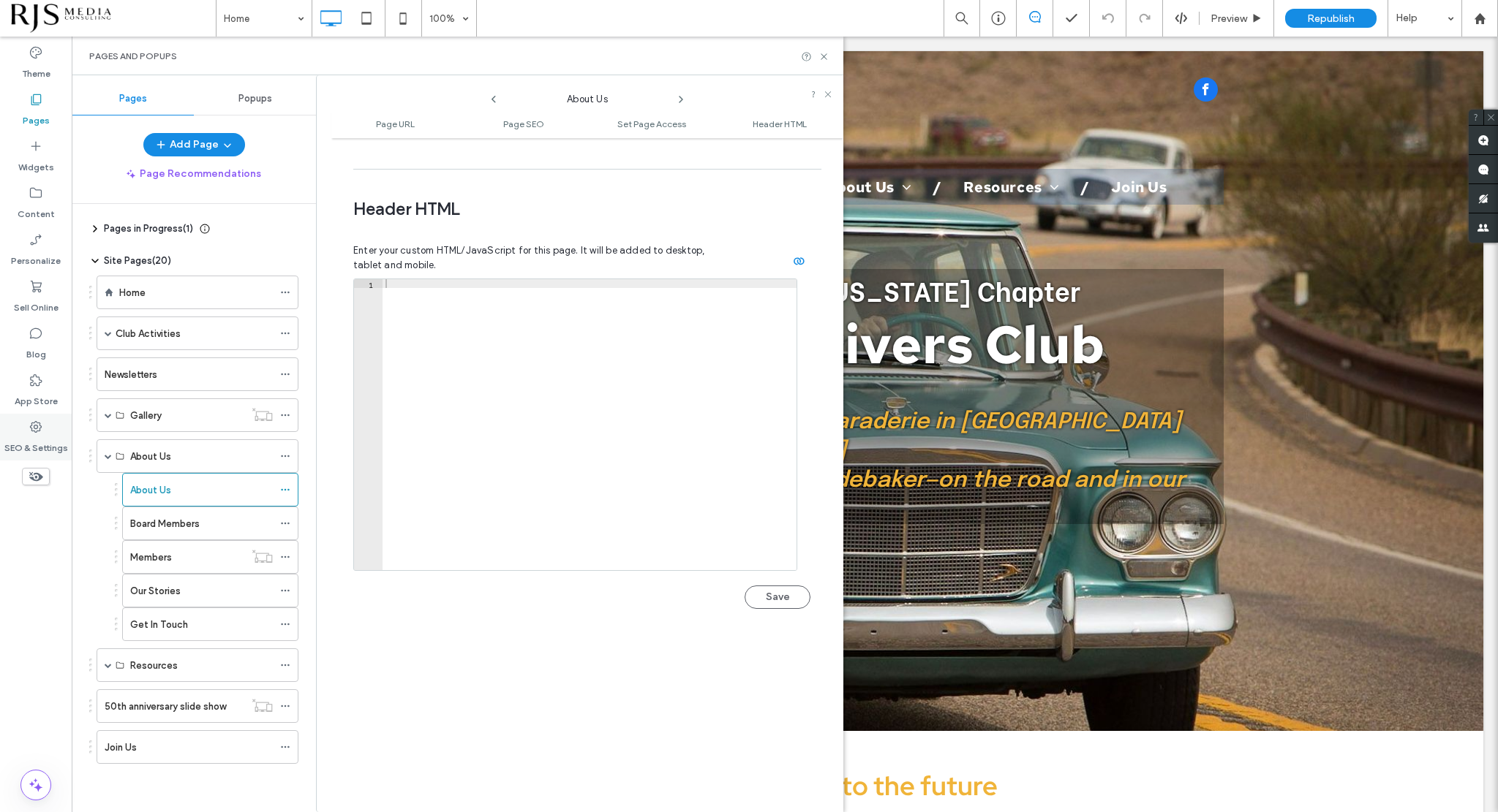
click at [41, 425] on icon at bounding box center [36, 427] width 14 height 14
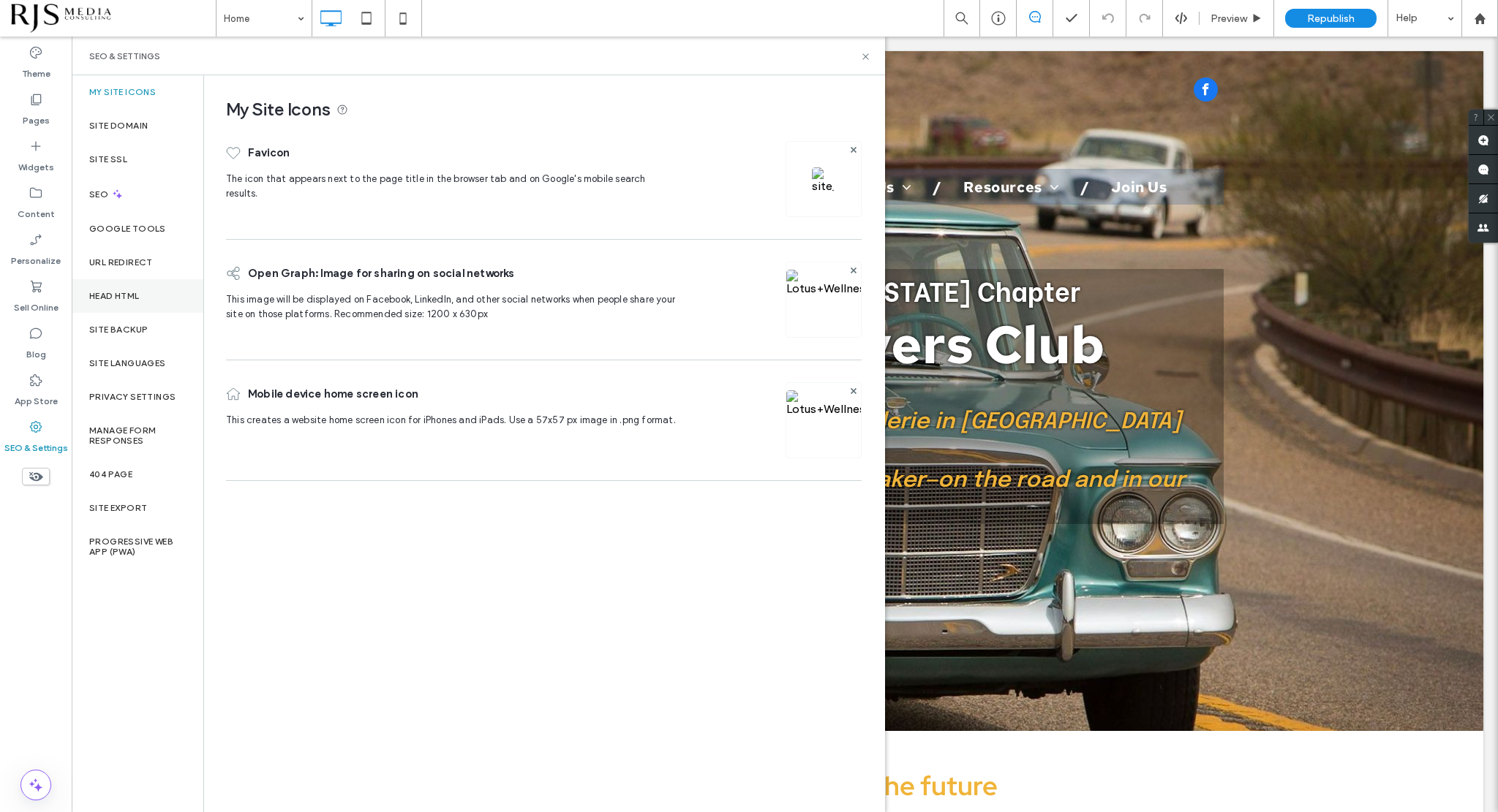
click at [137, 304] on div "Head HTML" at bounding box center [137, 295] width 132 height 33
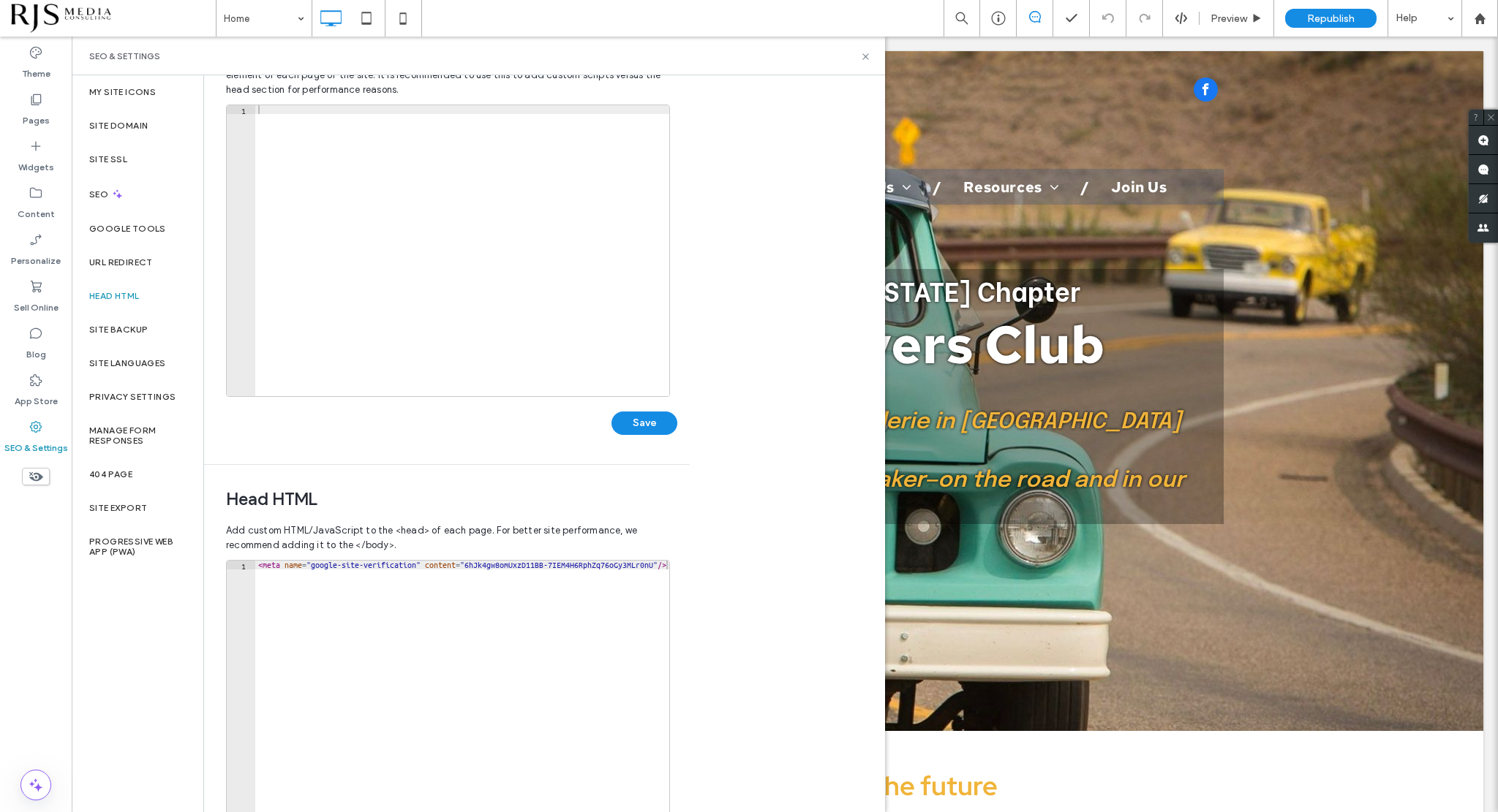
scroll to position [0, 0]
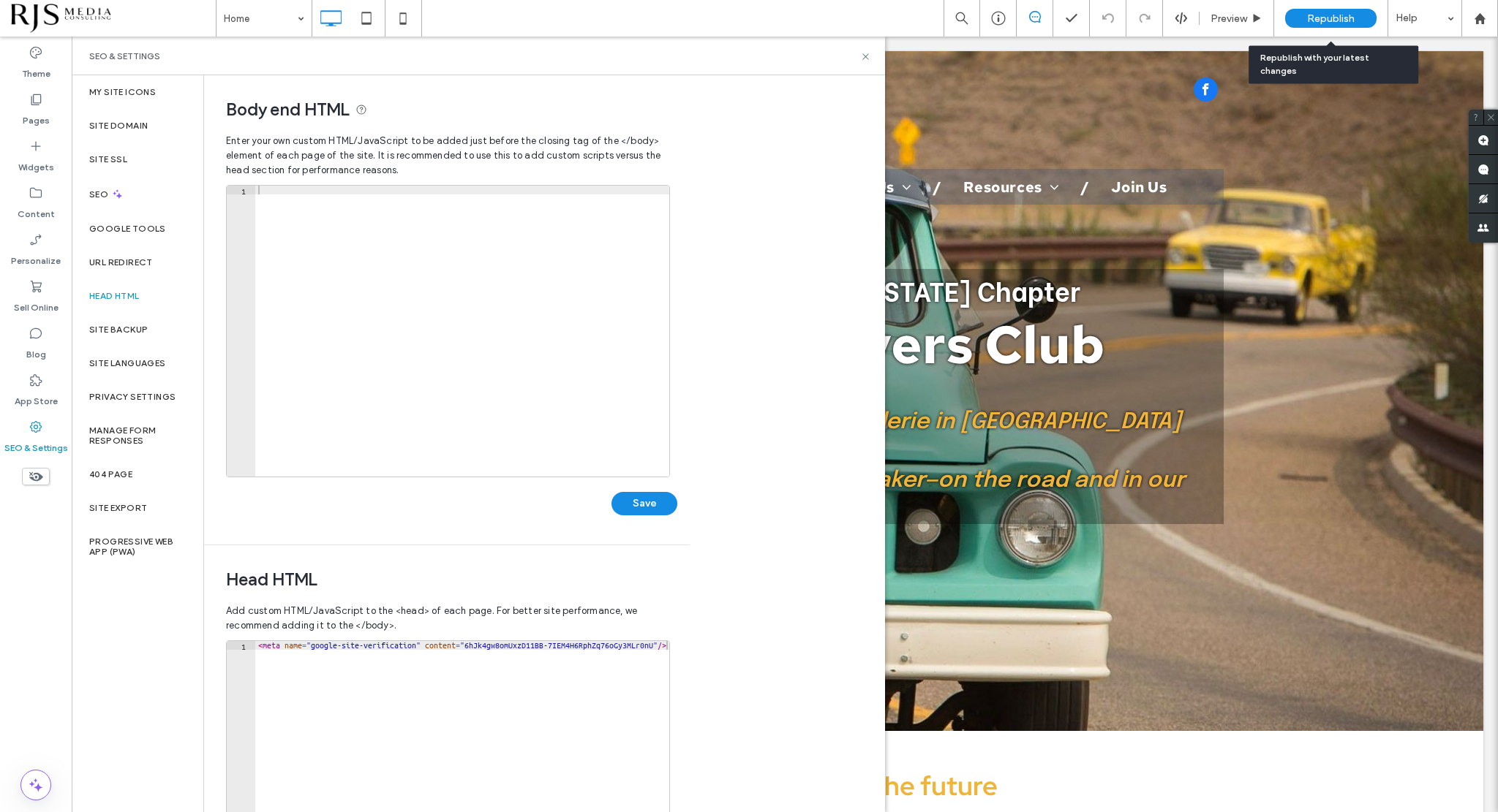
click at [1334, 21] on span "Republish" at bounding box center [1330, 19] width 48 height 13
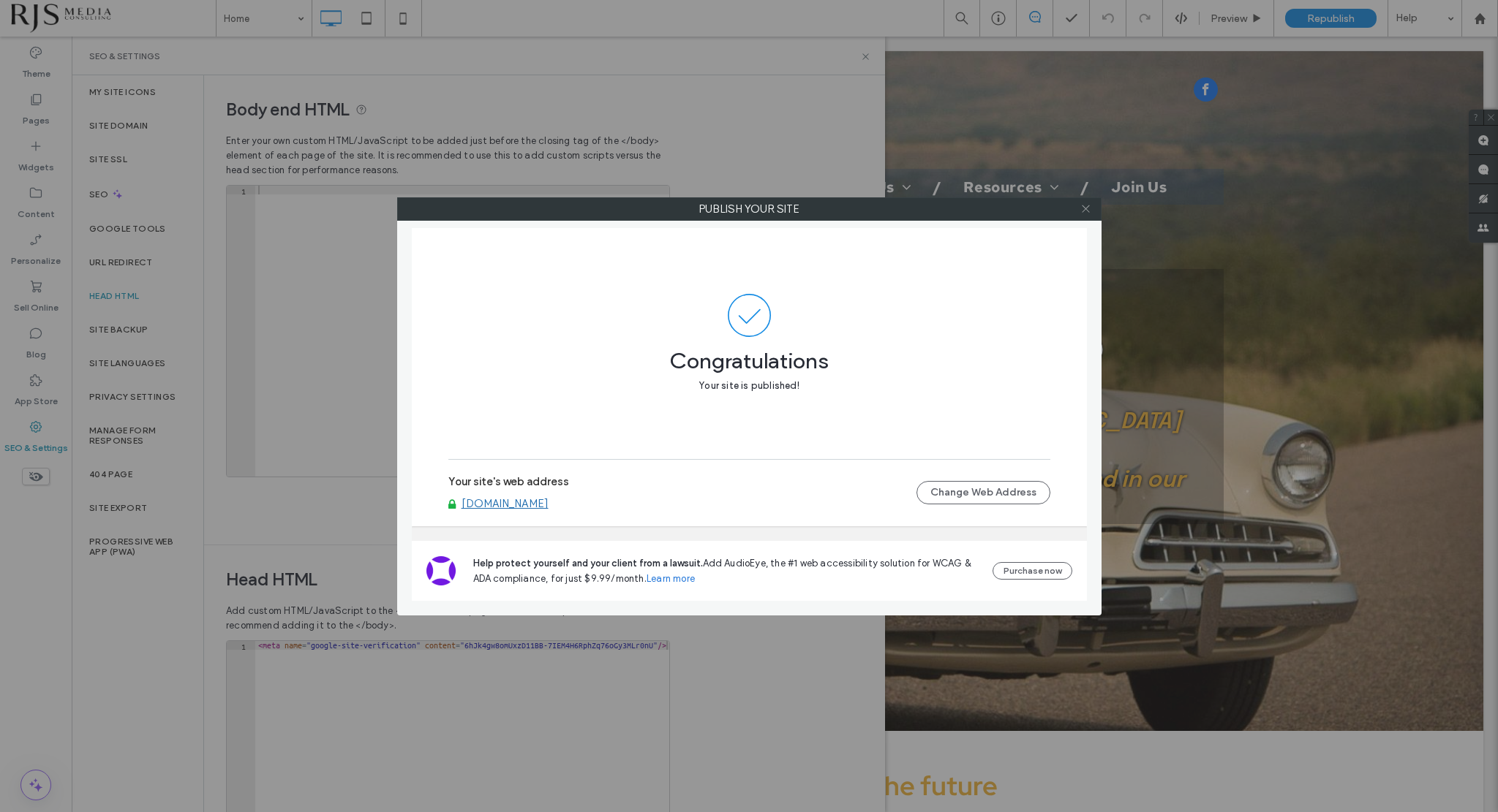
click at [1084, 209] on icon at bounding box center [1086, 209] width 11 height 11
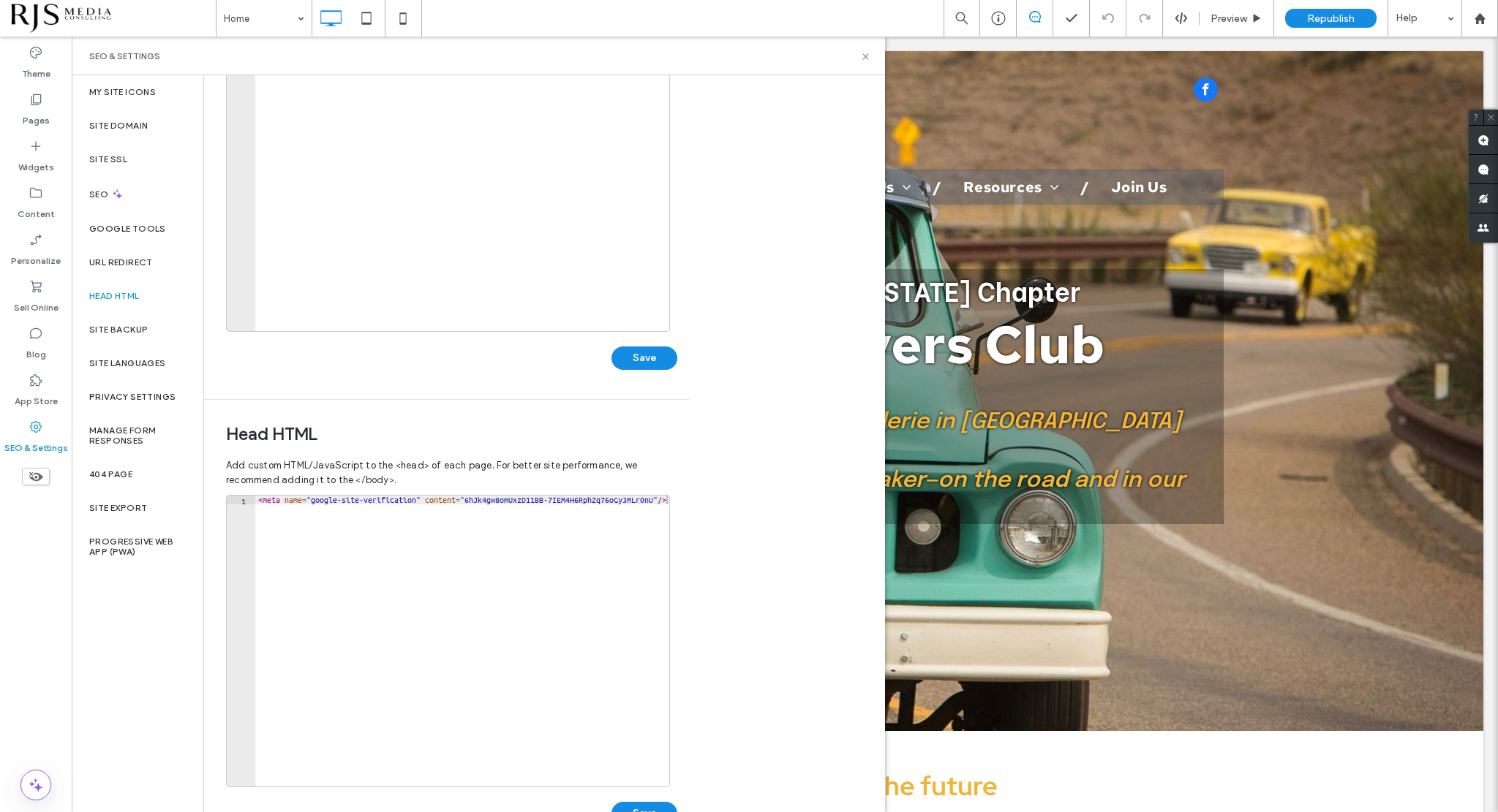
scroll to position [146, 0]
click at [336, 497] on div "< meta name = "google-site-verification" content = "6hJk4gw8omUxzD11BB-7IEM4H6R…" at bounding box center [462, 649] width 414 height 309
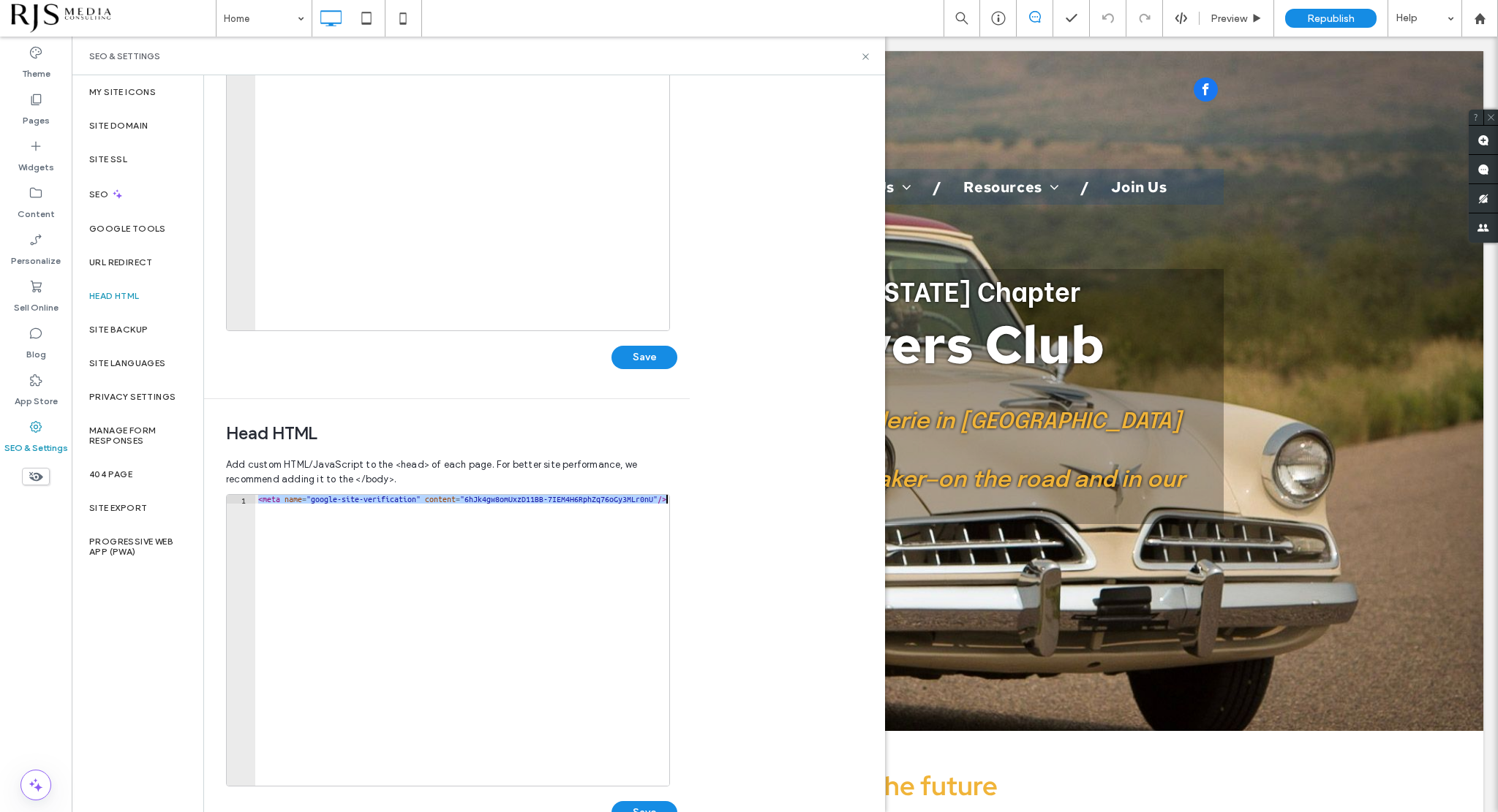
paste textarea "*"
type textarea "**********"
click at [640, 804] on button "Save" at bounding box center [644, 813] width 66 height 23
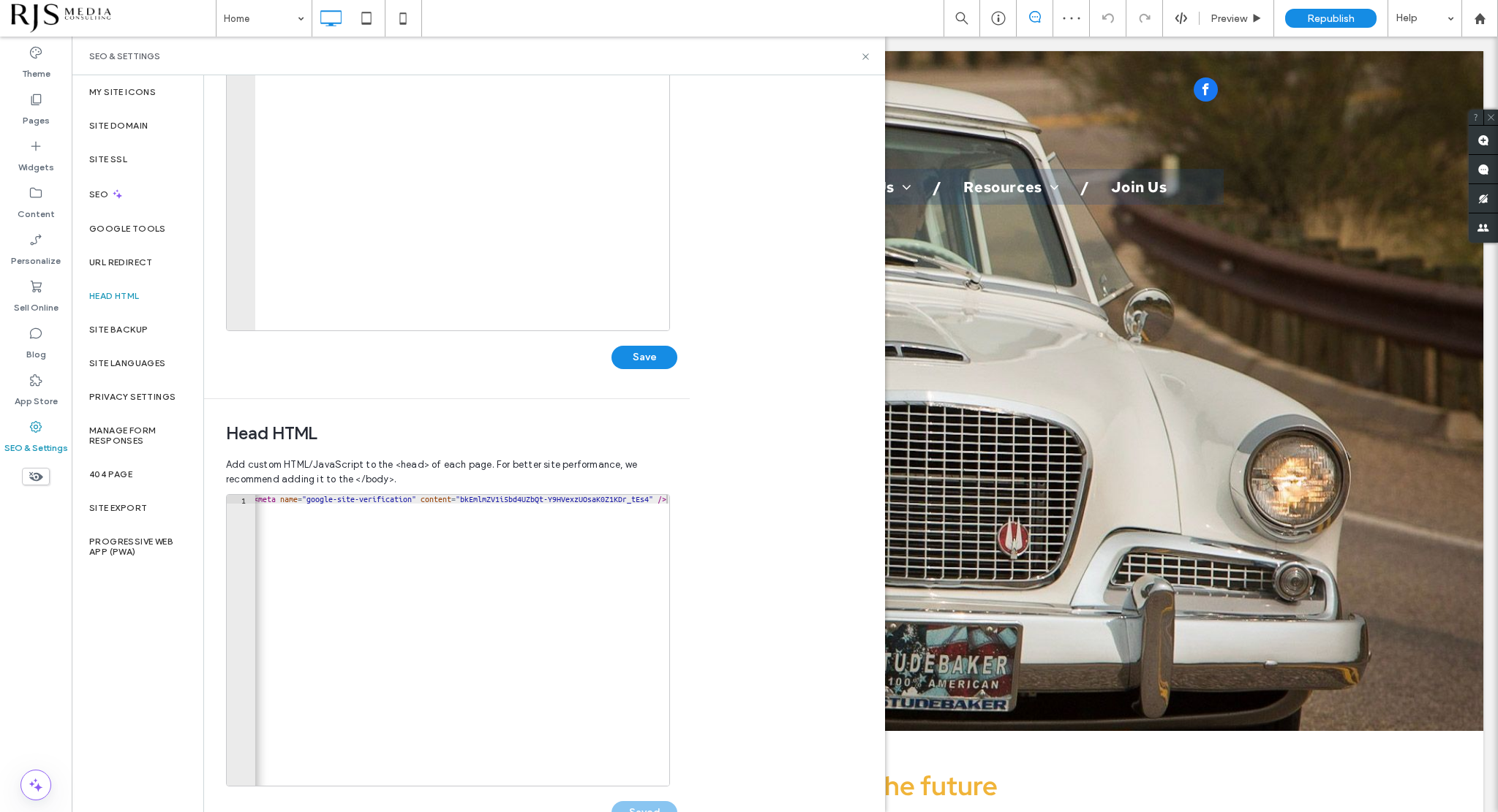
scroll to position [0, 0]
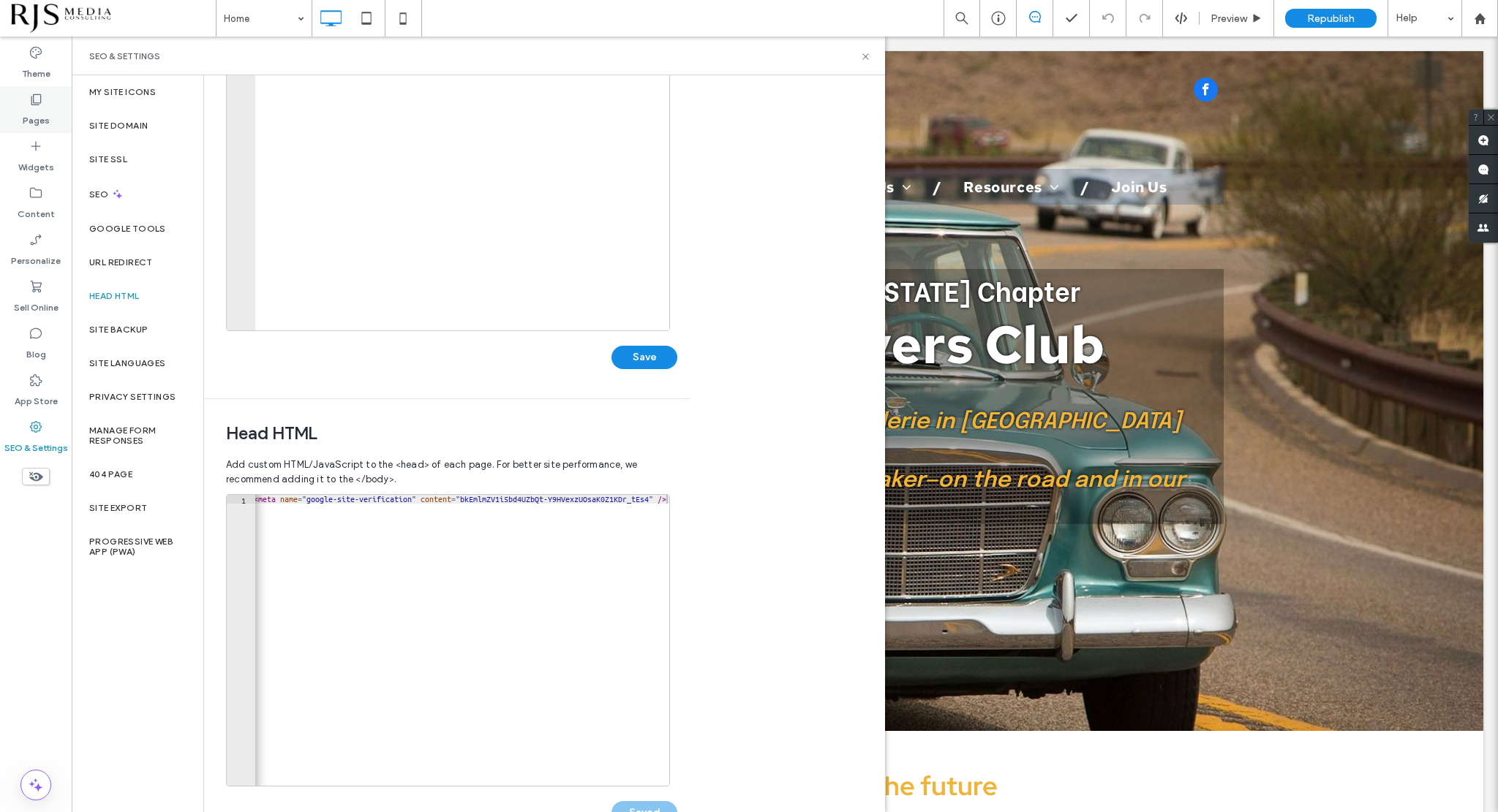
click at [33, 110] on label "Pages" at bounding box center [36, 117] width 27 height 21
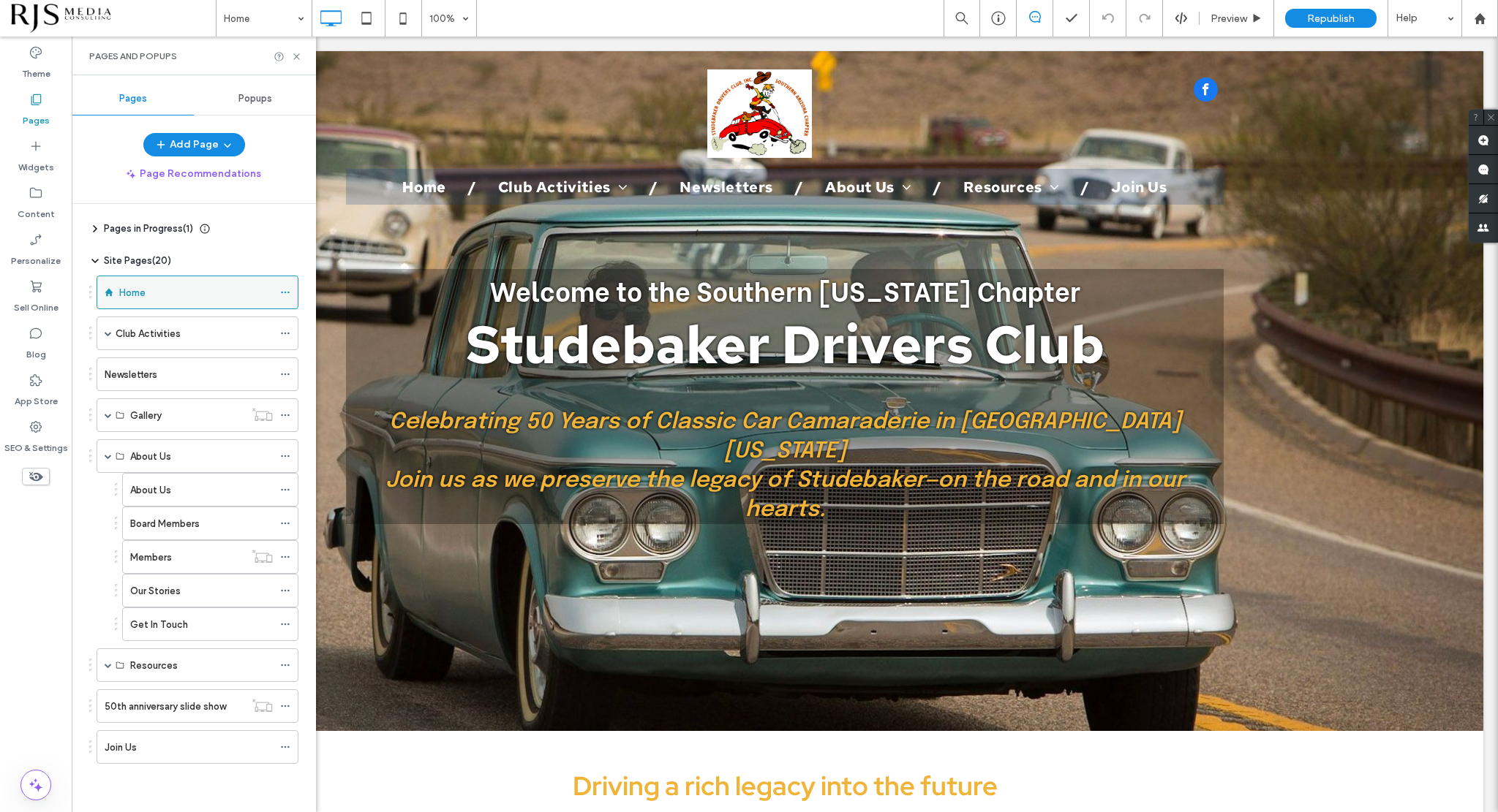
click at [282, 293] on icon at bounding box center [285, 292] width 10 height 10
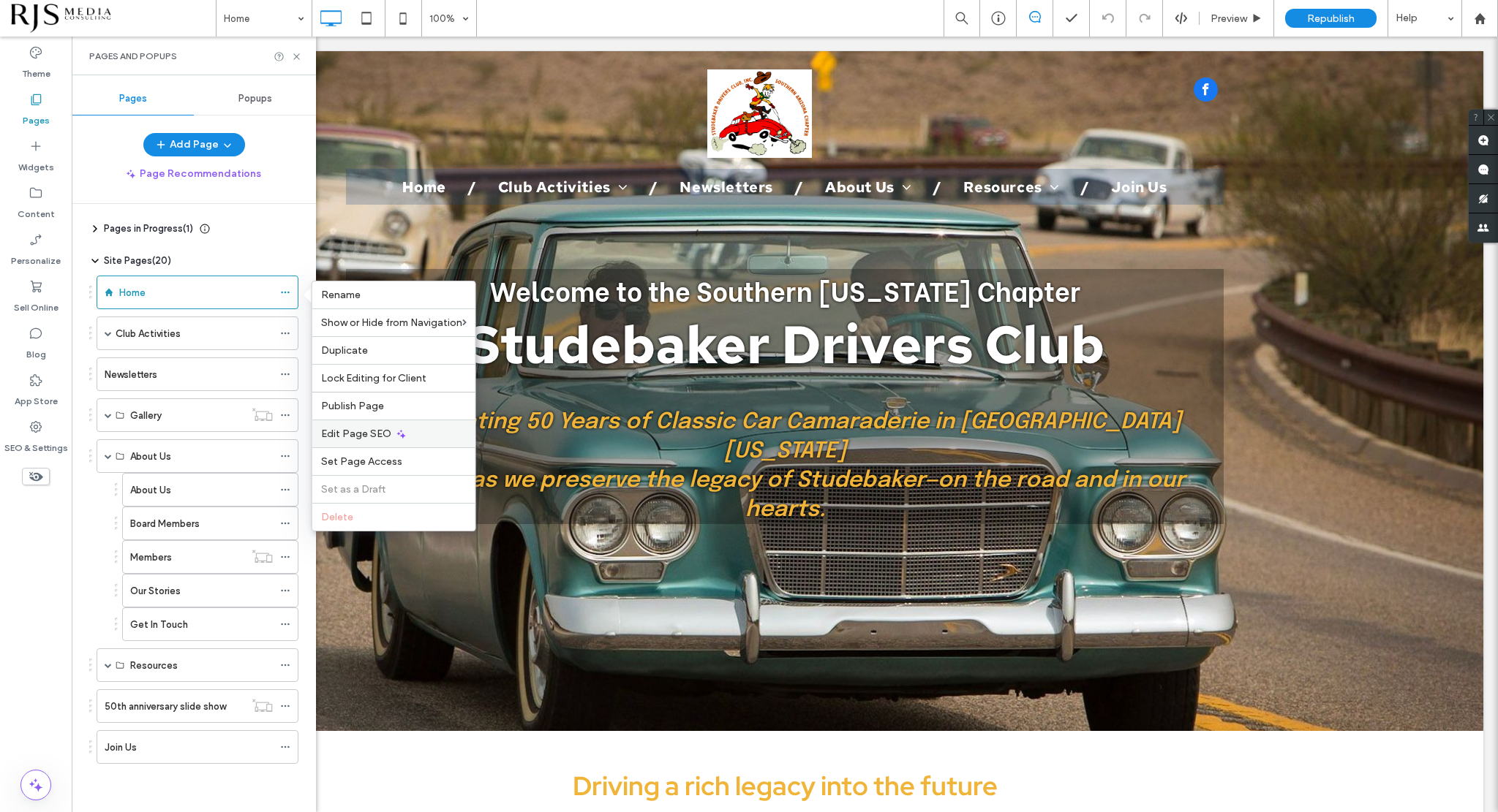
click at [366, 424] on div "Edit Page SEO" at bounding box center [394, 434] width 164 height 28
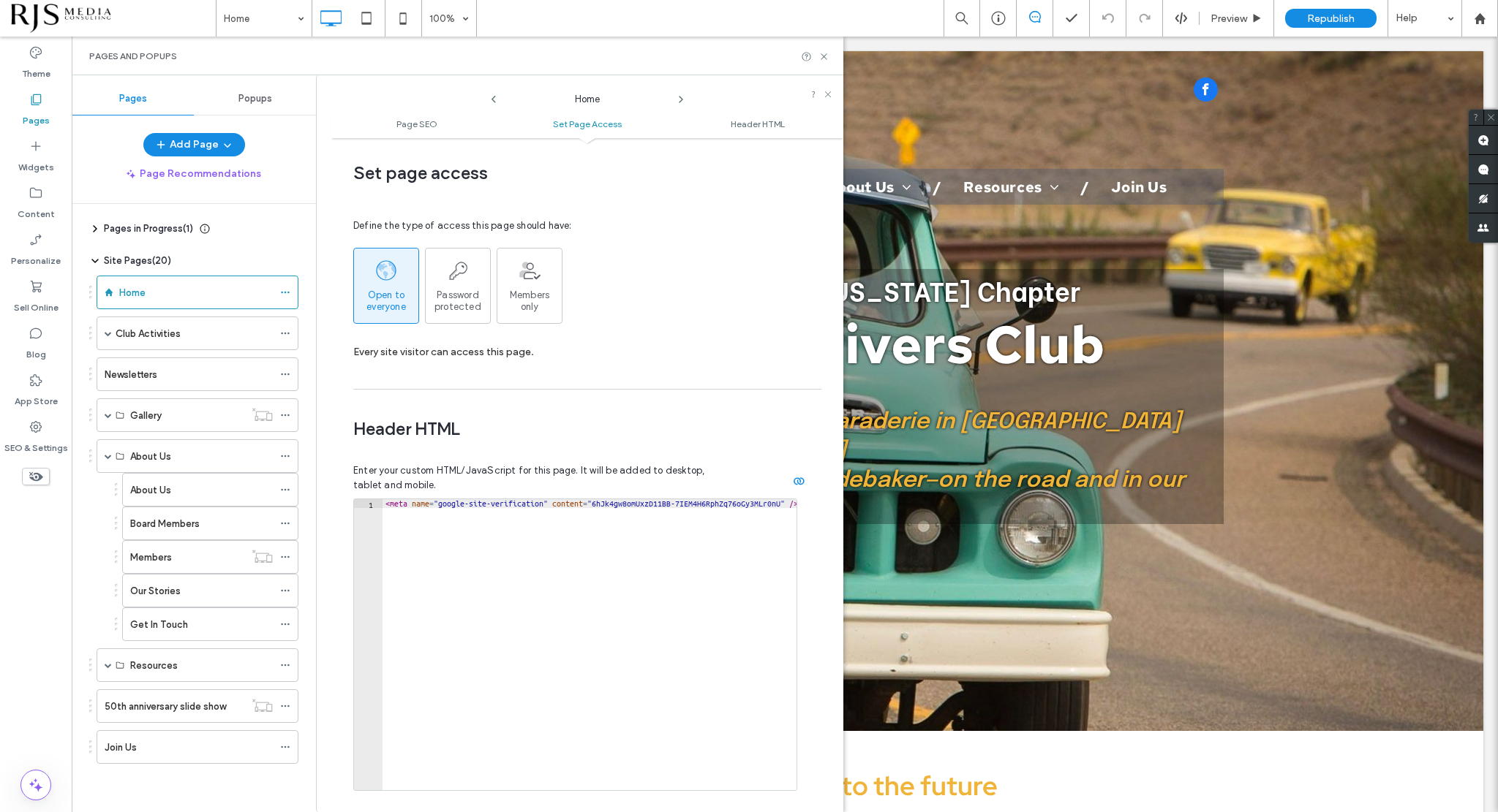
scroll to position [1031, 0]
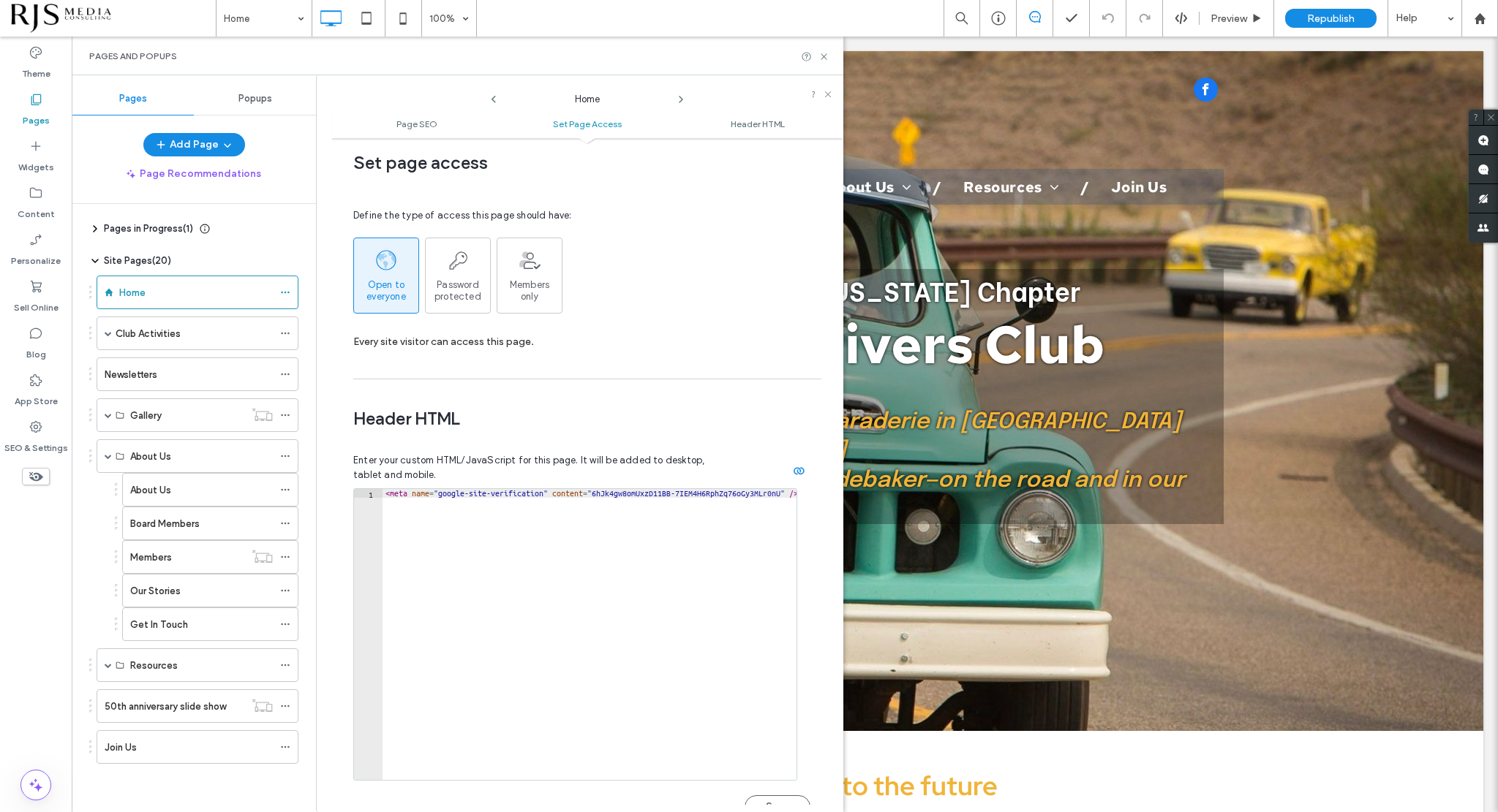
click at [464, 490] on div "< meta name = "google-site-verification" content = "6hJk4gw8omUxzD11BB-7IEM4H6R…" at bounding box center [591, 644] width 418 height 309
paste textarea "Cursor at row 1"
type textarea "**********"
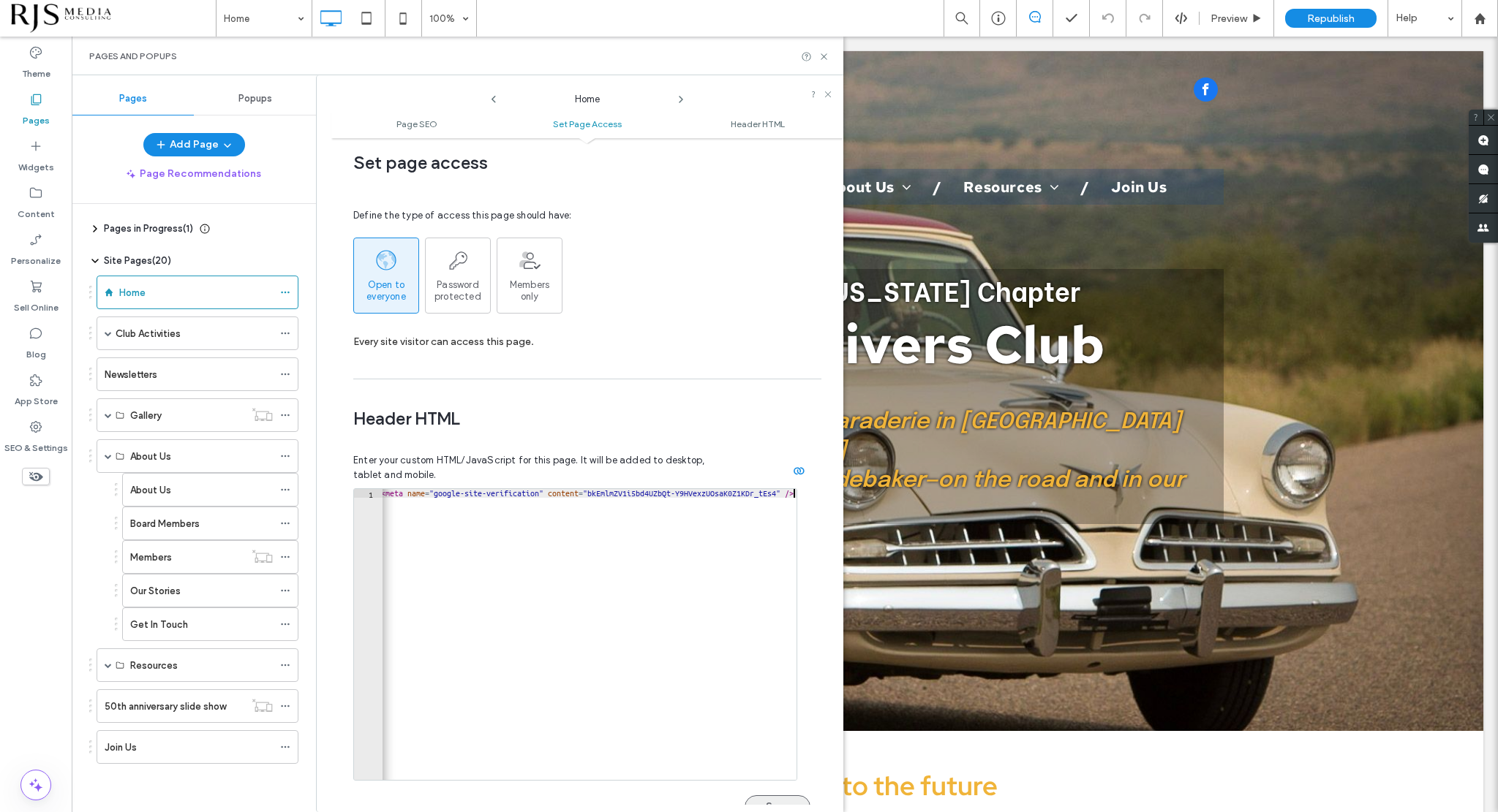
click at [770, 796] on button "Save" at bounding box center [777, 807] width 66 height 23
click at [1346, 16] on span "Republish" at bounding box center [1330, 19] width 48 height 13
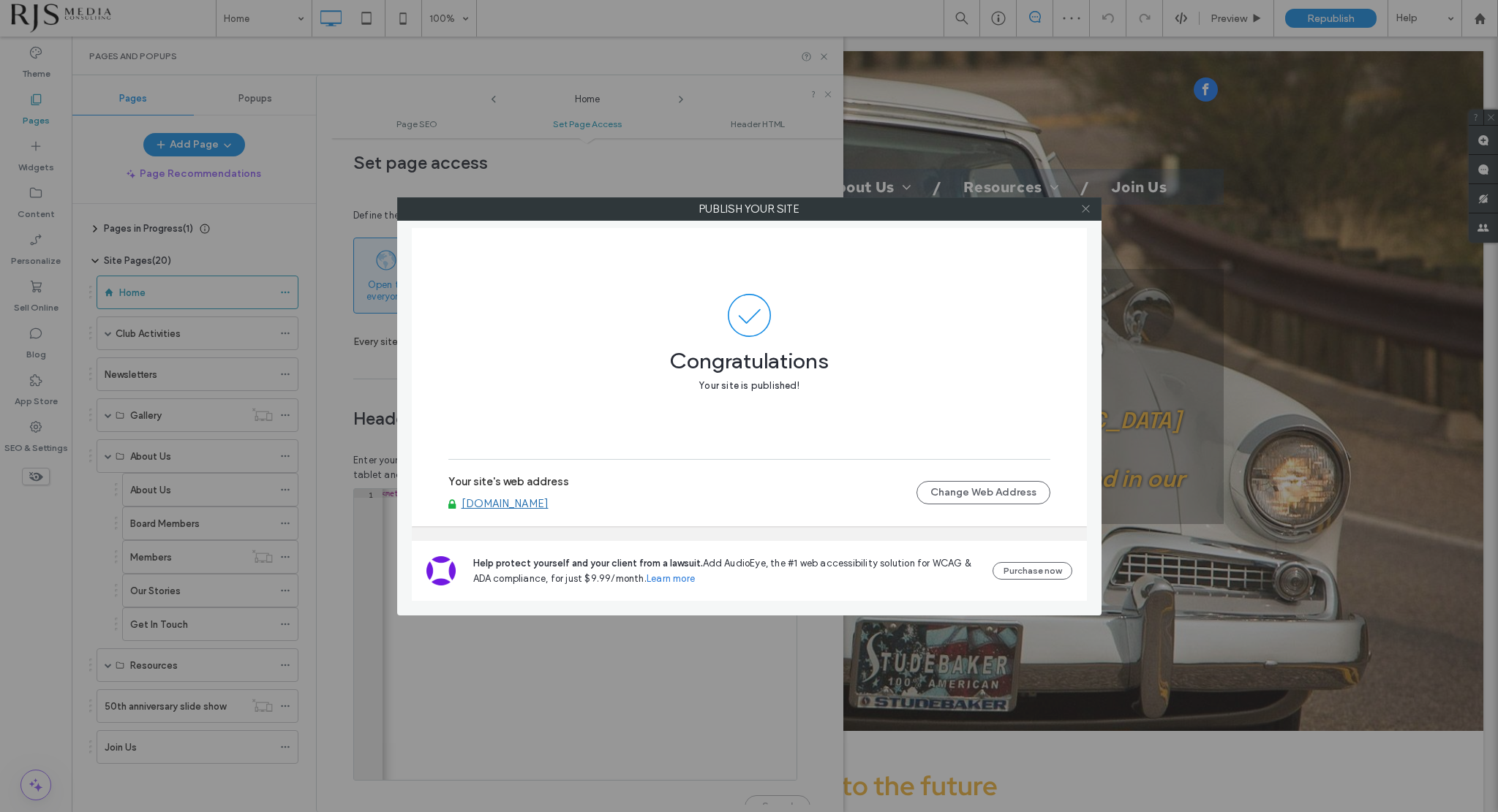
click at [1088, 215] on span at bounding box center [1086, 209] width 11 height 22
